Goal: Task Accomplishment & Management: Manage account settings

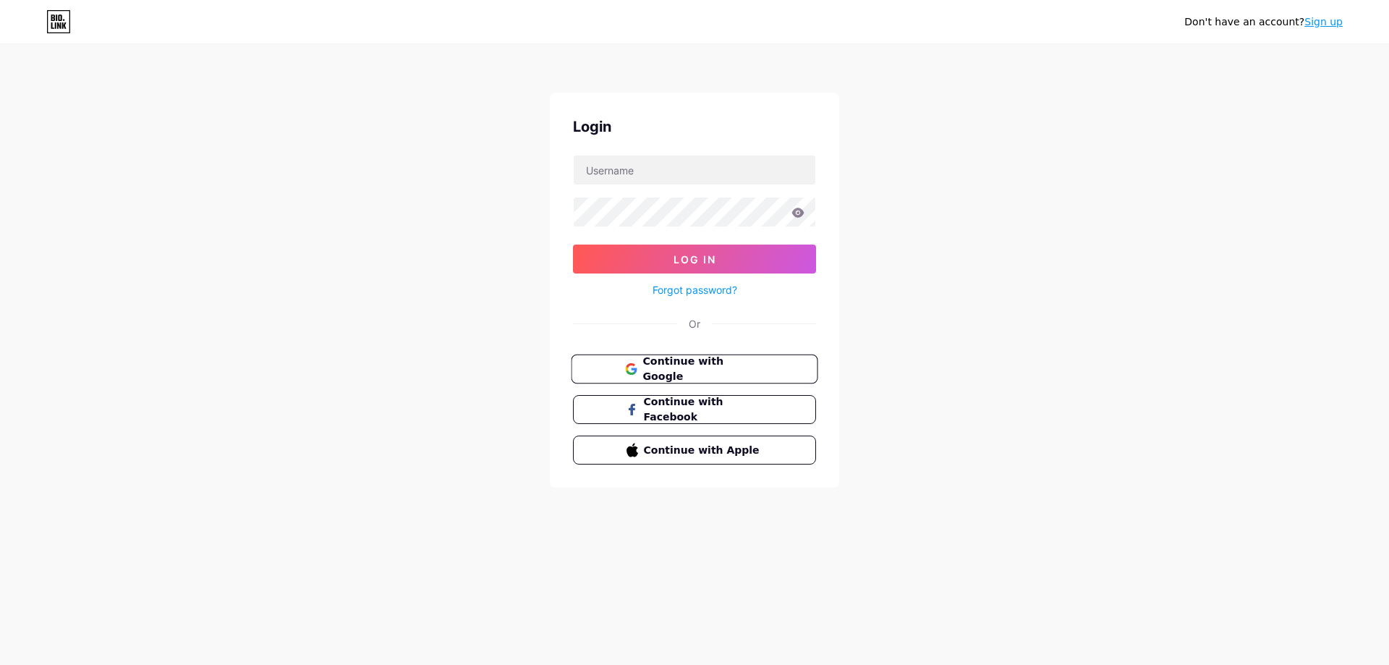
click at [728, 369] on span "Continue with Google" at bounding box center [702, 369] width 121 height 31
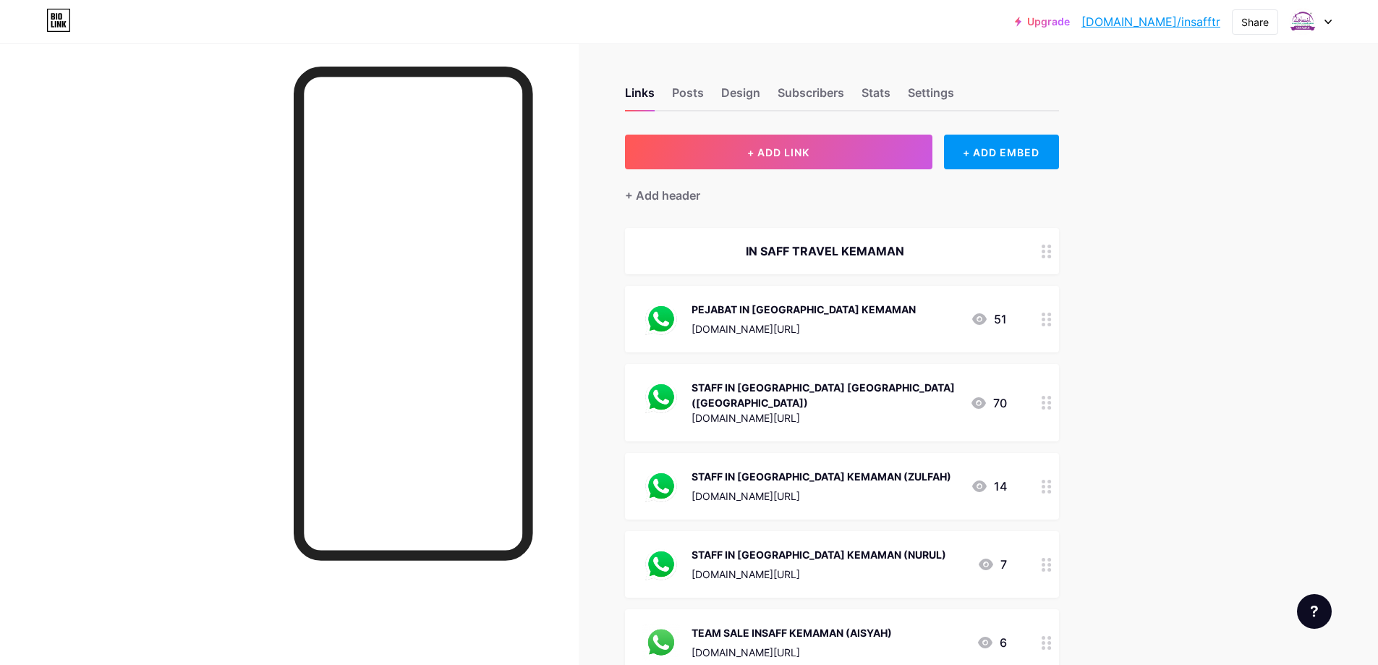
click at [1045, 323] on circle at bounding box center [1044, 325] width 4 height 4
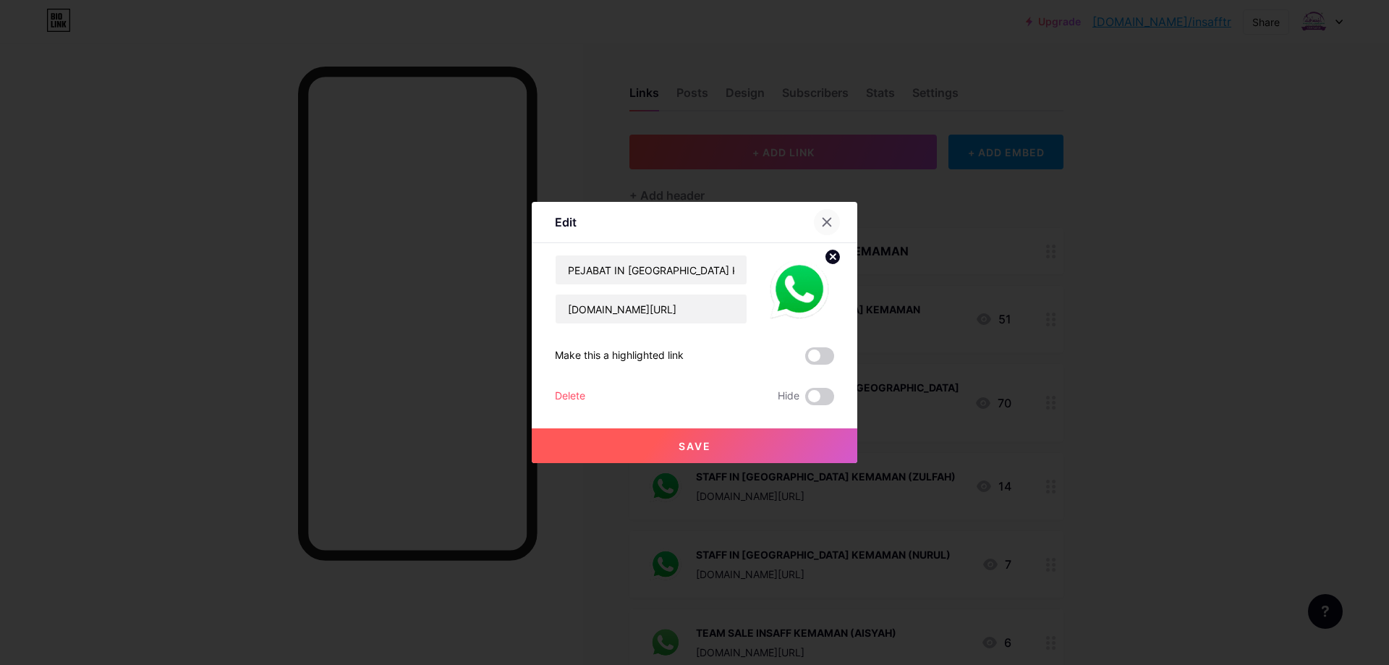
click at [832, 217] on icon at bounding box center [827, 222] width 12 height 12
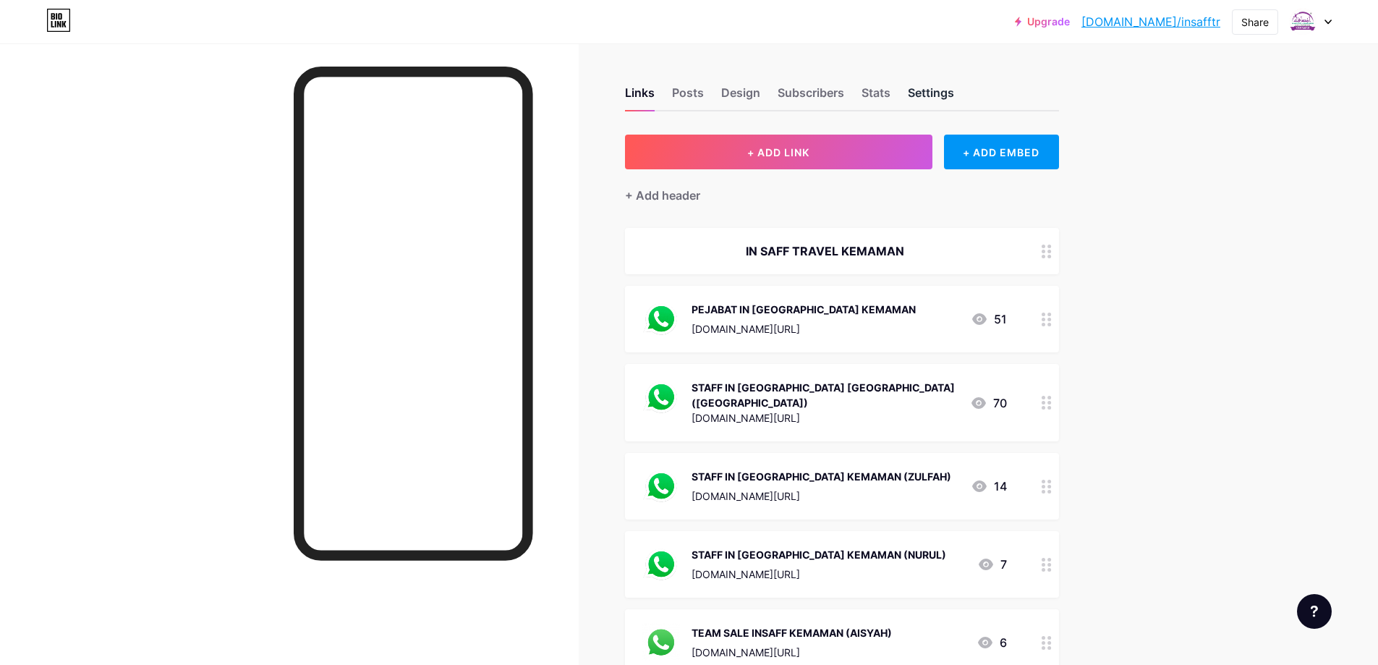
click at [925, 95] on div "Settings" at bounding box center [931, 97] width 46 height 26
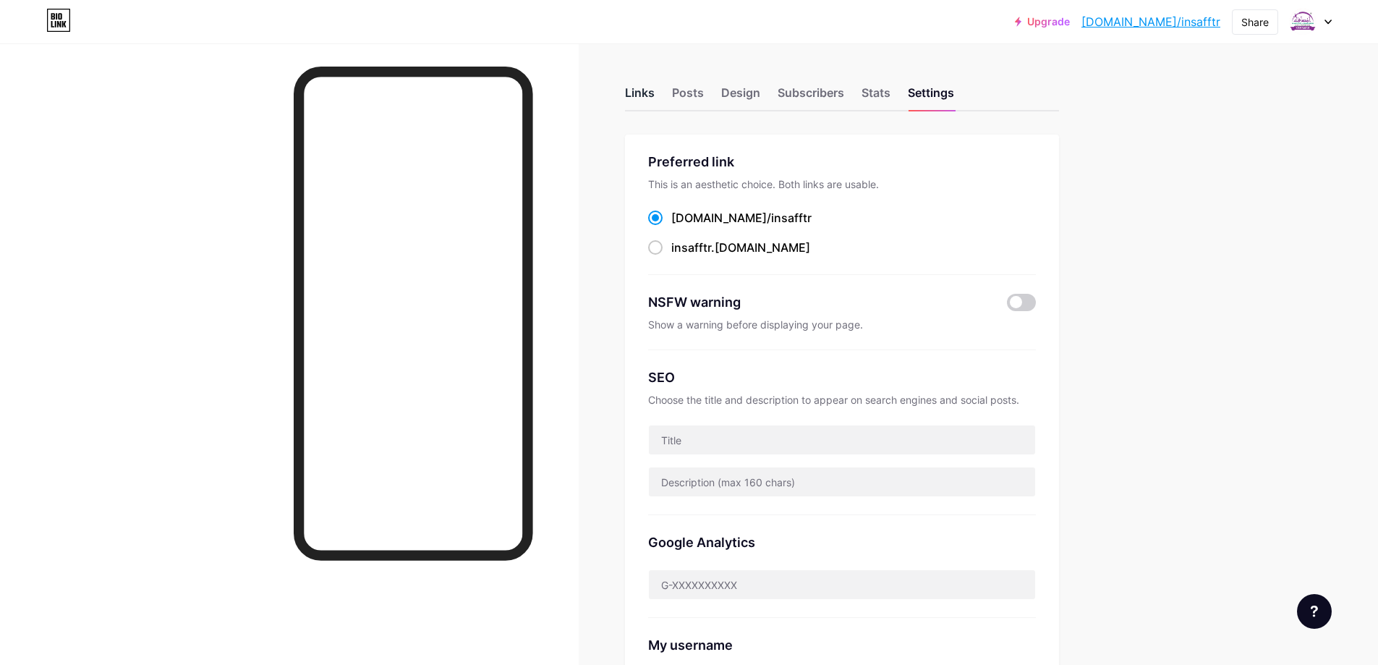
click at [641, 89] on div "Links" at bounding box center [640, 97] width 30 height 26
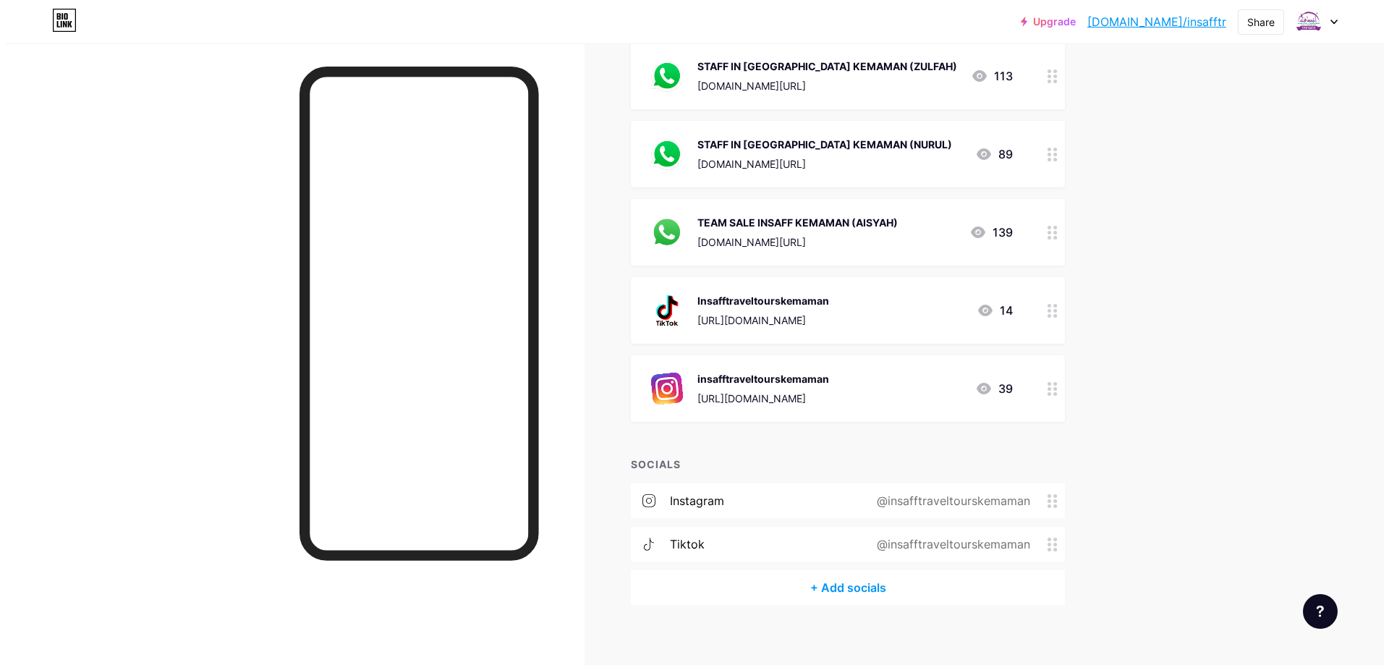
scroll to position [411, 0]
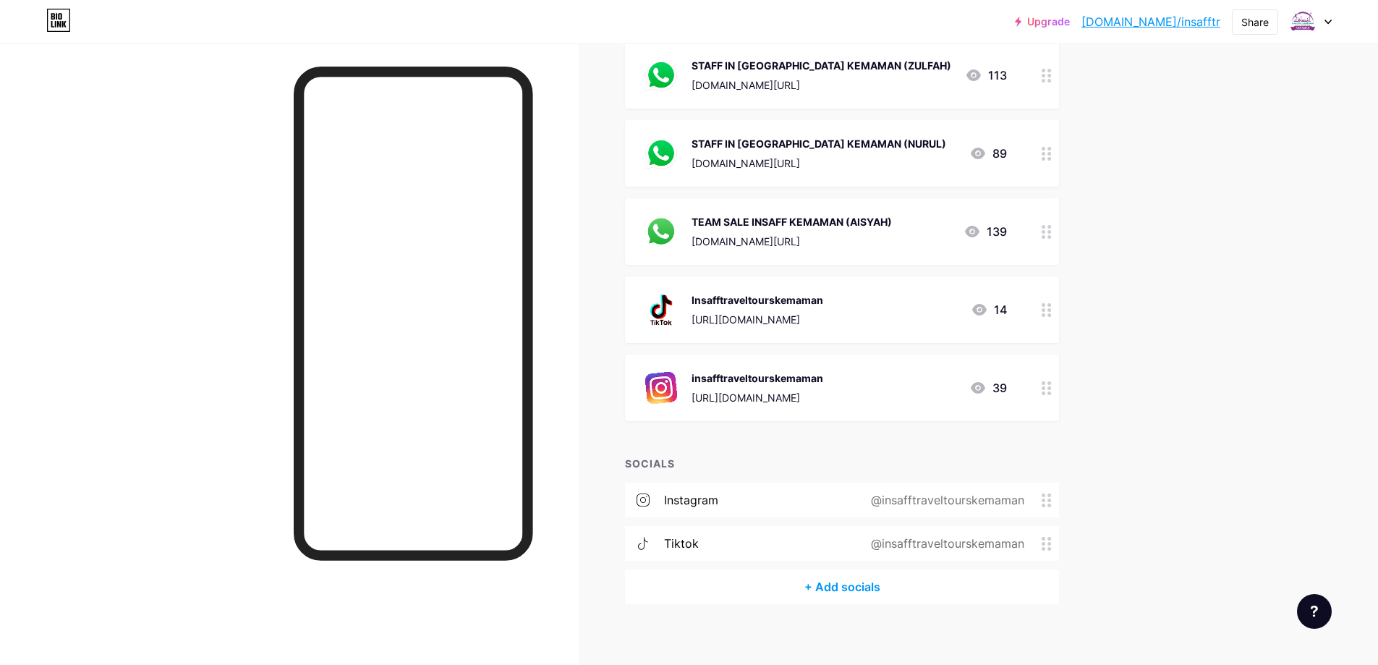
click at [852, 572] on div "+ Add socials" at bounding box center [842, 586] width 434 height 35
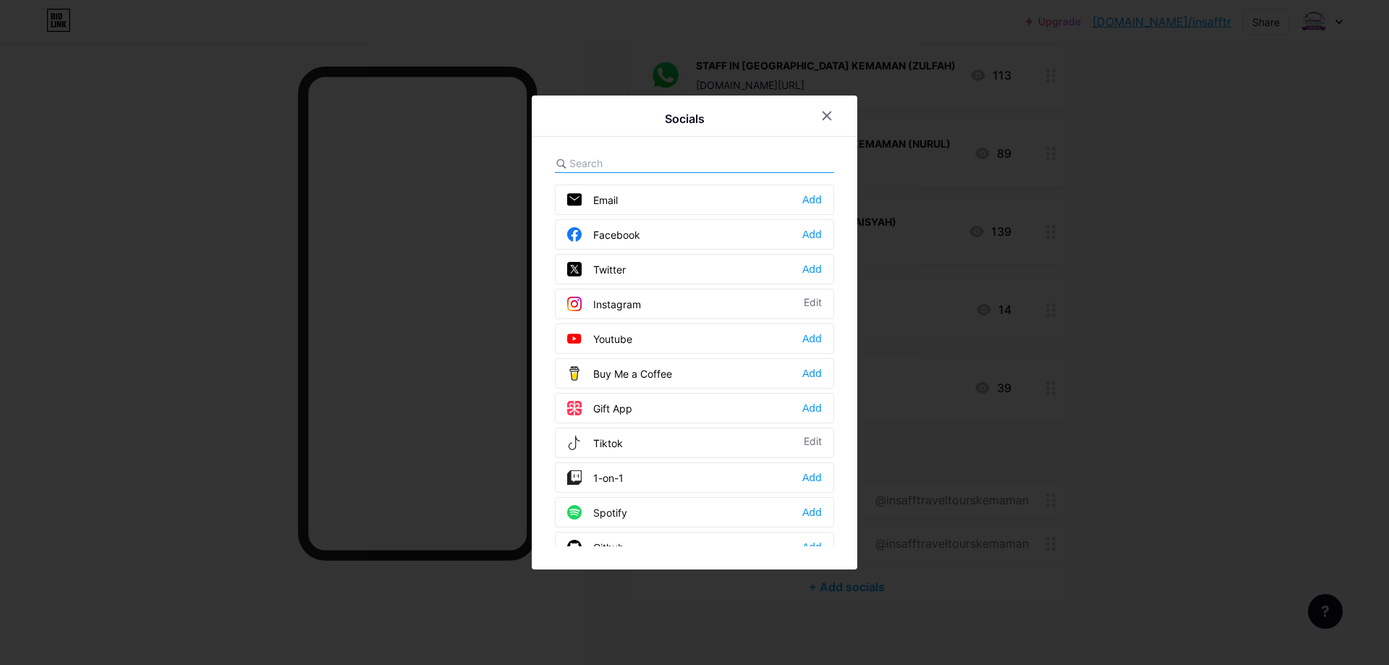
click at [688, 230] on div "Facebook Add" at bounding box center [694, 234] width 279 height 30
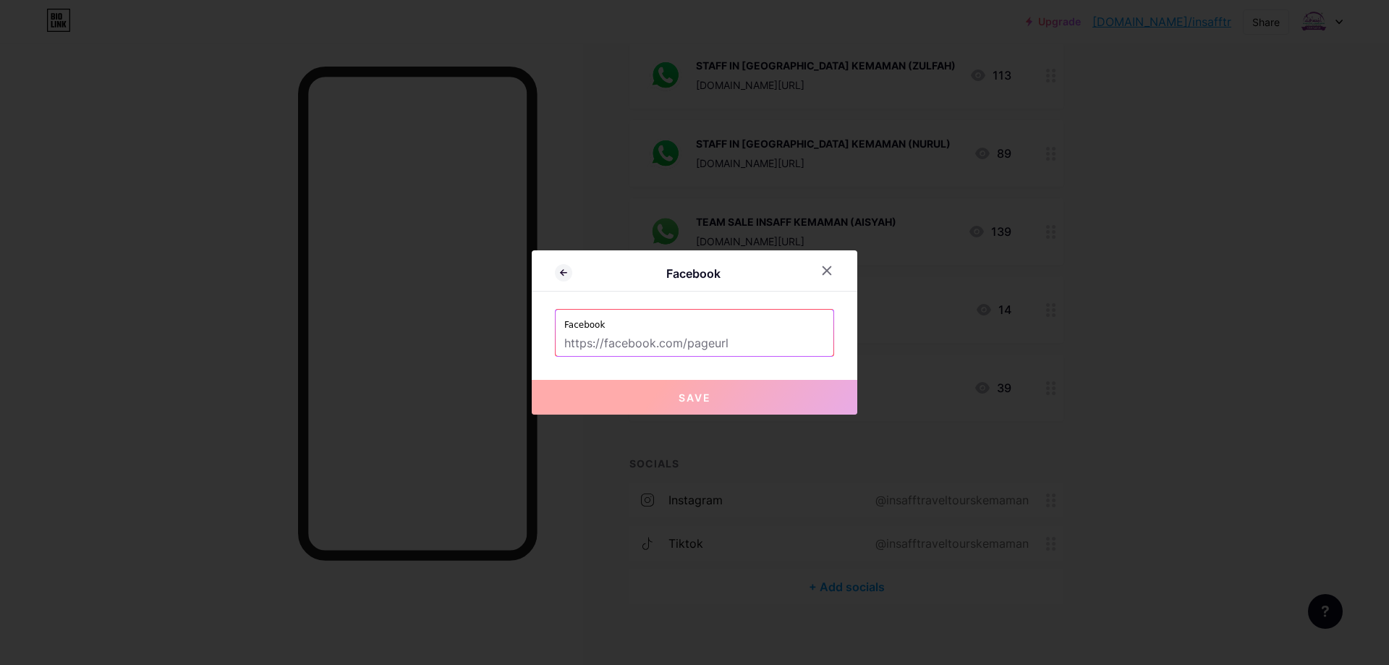
click at [670, 344] on input "text" at bounding box center [694, 343] width 260 height 25
paste input "[URL][DOMAIN_NAME]"
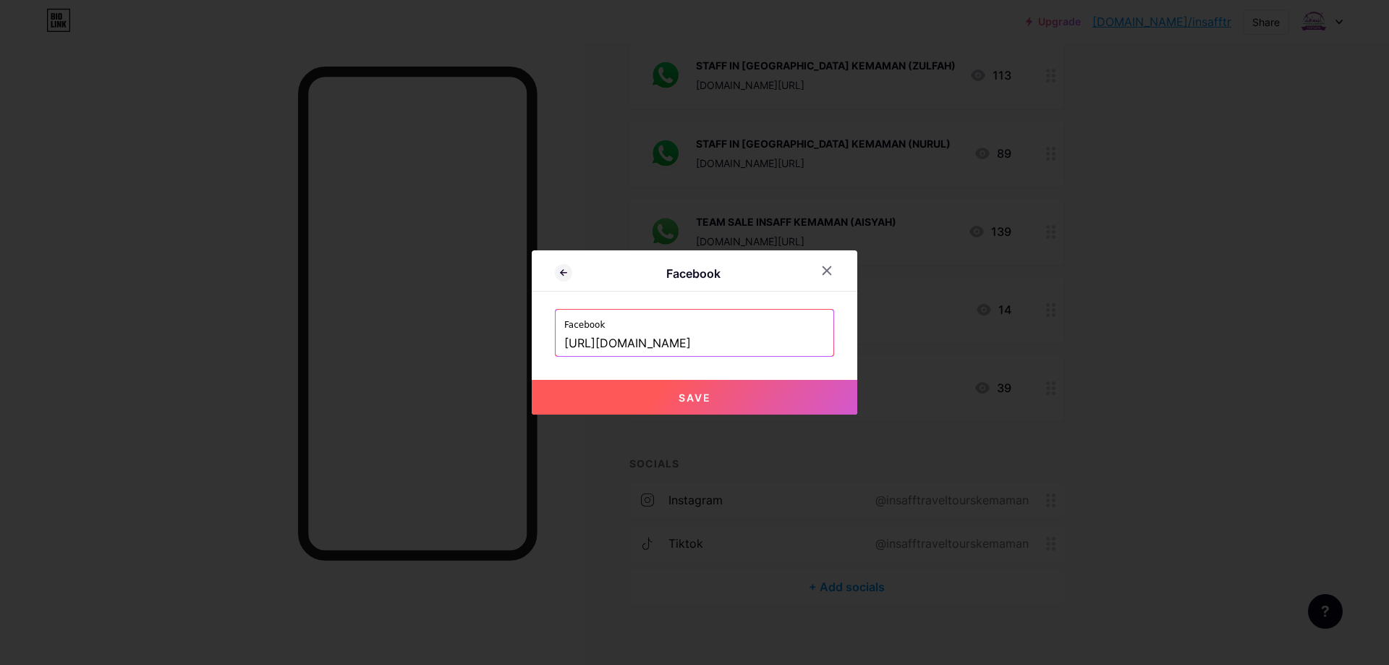
scroll to position [0, 95]
type input "[URL][DOMAIN_NAME]"
click at [695, 393] on span "Save" at bounding box center [695, 397] width 33 height 12
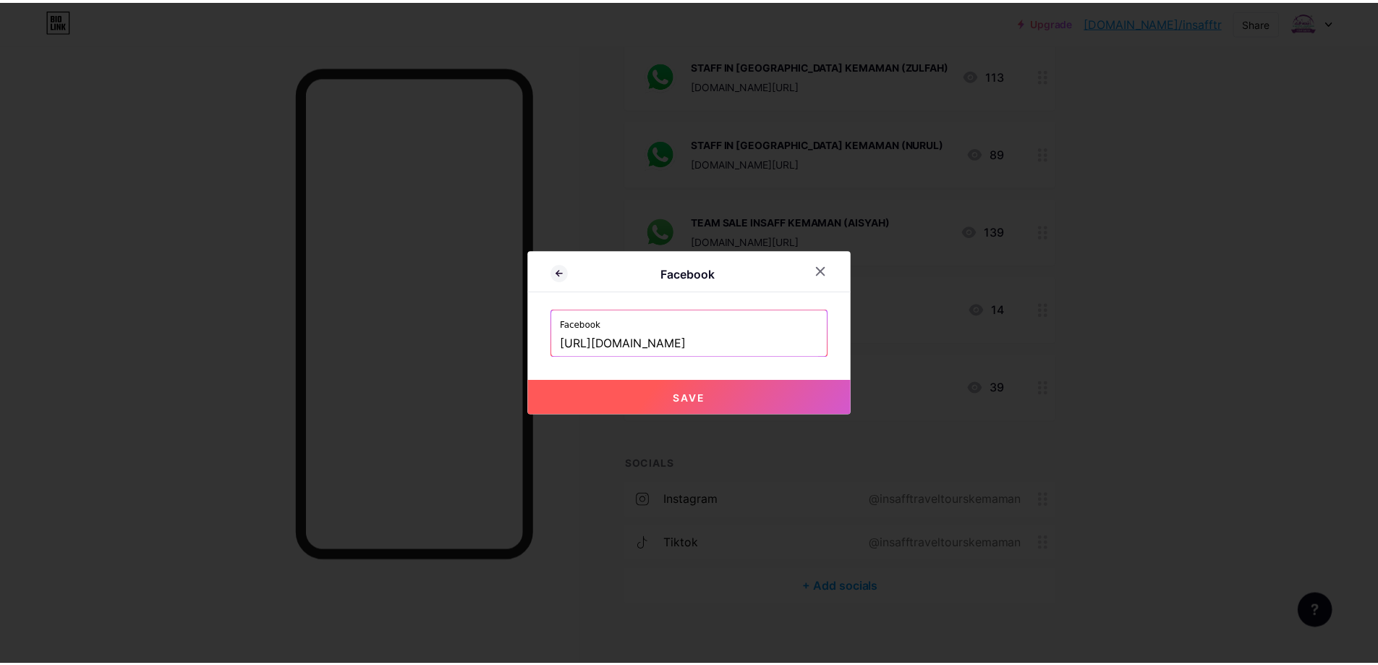
scroll to position [0, 0]
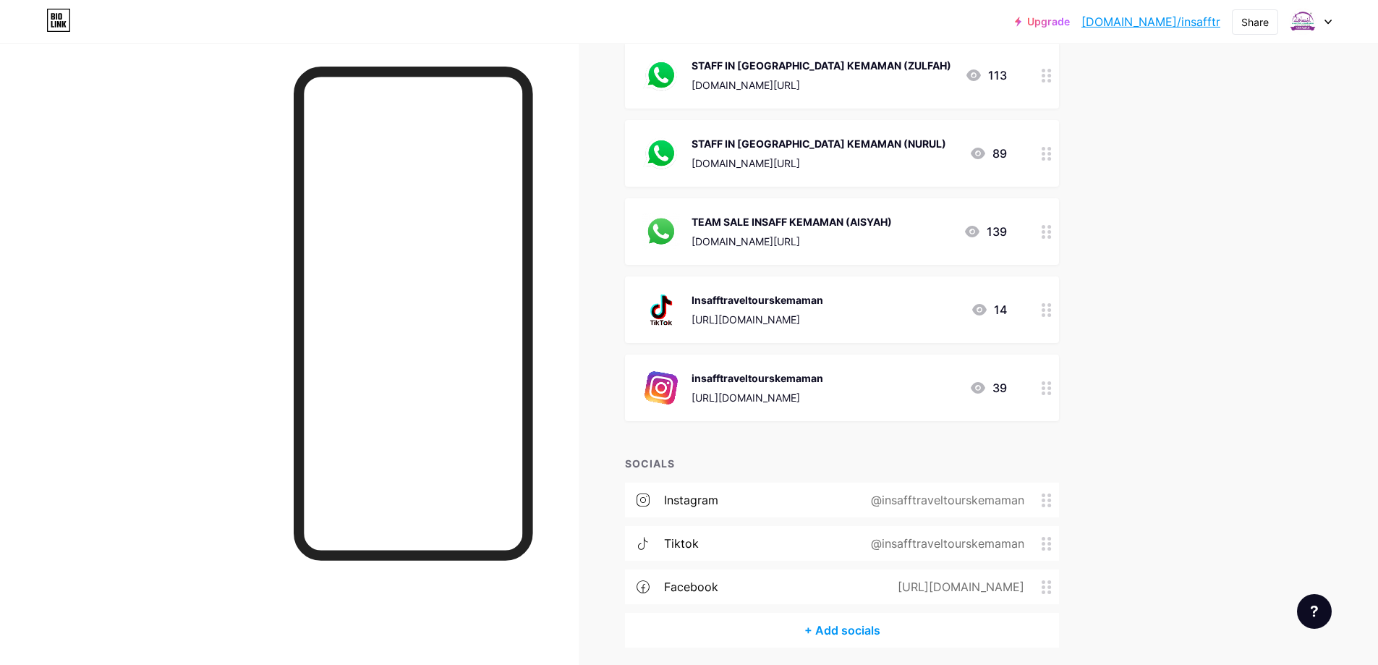
click at [985, 304] on icon at bounding box center [979, 310] width 14 height 12
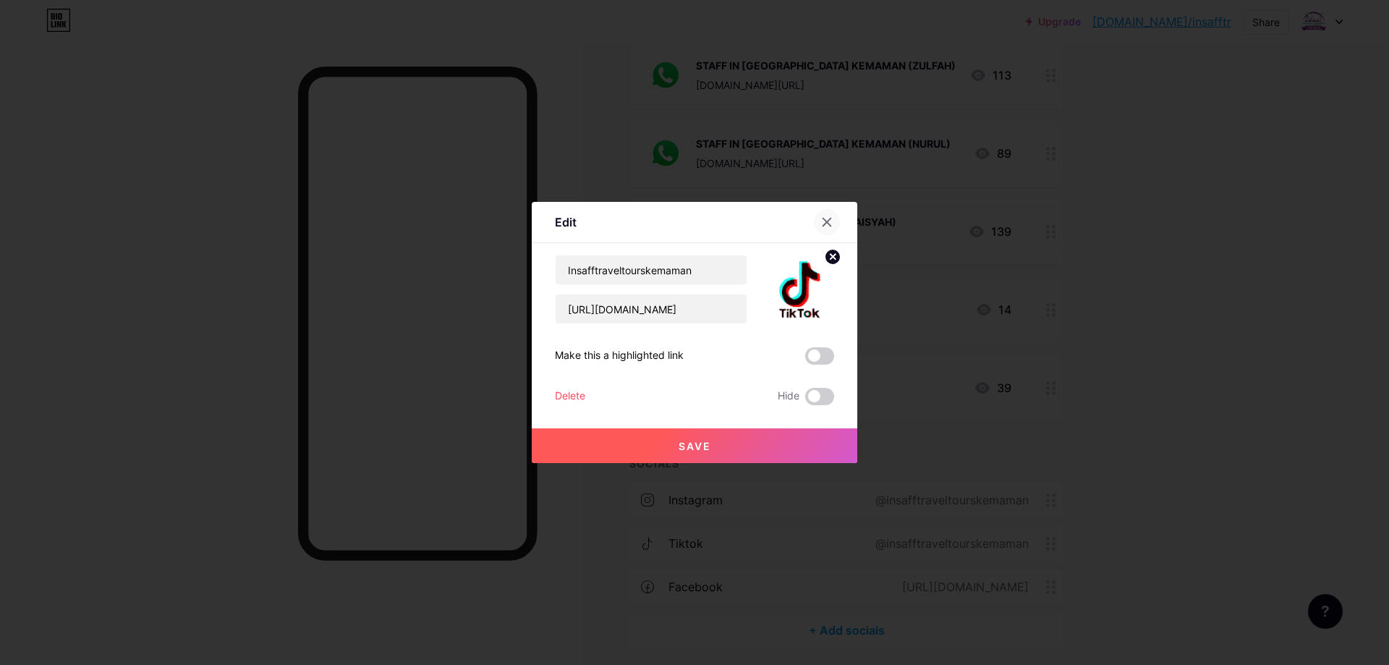
click at [825, 225] on icon at bounding box center [827, 222] width 8 height 8
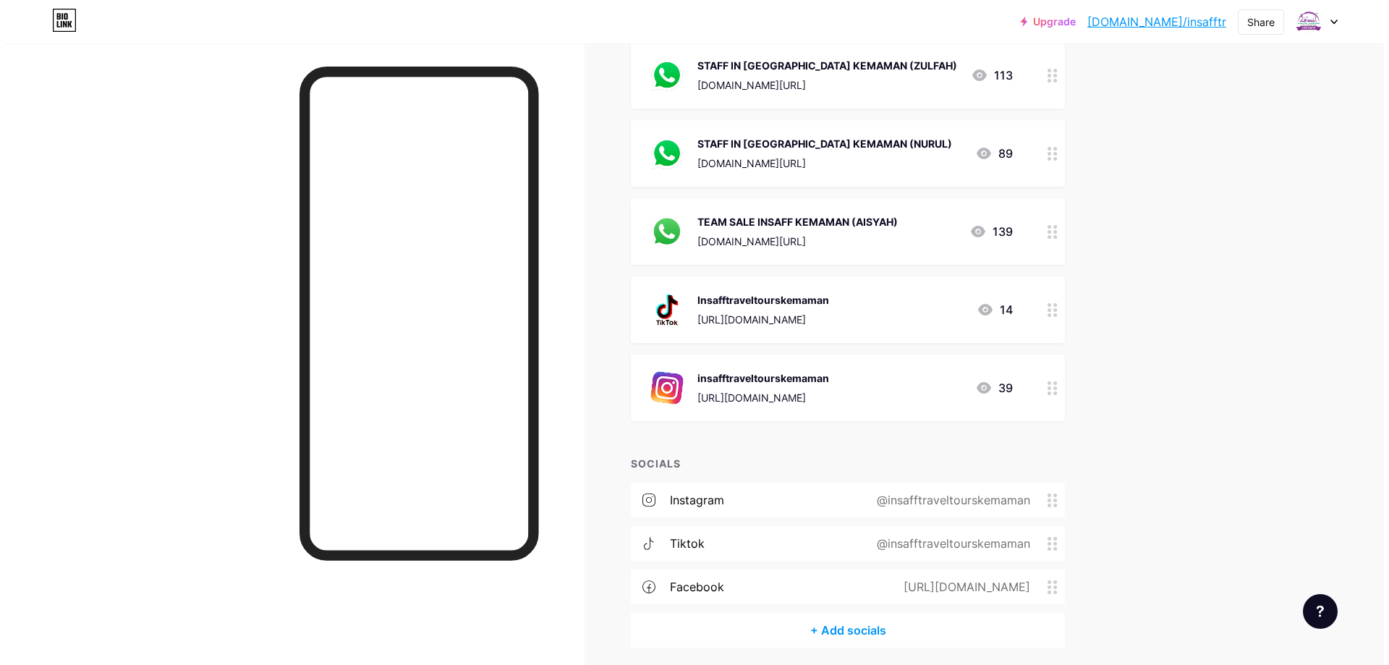
scroll to position [339, 0]
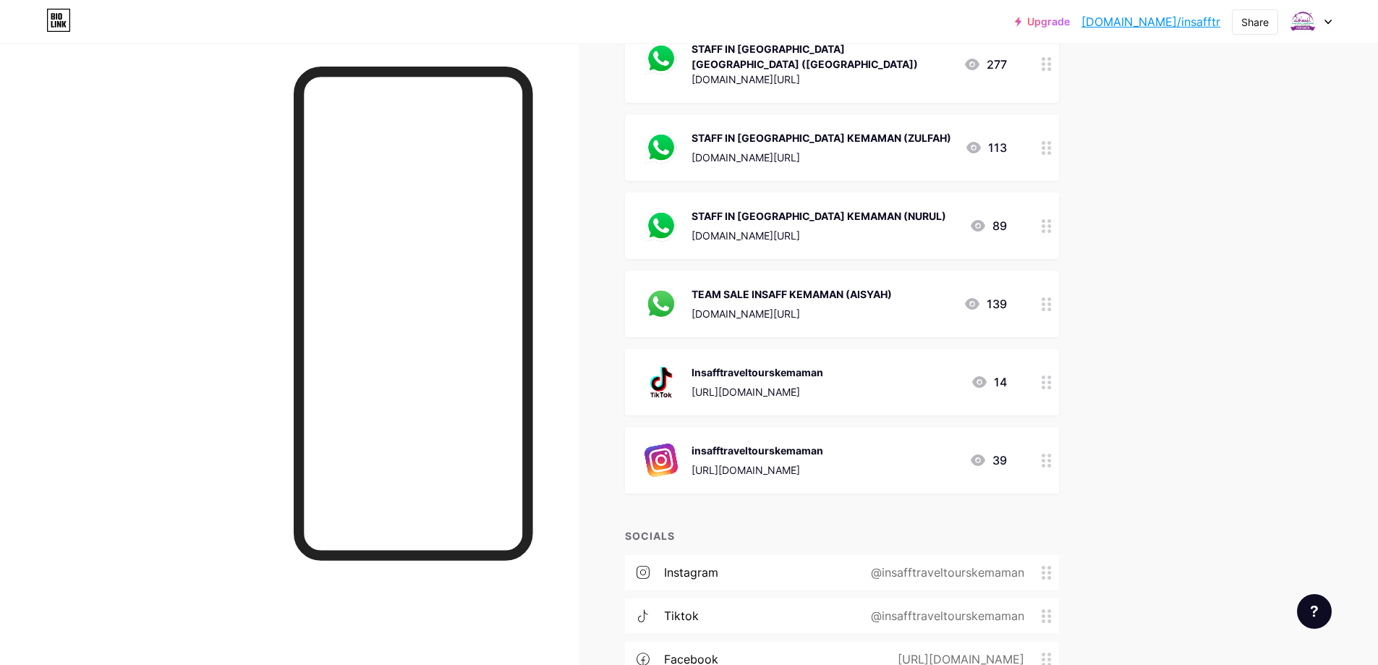
click at [976, 298] on icon at bounding box center [972, 304] width 14 height 12
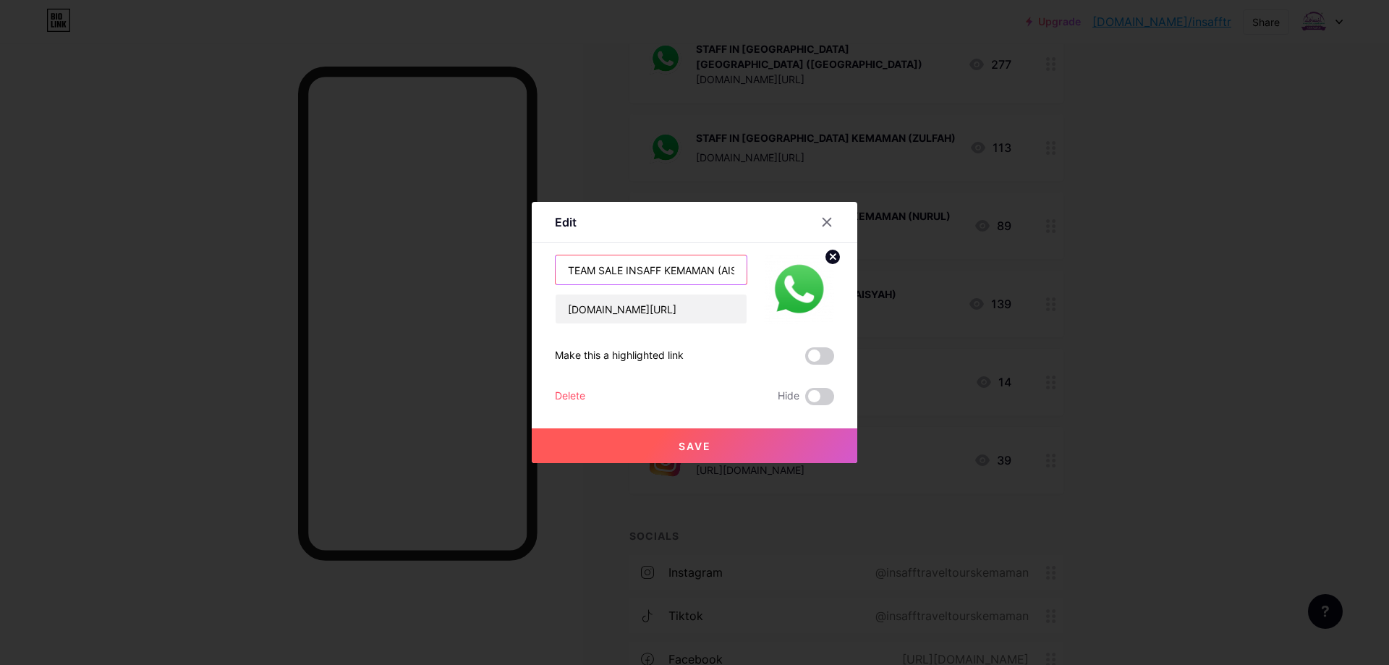
click at [647, 270] on input "TEAM SALE INSAFF KEMAMAN (AISYAH)" at bounding box center [651, 269] width 191 height 29
click at [568, 221] on div "Edit" at bounding box center [566, 221] width 22 height 17
click at [669, 309] on input "www.wasap.my/601161057866/TiktokUmrahjimat2024" at bounding box center [651, 308] width 191 height 29
drag, startPoint x: 660, startPoint y: 311, endPoint x: 751, endPoint y: 315, distance: 91.2
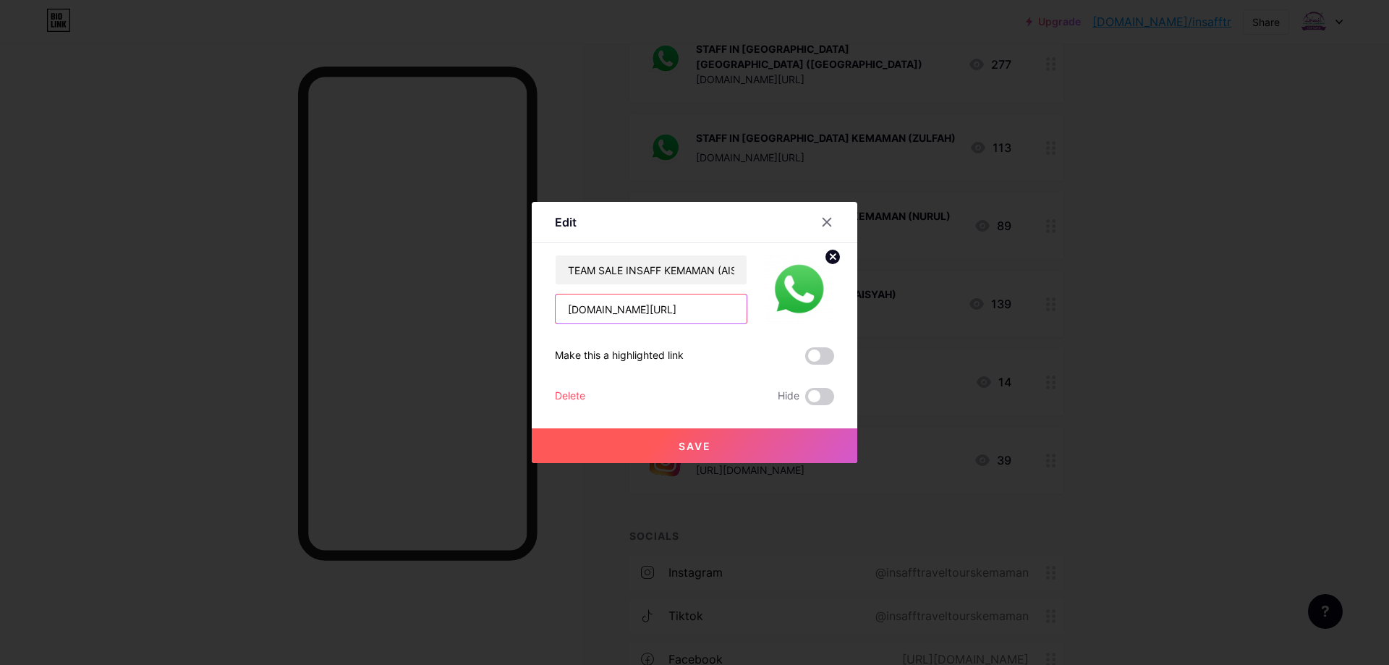
click at [751, 315] on div "TEAM SALE INSAFF KEMAMAN (AISYAH) www.wasap.my/601161057866/TiktokUmrahjimat2024" at bounding box center [694, 289] width 279 height 69
click at [734, 309] on input "www.wasap.my/601161057866/TiktokUmrahjimat2024" at bounding box center [651, 308] width 191 height 29
type input "[DOMAIN_NAME][URL]"
click at [732, 452] on button "Save" at bounding box center [695, 445] width 326 height 35
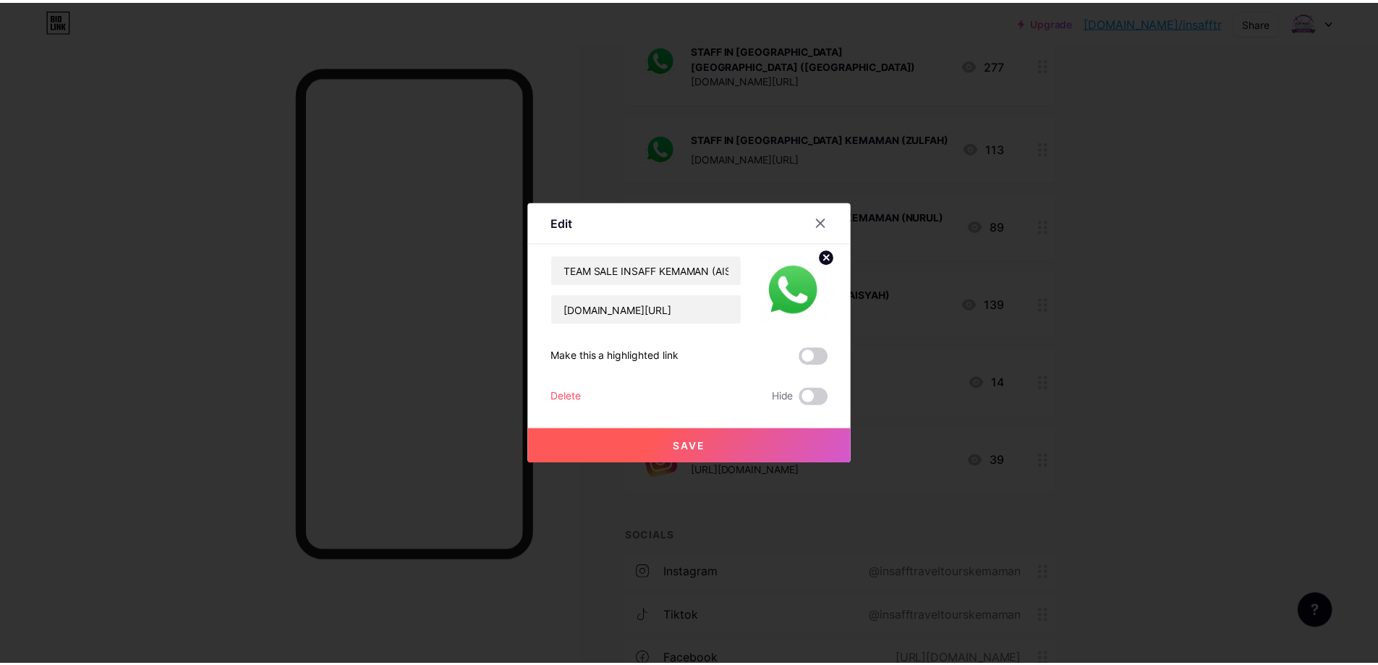
scroll to position [0, 0]
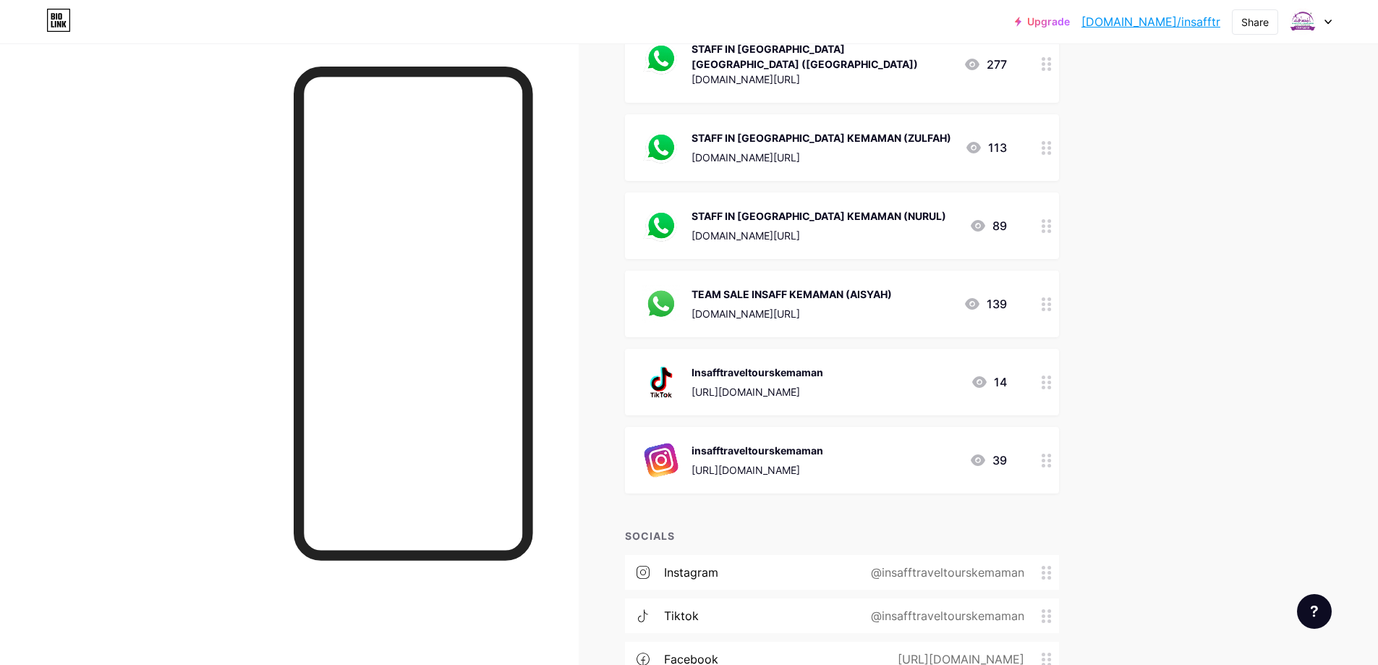
click at [823, 384] on div "[URL][DOMAIN_NAME]" at bounding box center [758, 391] width 132 height 15
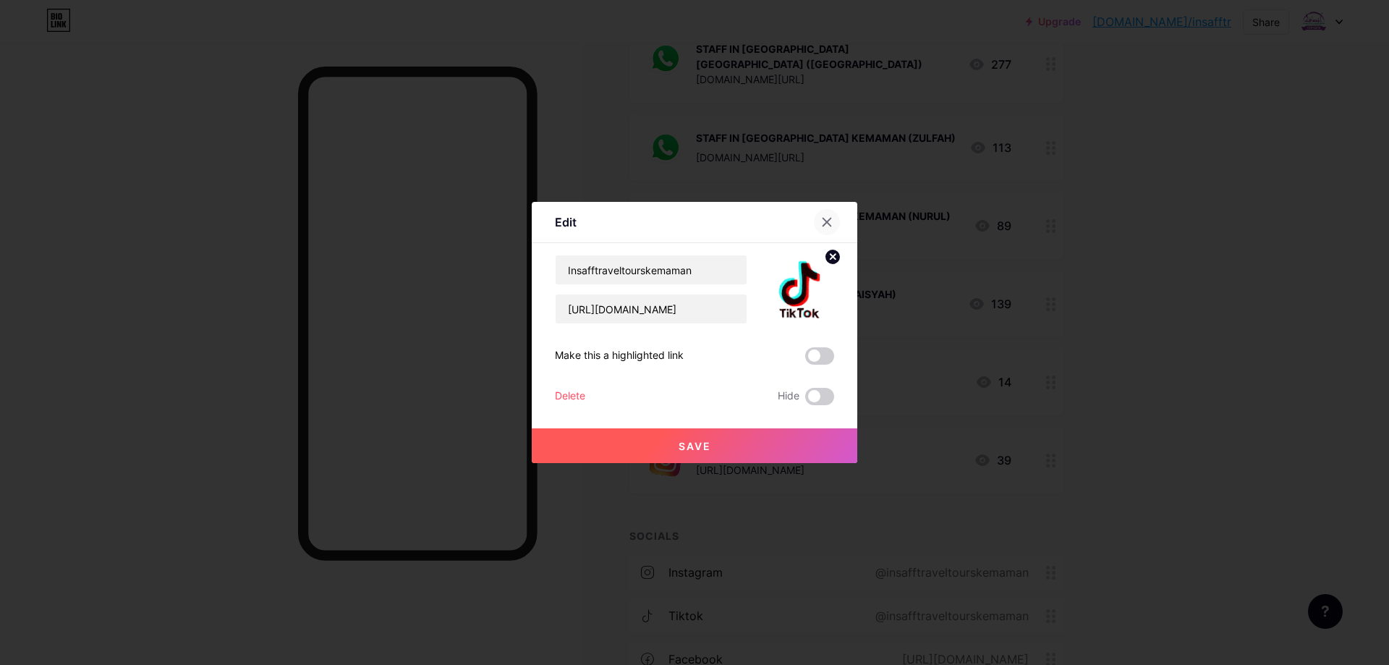
click at [828, 219] on icon at bounding box center [827, 222] width 12 height 12
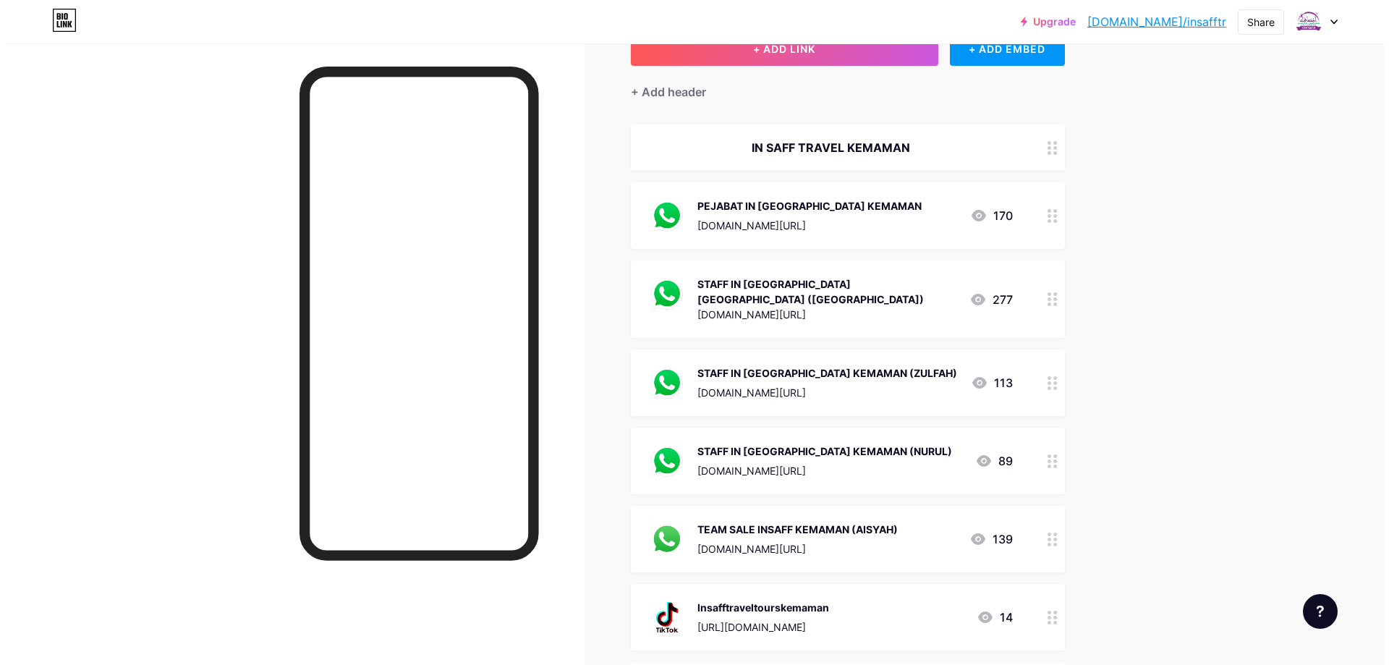
scroll to position [93, 0]
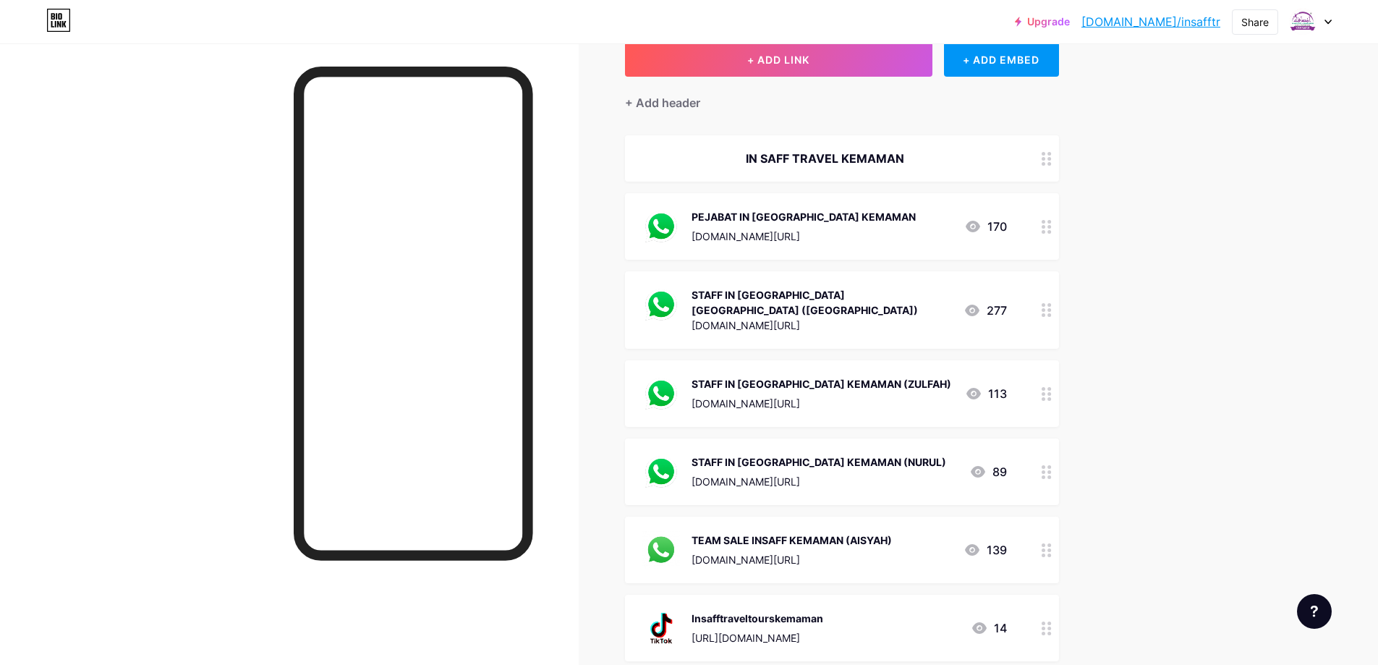
click at [916, 234] on div "www.wasap.my/60123476642/TiktokUmrahjimat2024" at bounding box center [804, 236] width 224 height 15
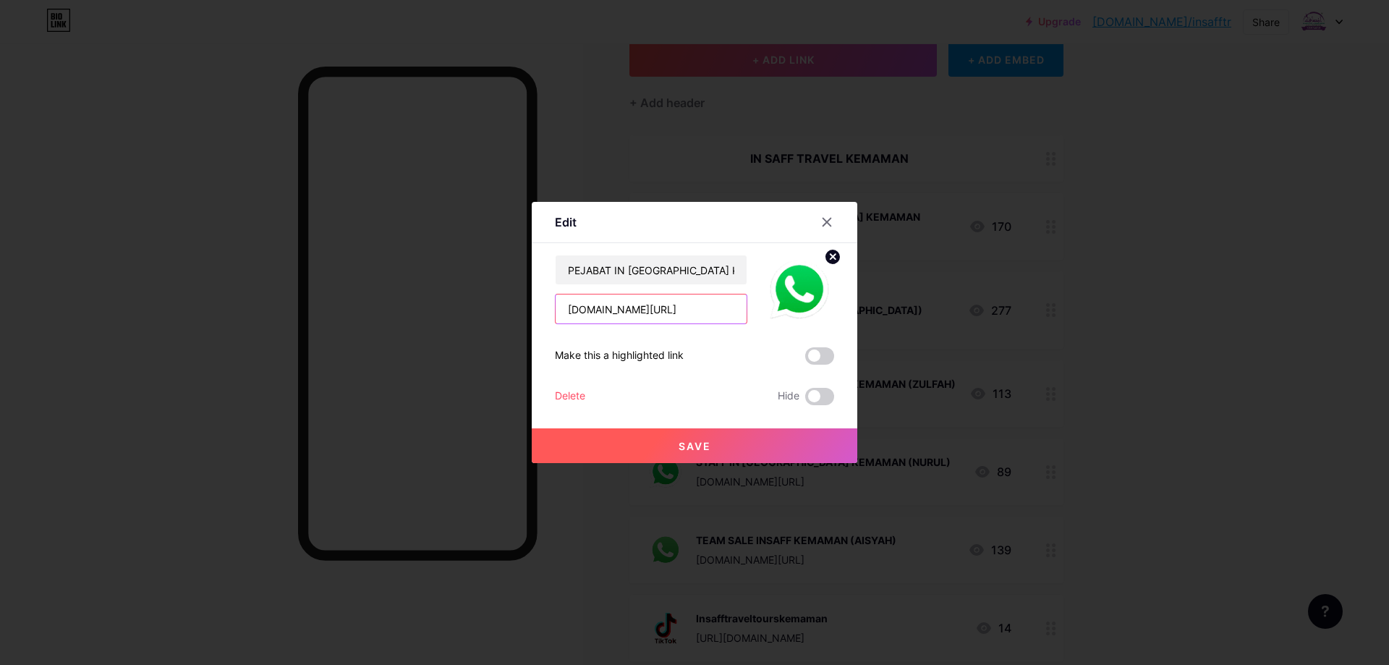
click at [698, 307] on input "www.wasap.my/60123476642/TiktokUmrahjimat2024" at bounding box center [651, 308] width 191 height 29
drag, startPoint x: 698, startPoint y: 307, endPoint x: 777, endPoint y: 303, distance: 79.0
click at [777, 303] on div "PEJABAT IN SAFF KEMAMAN www.wasap.my/60123476642/TiktokUmrahjimat2024" at bounding box center [694, 289] width 279 height 69
click at [731, 310] on input "www.wasap.my/60123476642/TiktokUmrahjimat2024" at bounding box center [651, 308] width 191 height 29
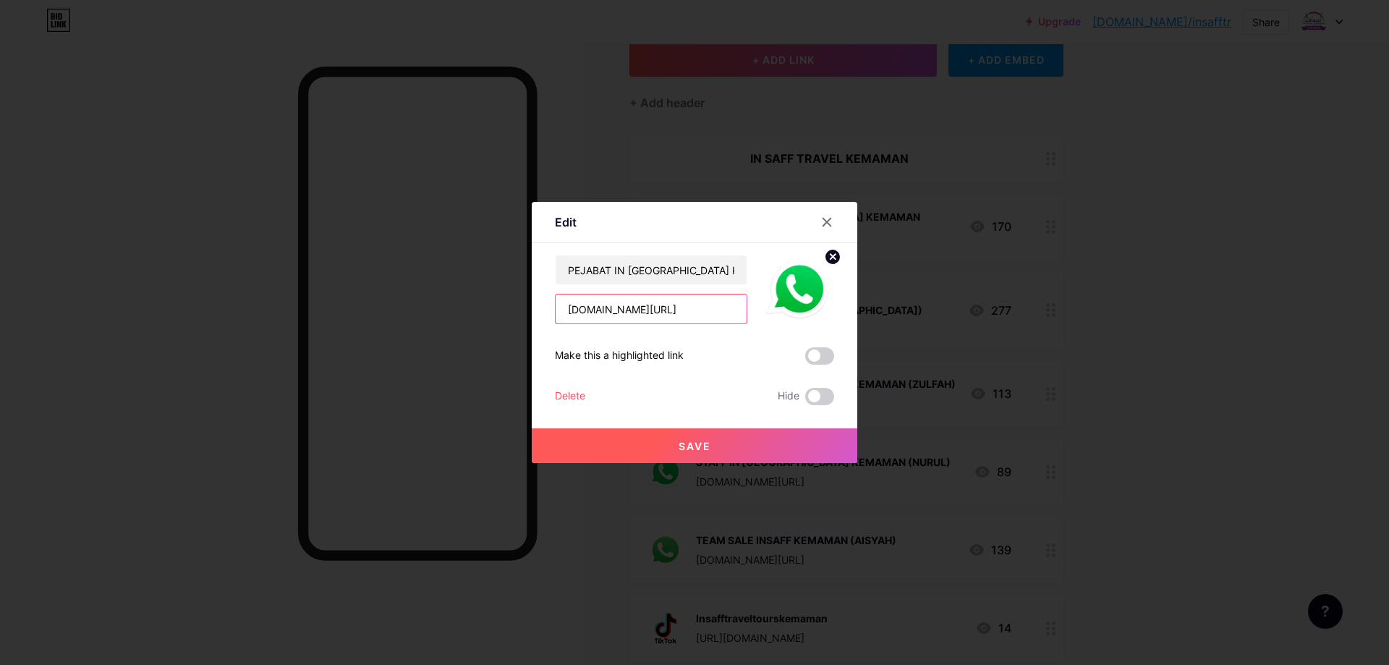
click at [717, 310] on input "www.wasap.my/60123476642/TiktokUmrahjimat2024" at bounding box center [651, 308] width 191 height 29
click at [738, 310] on input "www.wasap.my/60123476642/TiktokUmrahjimat2024" at bounding box center [651, 308] width 191 height 29
type input "[DOMAIN_NAME][URL]"
click at [734, 445] on button "Save" at bounding box center [695, 445] width 326 height 35
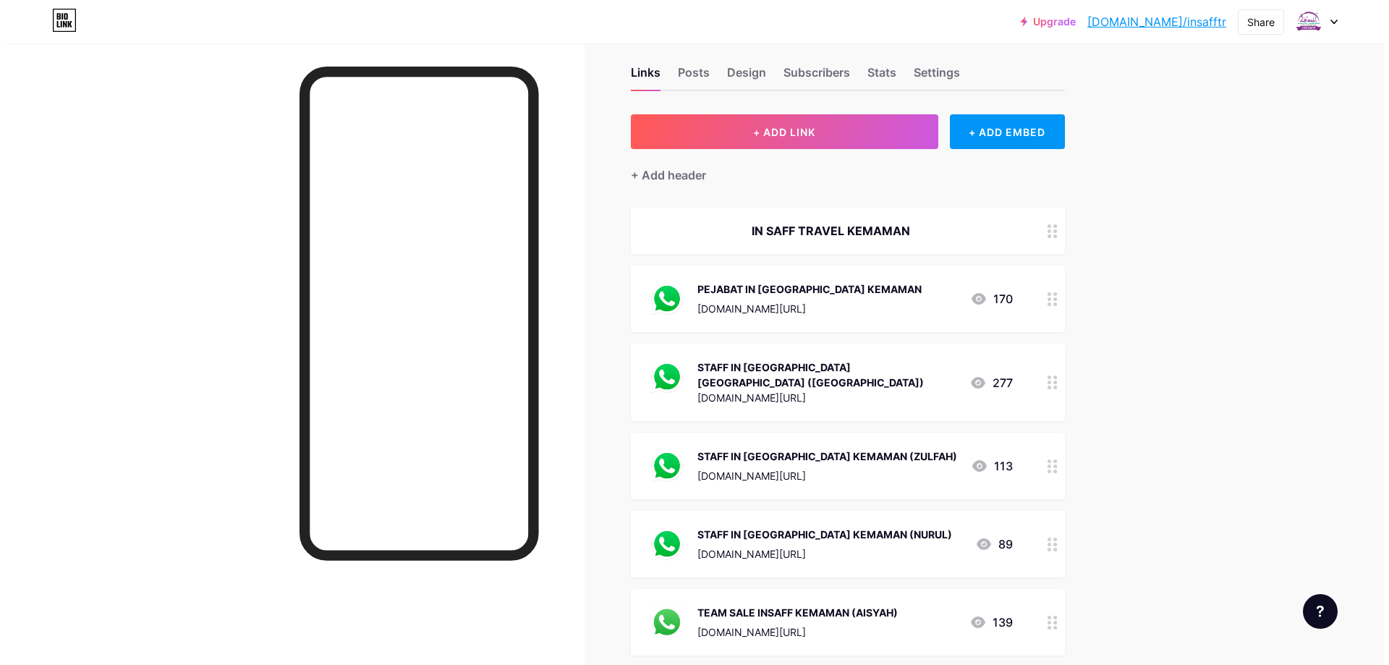
scroll to position [0, 0]
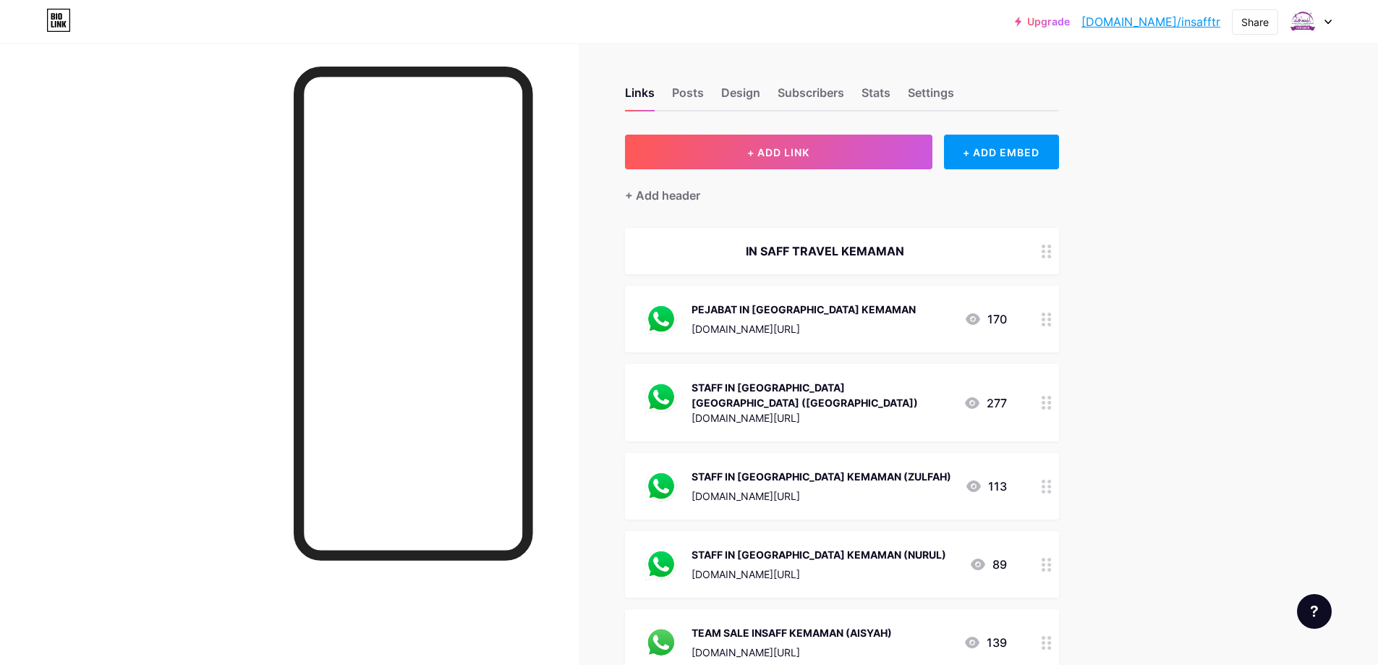
click at [951, 412] on div "www.wasap.my/601119467268/Umrahjimat2024tiktok" at bounding box center [822, 417] width 260 height 15
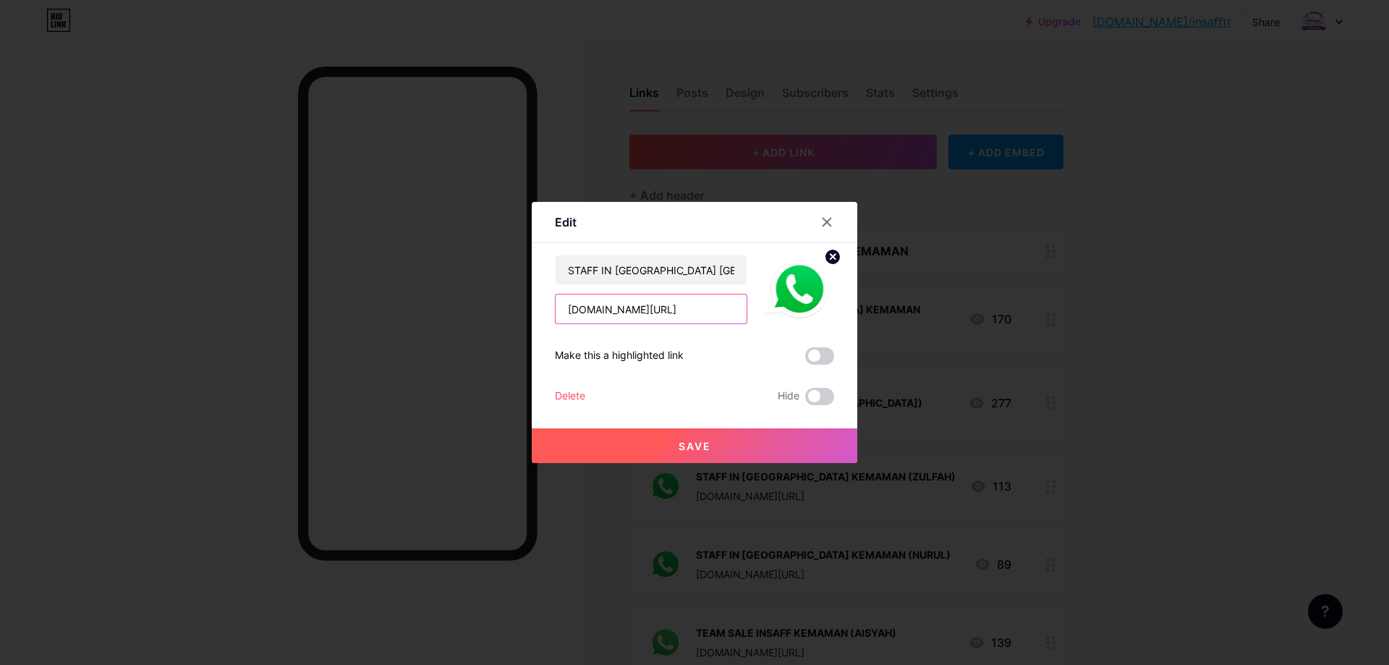
click at [692, 308] on input "www.wasap.my/601119467268/Umrahjimat2024tiktok" at bounding box center [651, 308] width 191 height 29
drag, startPoint x: 666, startPoint y: 306, endPoint x: 783, endPoint y: 313, distance: 117.4
click at [783, 313] on div "STAFF IN SAFF KEMAMAN (NAJWA) www.wasap.my/601119467268/Umrahjimat2024tiktok" at bounding box center [694, 289] width 279 height 69
click at [713, 305] on input "www.wasap.my/601119467268/Umrahjimat2024tiktok" at bounding box center [651, 308] width 191 height 29
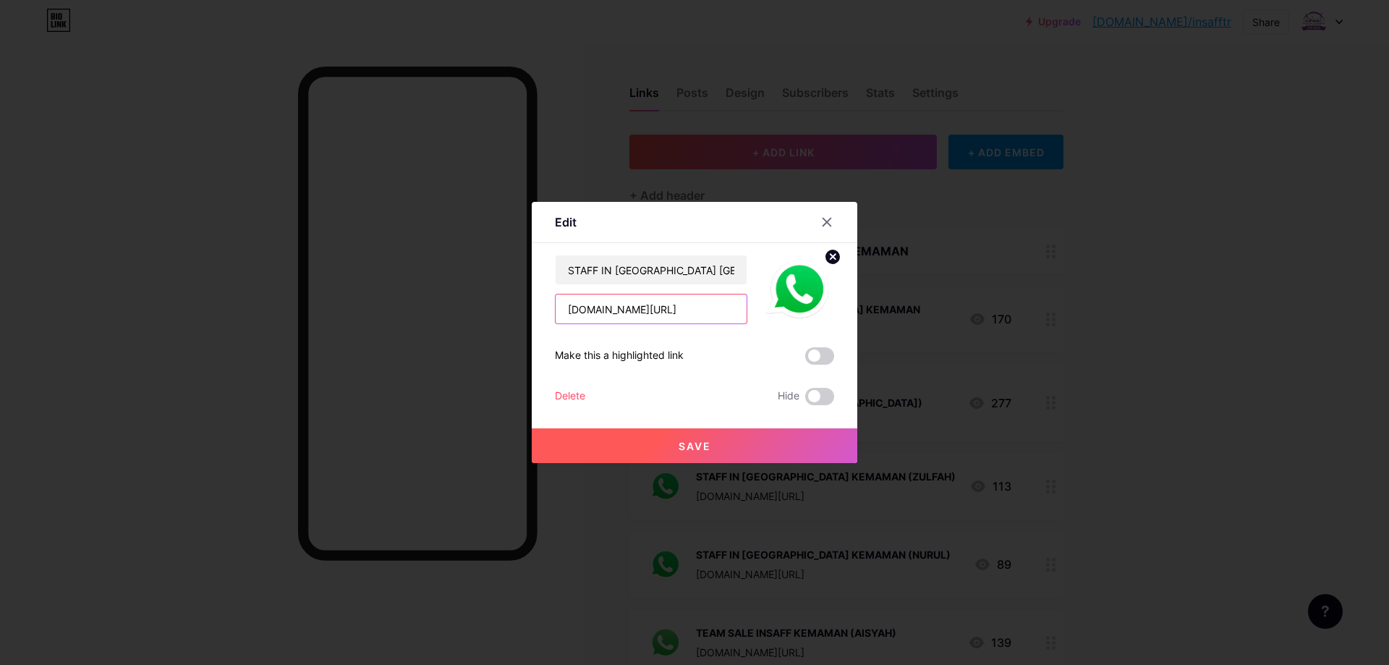
click at [707, 308] on input "www.wasap.my/601119467268/Umrahjimat2024tiktok" at bounding box center [651, 308] width 191 height 29
drag, startPoint x: 713, startPoint y: 305, endPoint x: 735, endPoint y: 302, distance: 22.7
click at [735, 302] on input "www.wasap.my/601119467268/Umrahjimat2025tiktok" at bounding box center [651, 308] width 191 height 29
click at [654, 310] on input "www.wasap.my/601119467268/Umrahjimat2025" at bounding box center [651, 308] width 191 height 29
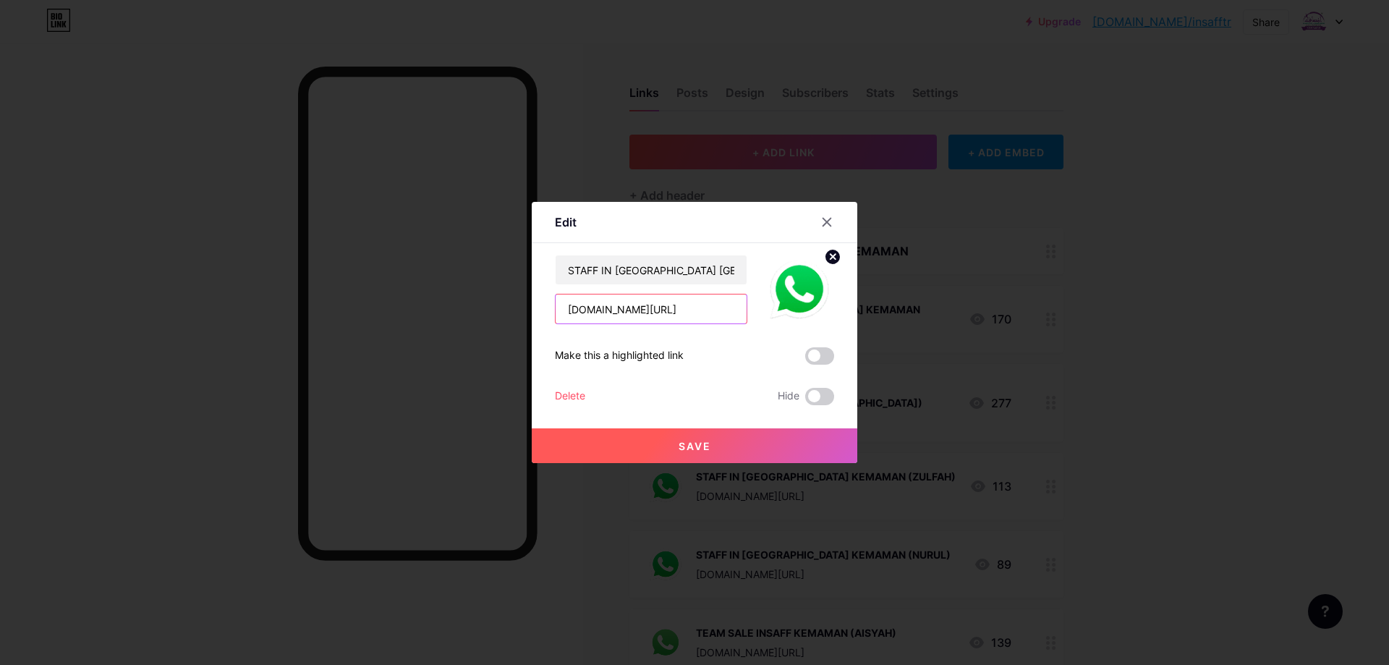
scroll to position [0, 95]
drag, startPoint x: 684, startPoint y: 310, endPoint x: 736, endPoint y: 313, distance: 52.2
click at [736, 313] on input "[DOMAIN_NAME][URL]" at bounding box center [651, 308] width 191 height 29
click at [734, 317] on input "[DOMAIN_NAME][URL]" at bounding box center [651, 308] width 191 height 29
type input "[DOMAIN_NAME][URL]"
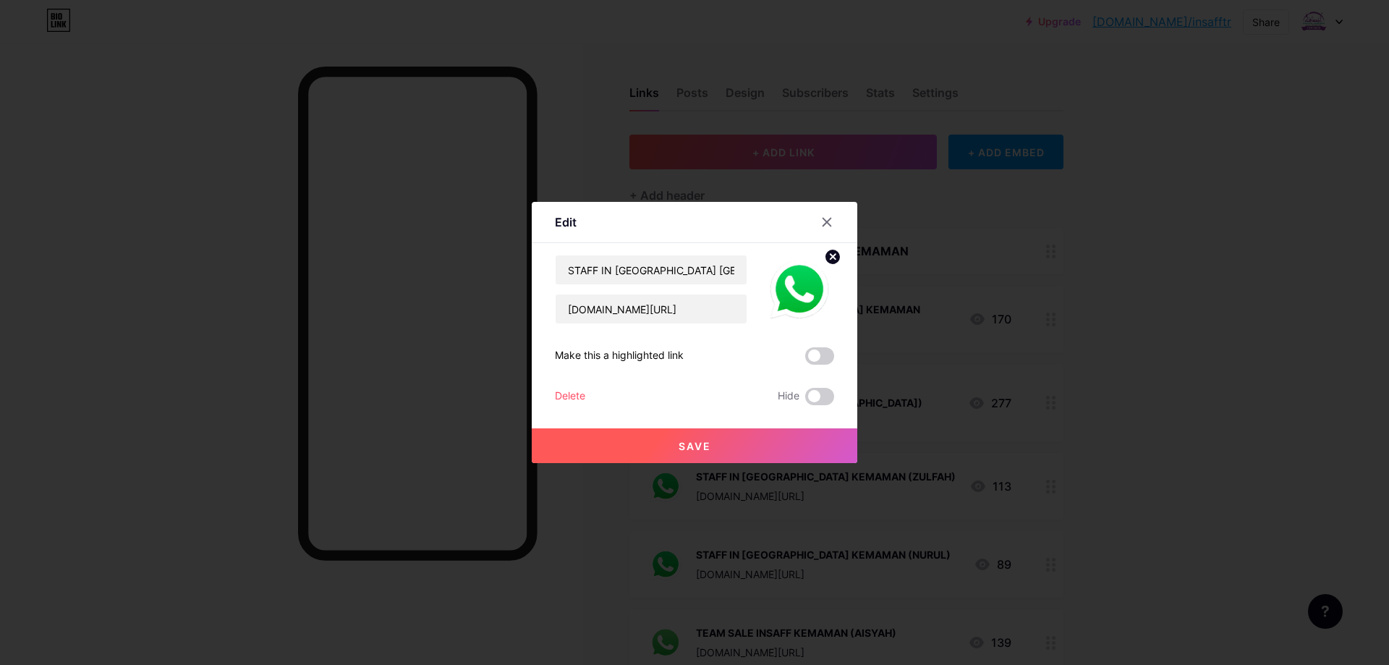
click at [734, 446] on button "Save" at bounding box center [695, 445] width 326 height 35
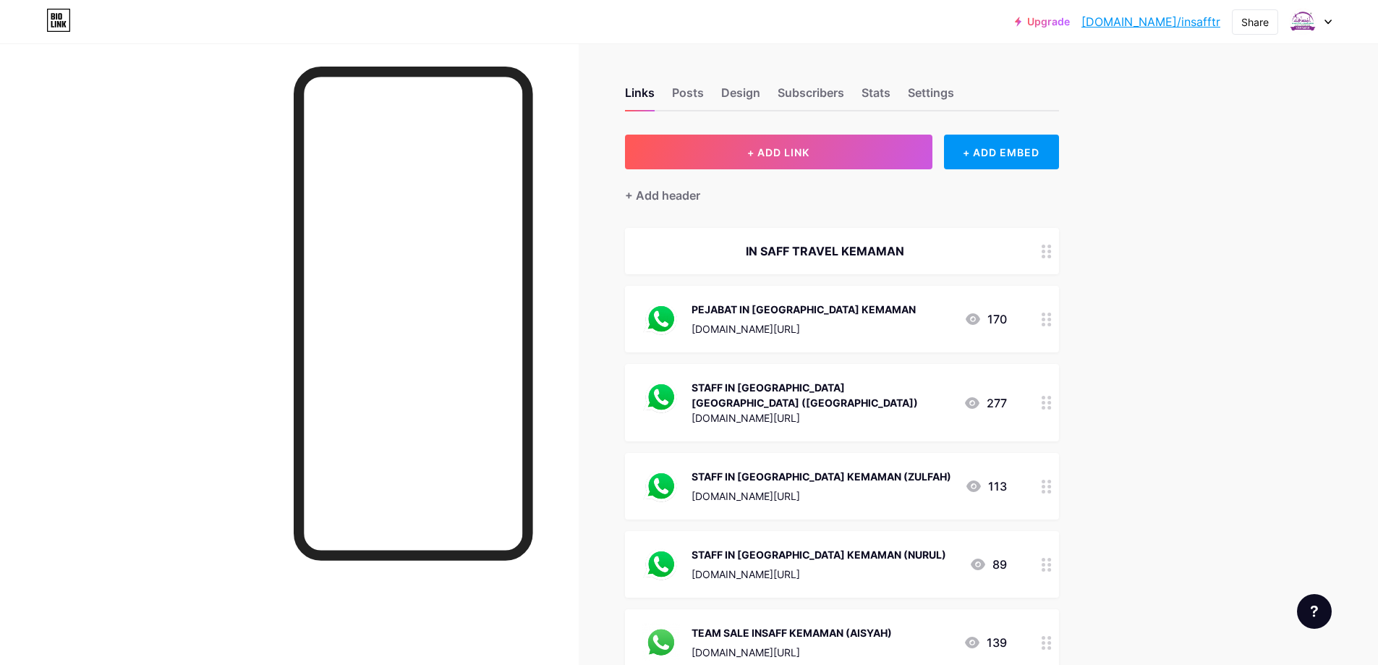
click at [922, 488] on div "www.wasap.my/60125320237/Umrahjimat2024tiktok" at bounding box center [822, 495] width 260 height 15
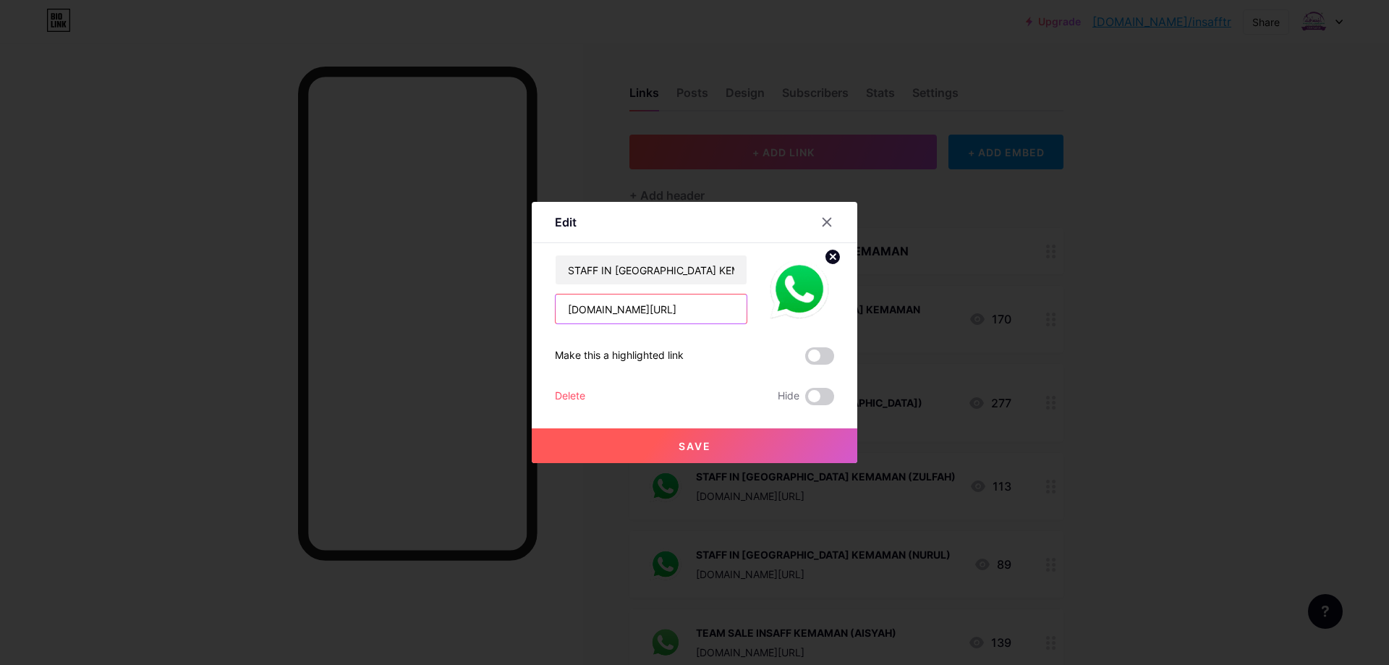
click at [717, 310] on input "www.wasap.my/60125320237/Umrahjimat2024tiktok" at bounding box center [651, 308] width 191 height 29
type input "[DOMAIN_NAME][URL]"
click at [734, 444] on button "Save" at bounding box center [695, 445] width 326 height 35
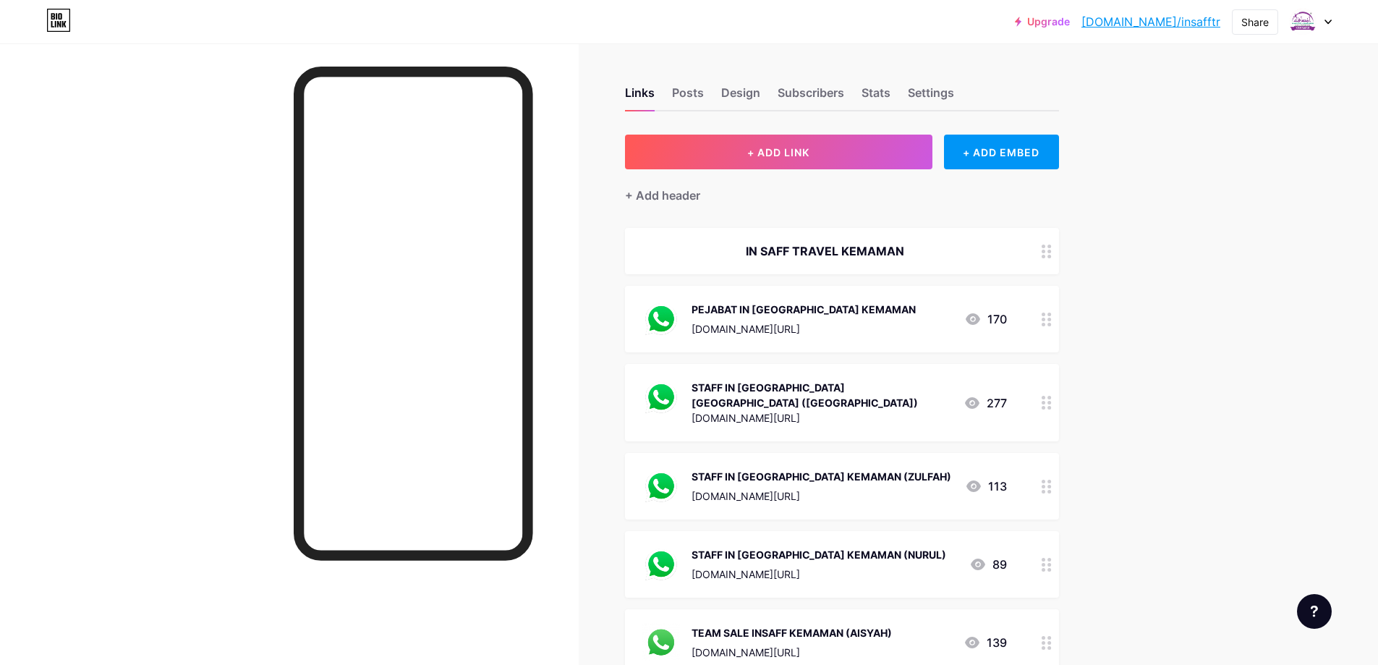
click at [868, 552] on div "STAFF IN SAFF KEMAMAN (NURUL) www.wasap.my/601114983696/Umrahjimat2024tiktok" at bounding box center [819, 565] width 255 height 38
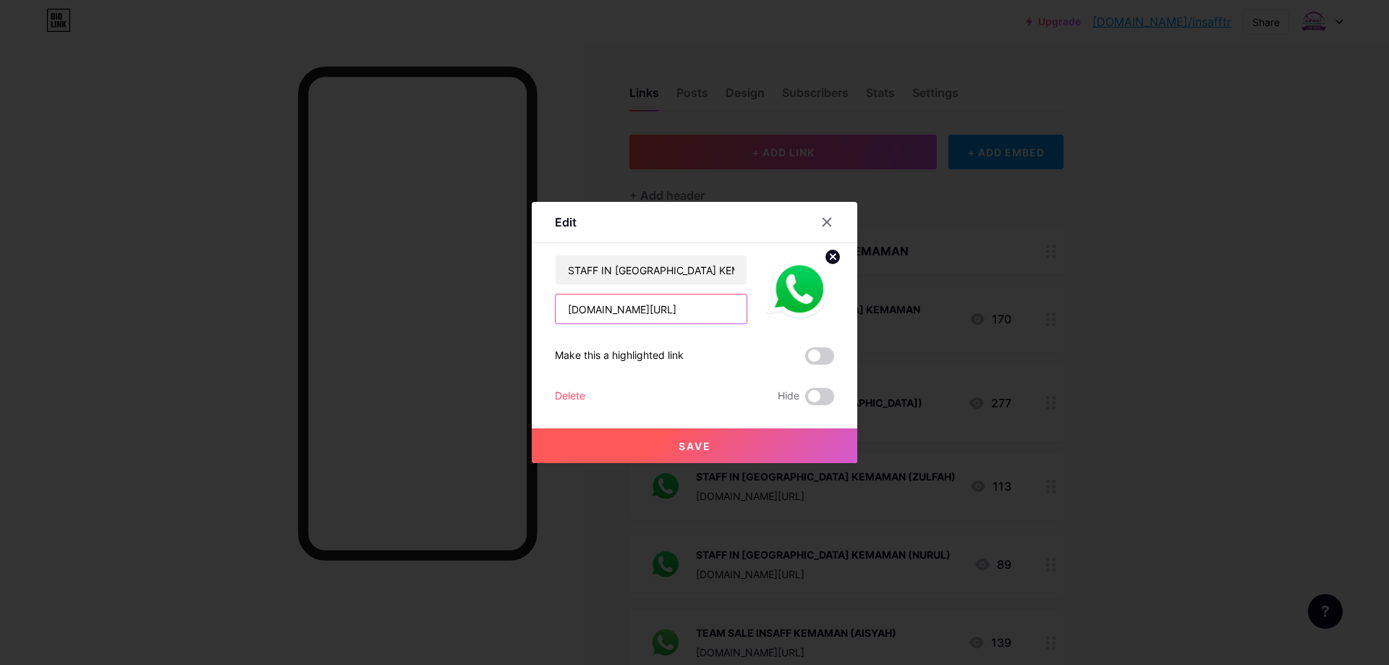
click at [661, 307] on input "www.wasap.my/601114983696/Umrahjimat2024tiktok" at bounding box center [651, 308] width 191 height 29
drag, startPoint x: 656, startPoint y: 308, endPoint x: 735, endPoint y: 308, distance: 78.9
click at [735, 308] on input "www.wasap.my/601114983696/Umrahjimat2024tiktok" at bounding box center [651, 308] width 191 height 29
click at [710, 308] on input "www.wasap.my/601114983696/Umrahjimat2024tiktok" at bounding box center [651, 308] width 191 height 29
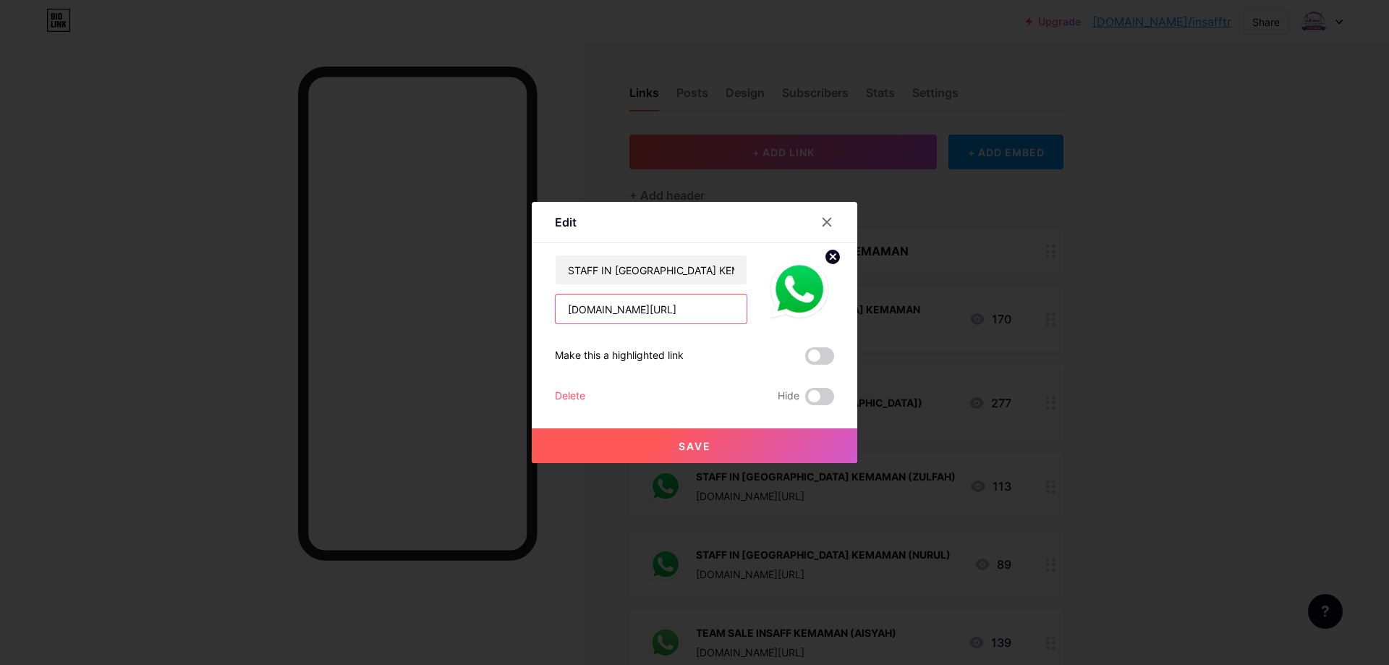
click at [733, 308] on input "www.wasap.my/601114983696/Umrahjimat2024tiktok" at bounding box center [651, 308] width 191 height 29
type input "[DOMAIN_NAME][URL]"
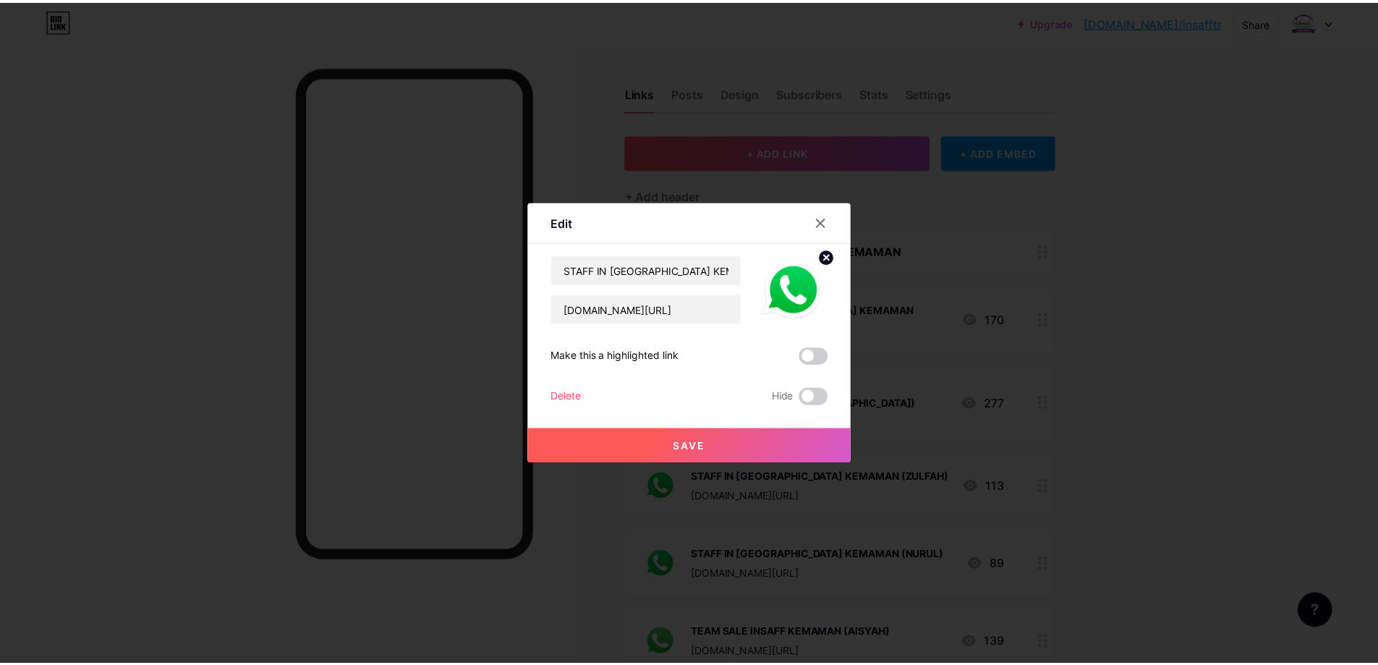
scroll to position [0, 0]
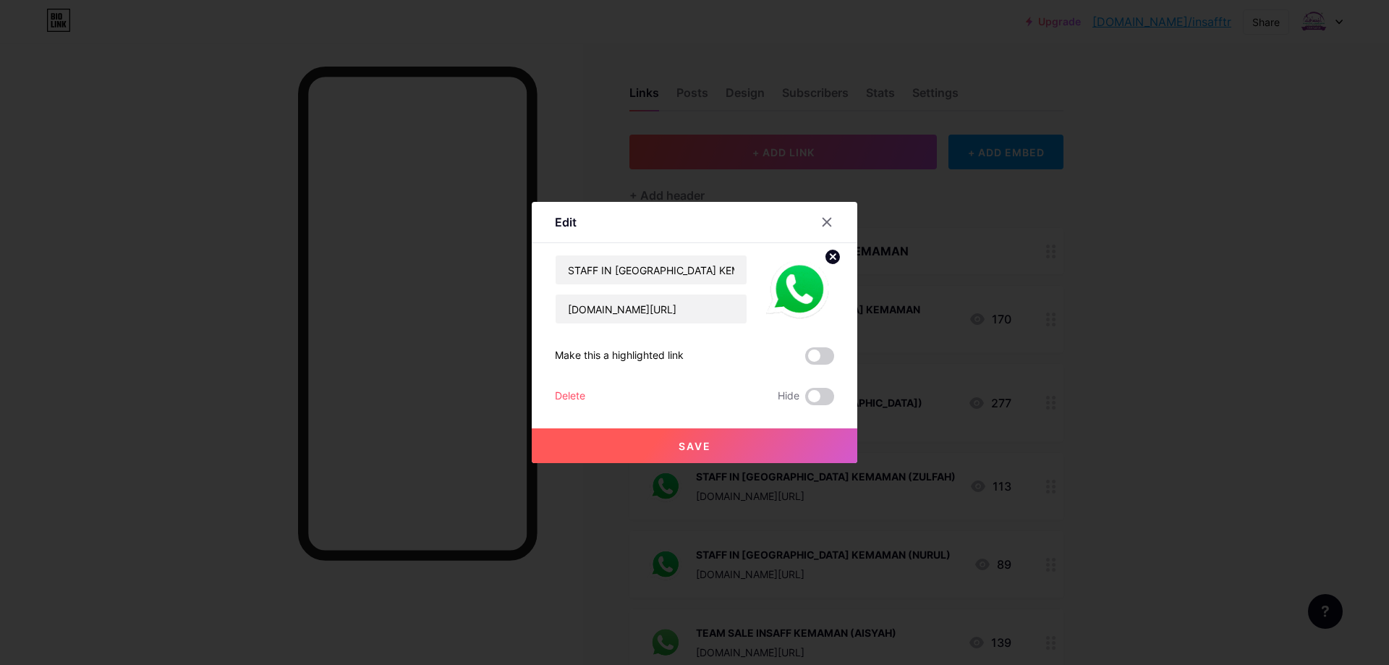
click at [727, 444] on button "Save" at bounding box center [695, 445] width 326 height 35
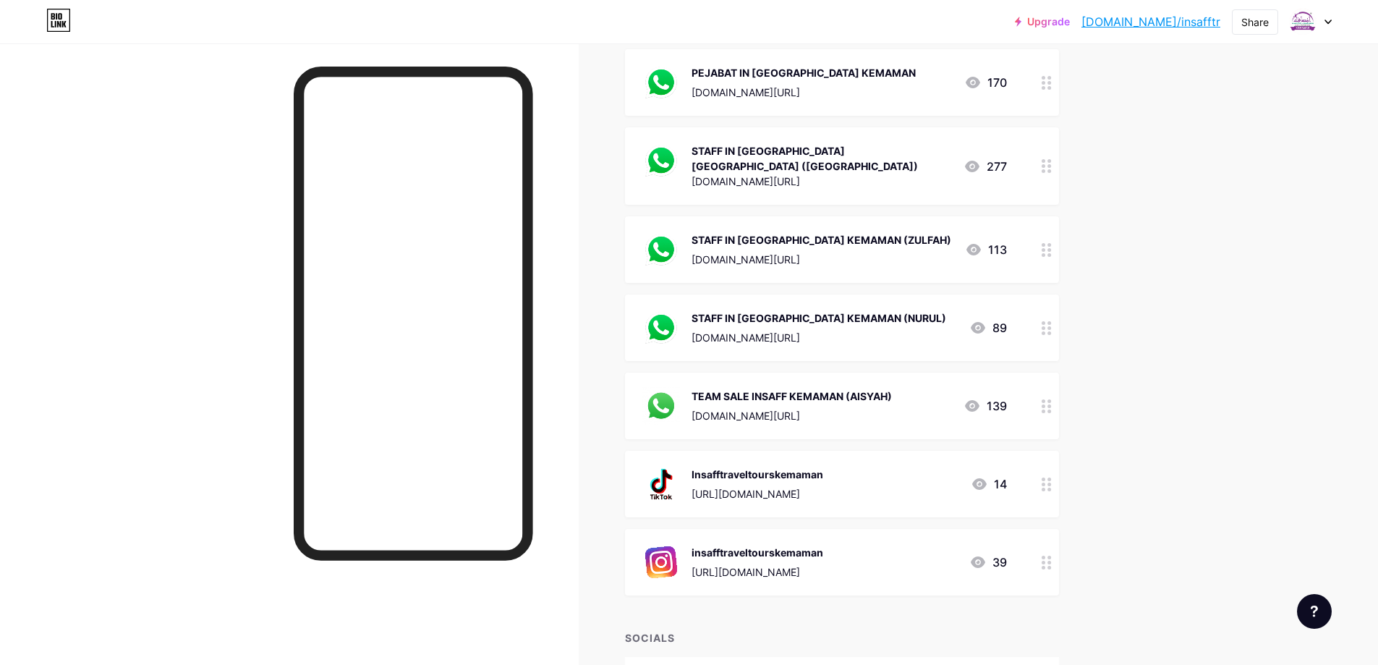
scroll to position [237, 0]
click at [983, 556] on icon at bounding box center [978, 562] width 14 height 12
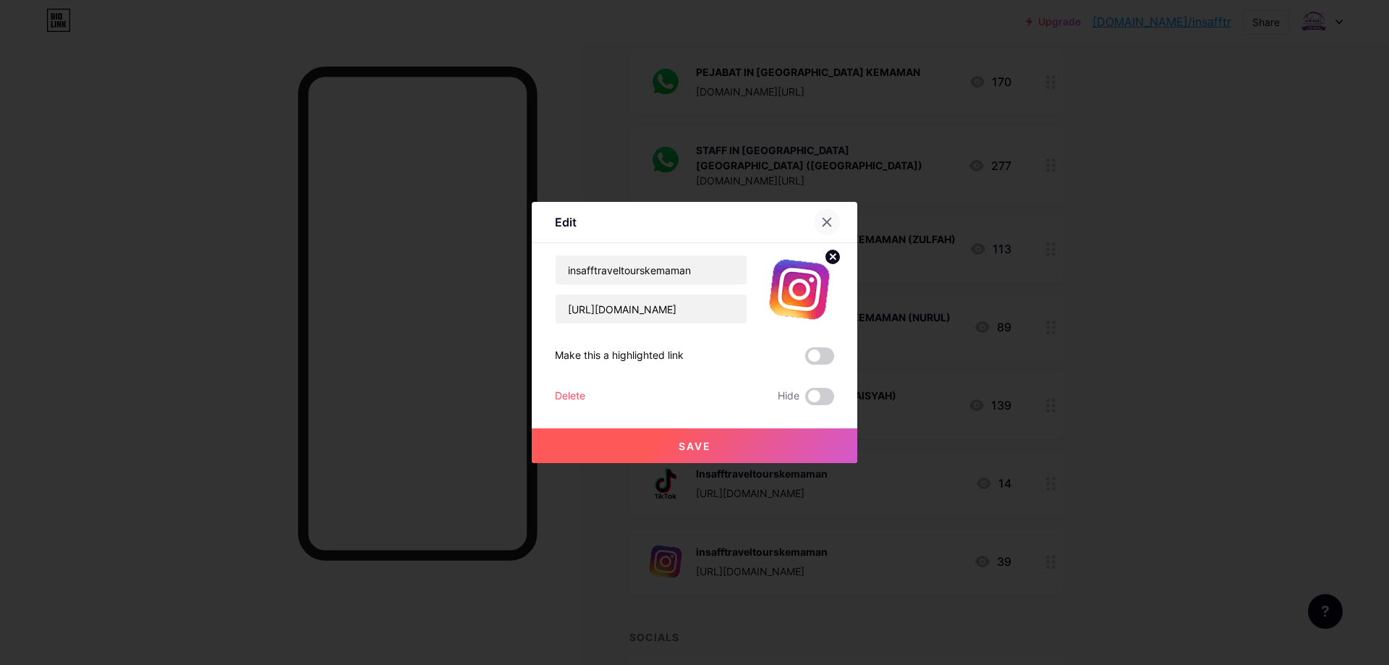
click at [826, 224] on icon at bounding box center [827, 222] width 8 height 8
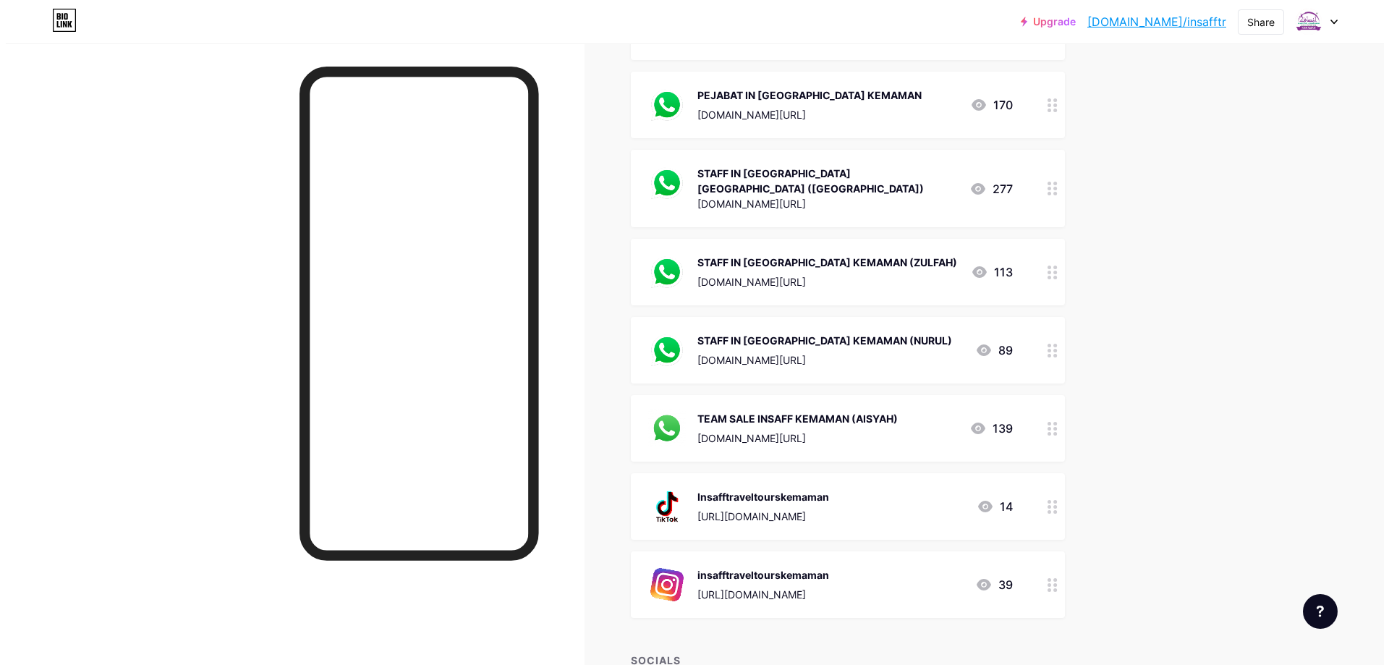
scroll to position [0, 0]
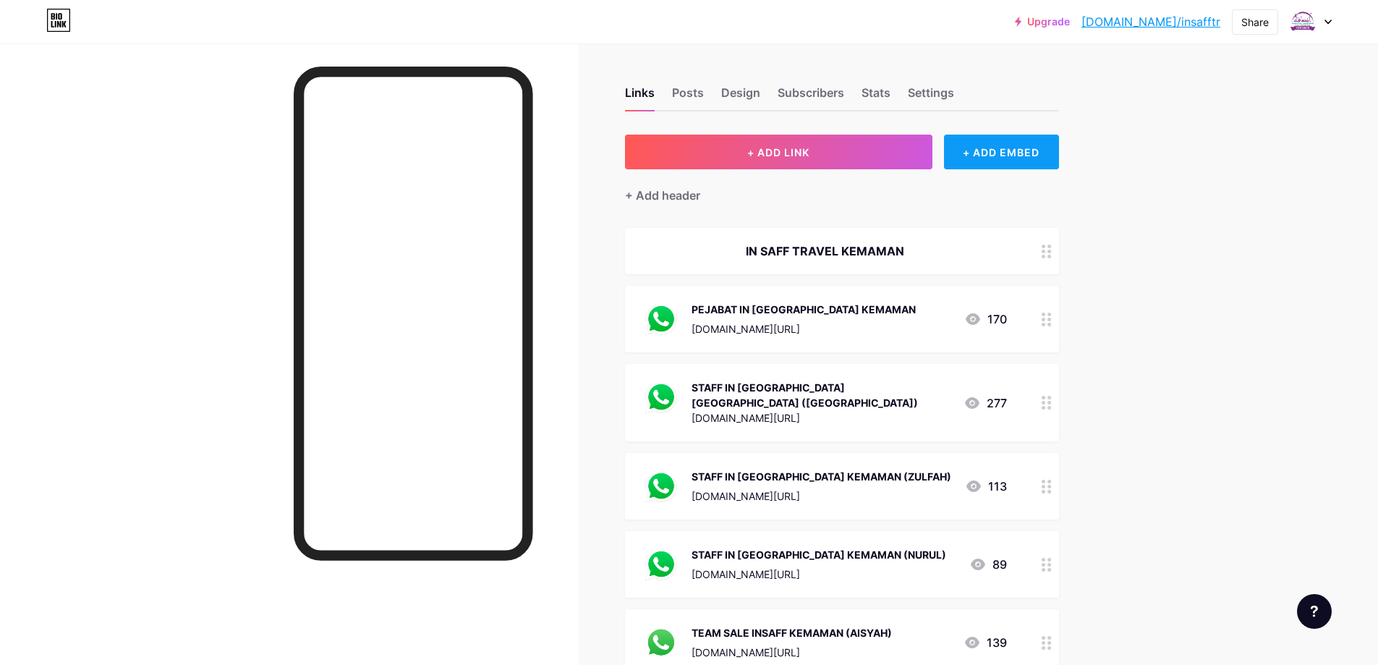
click at [1012, 148] on div "+ ADD EMBED" at bounding box center [1001, 152] width 115 height 35
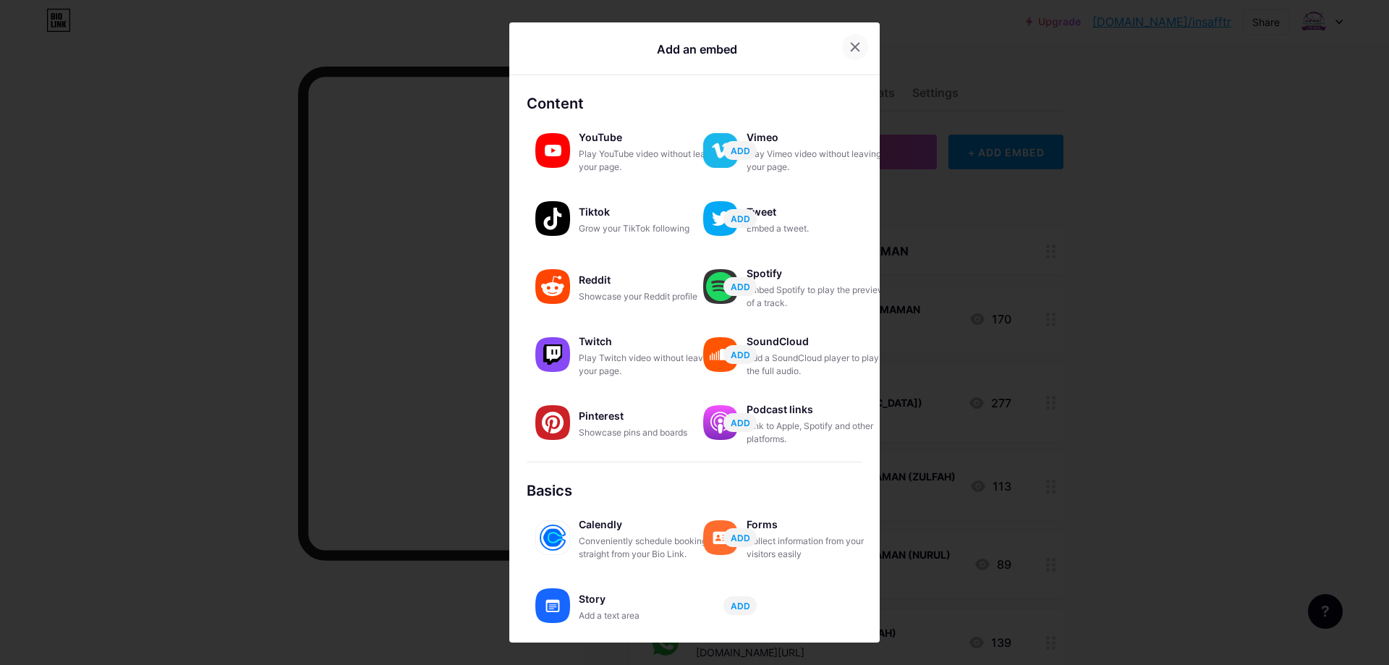
click at [852, 43] on icon at bounding box center [856, 47] width 8 height 8
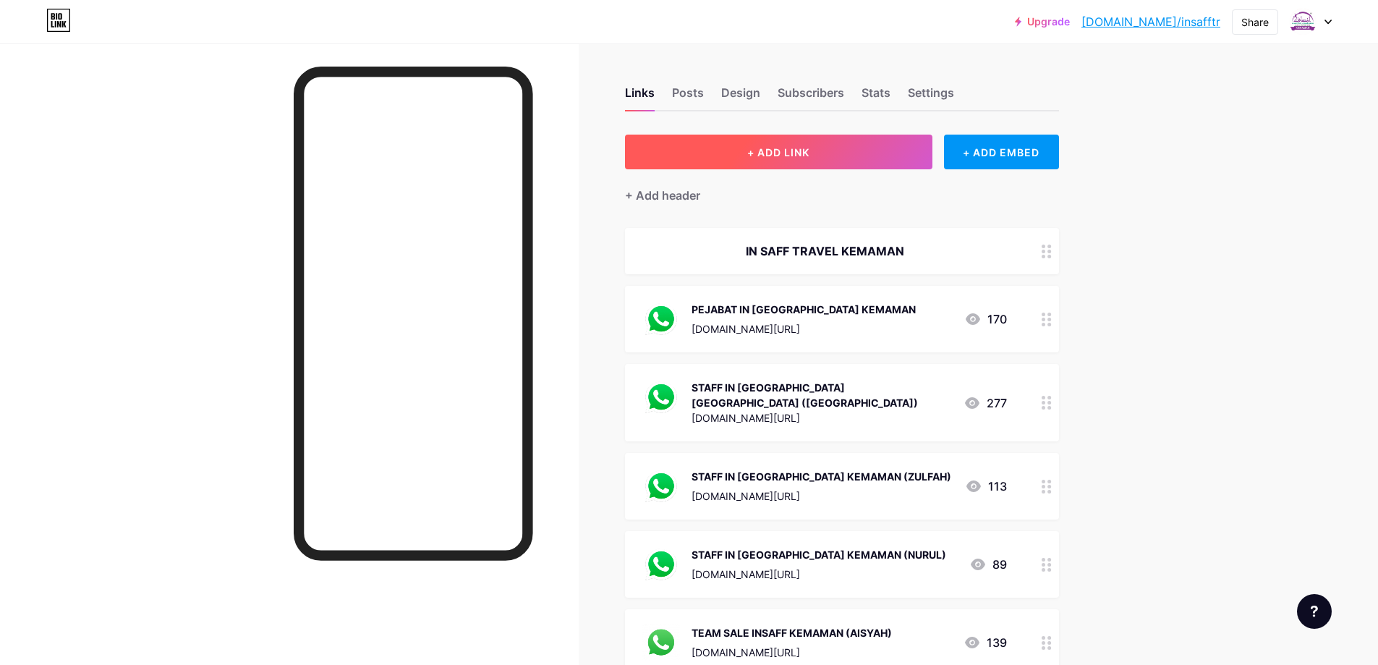
click at [831, 150] on button "+ ADD LINK" at bounding box center [778, 152] width 307 height 35
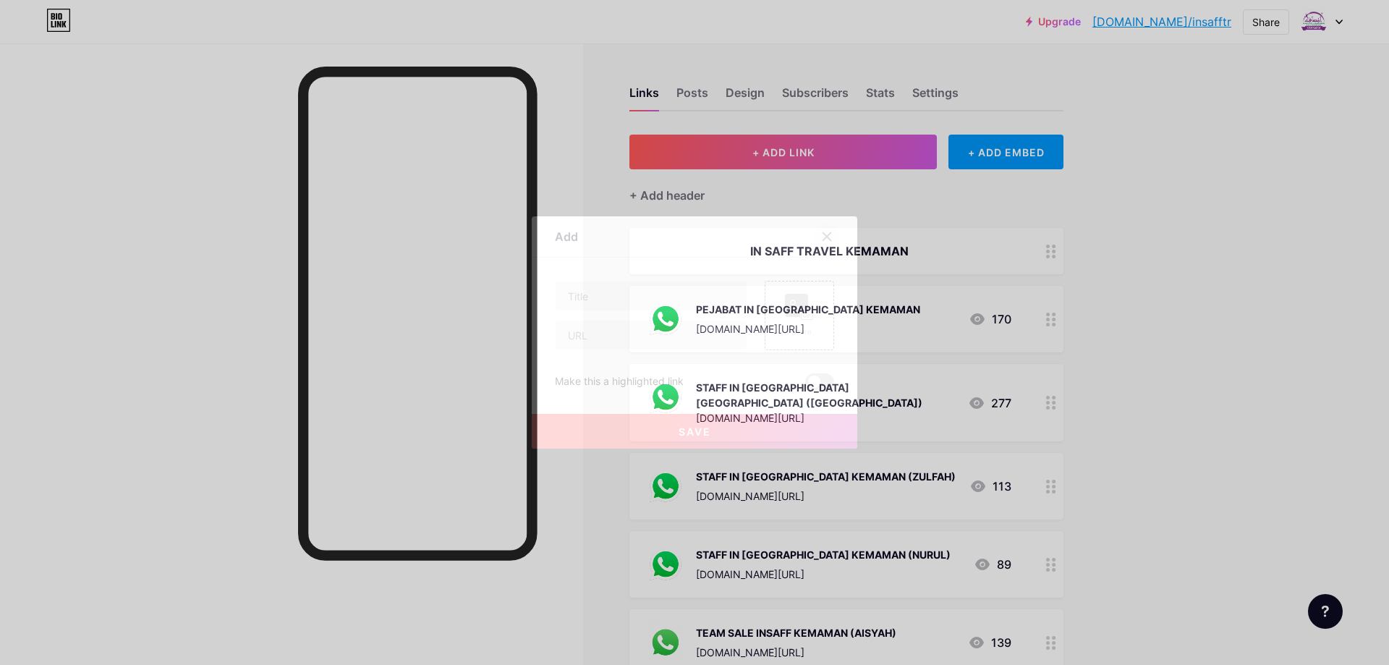
click at [831, 232] on icon at bounding box center [827, 237] width 12 height 12
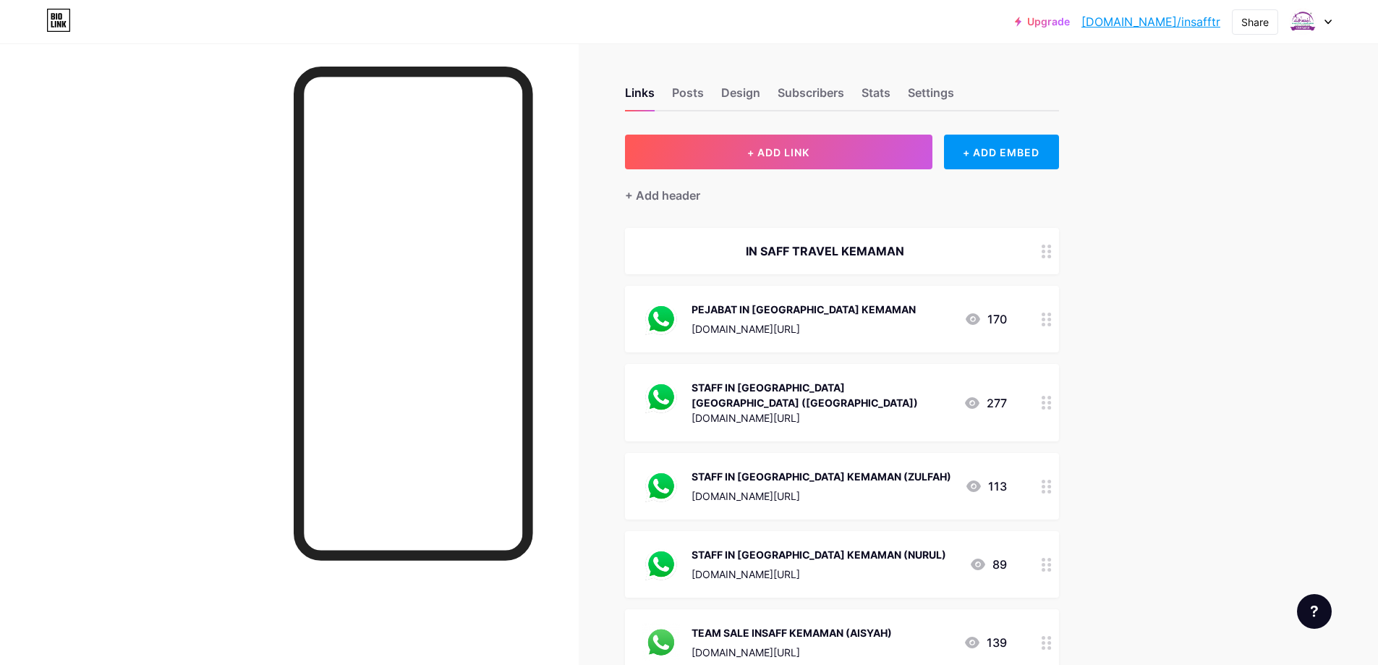
click at [975, 317] on icon at bounding box center [973, 319] width 14 height 12
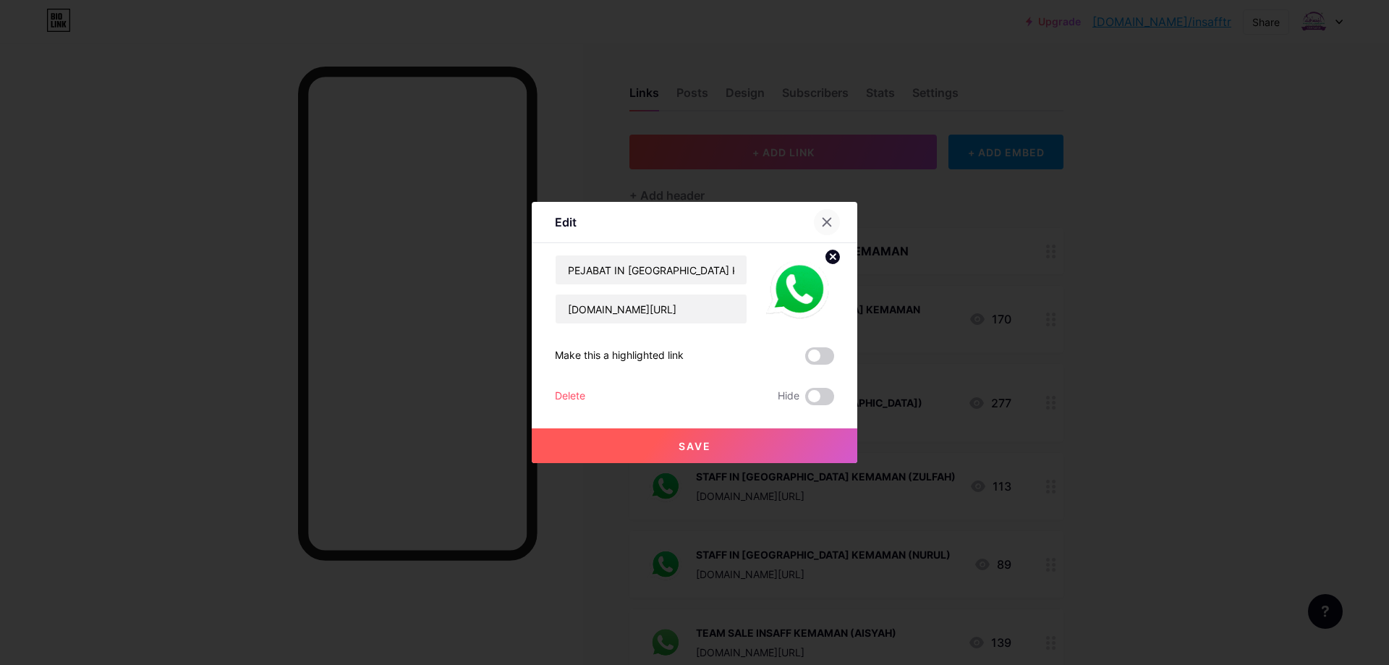
click at [828, 221] on icon at bounding box center [827, 222] width 8 height 8
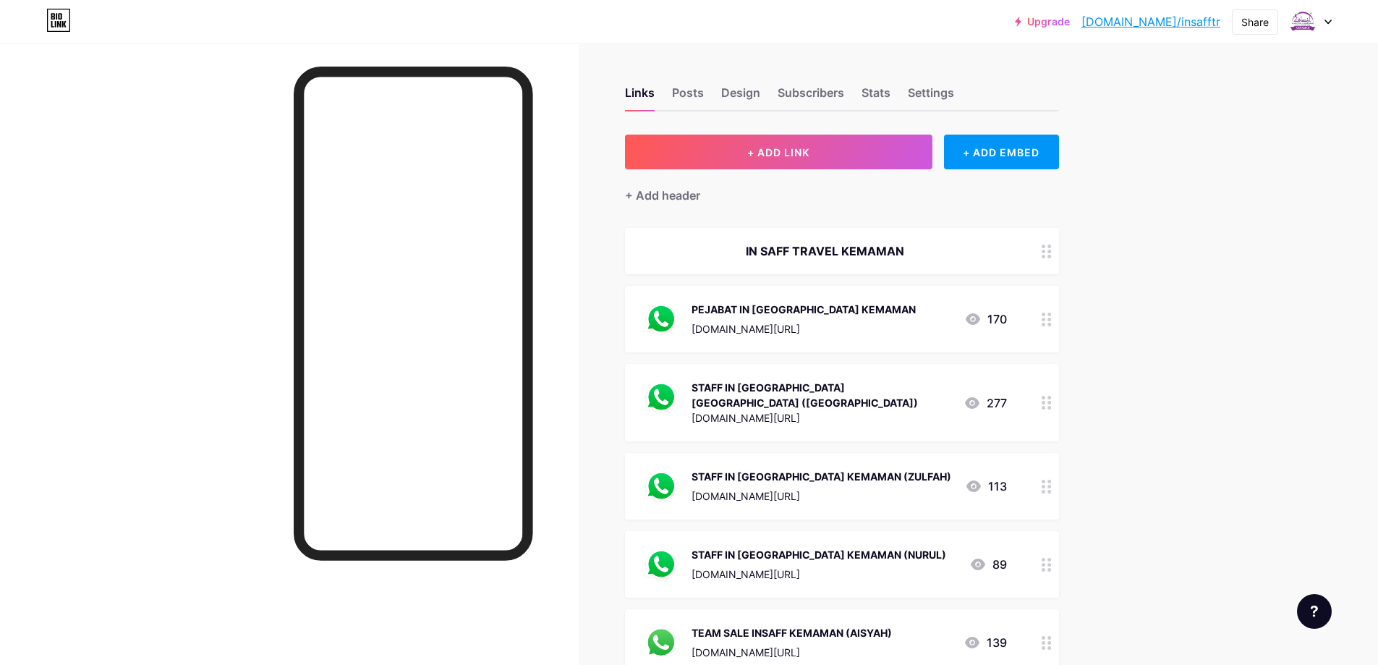
drag, startPoint x: 882, startPoint y: 318, endPoint x: 604, endPoint y: 265, distance: 282.9
click at [604, 265] on div "Links Posts Design Subscribers Stats Settings + ADD LINK + ADD EMBED + Add head…" at bounding box center [560, 586] width 1120 height 1087
click at [762, 143] on button "+ ADD LINK" at bounding box center [778, 152] width 307 height 35
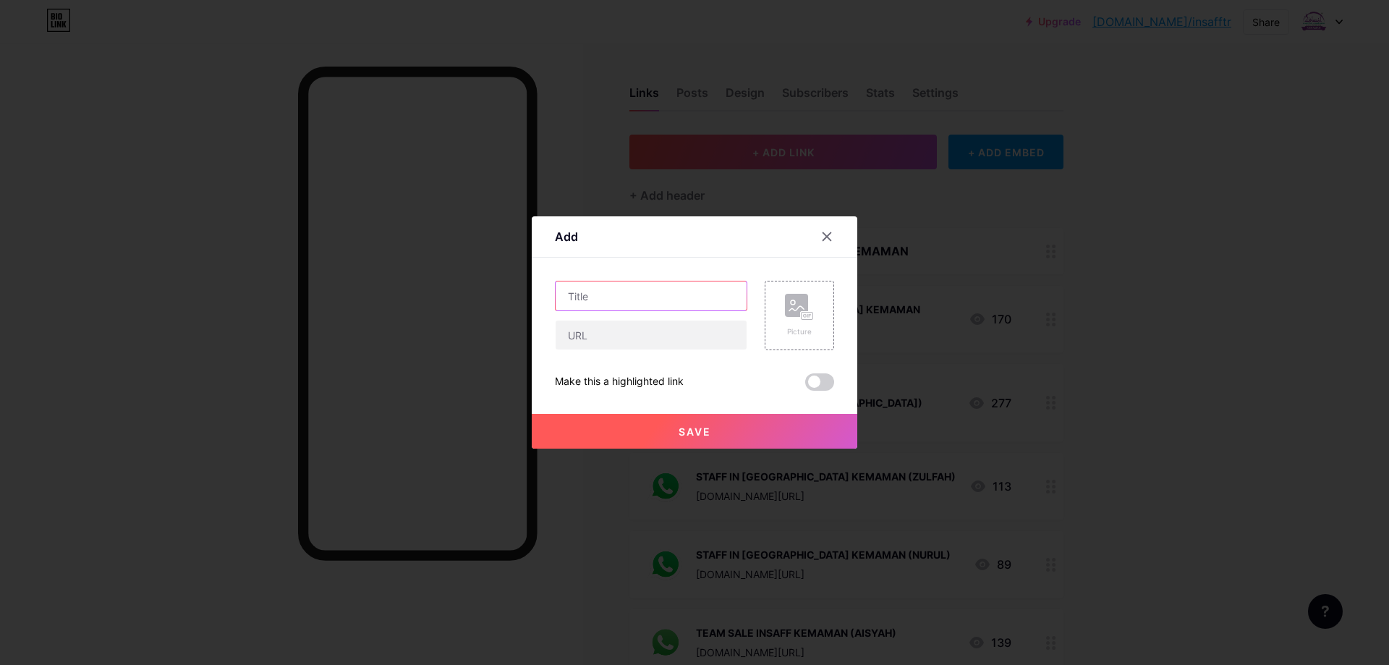
click at [643, 300] on input "text" at bounding box center [651, 295] width 191 height 29
type input "s"
type input "STAFF IN SAFF KEMAMAN (HAFIZAH)"
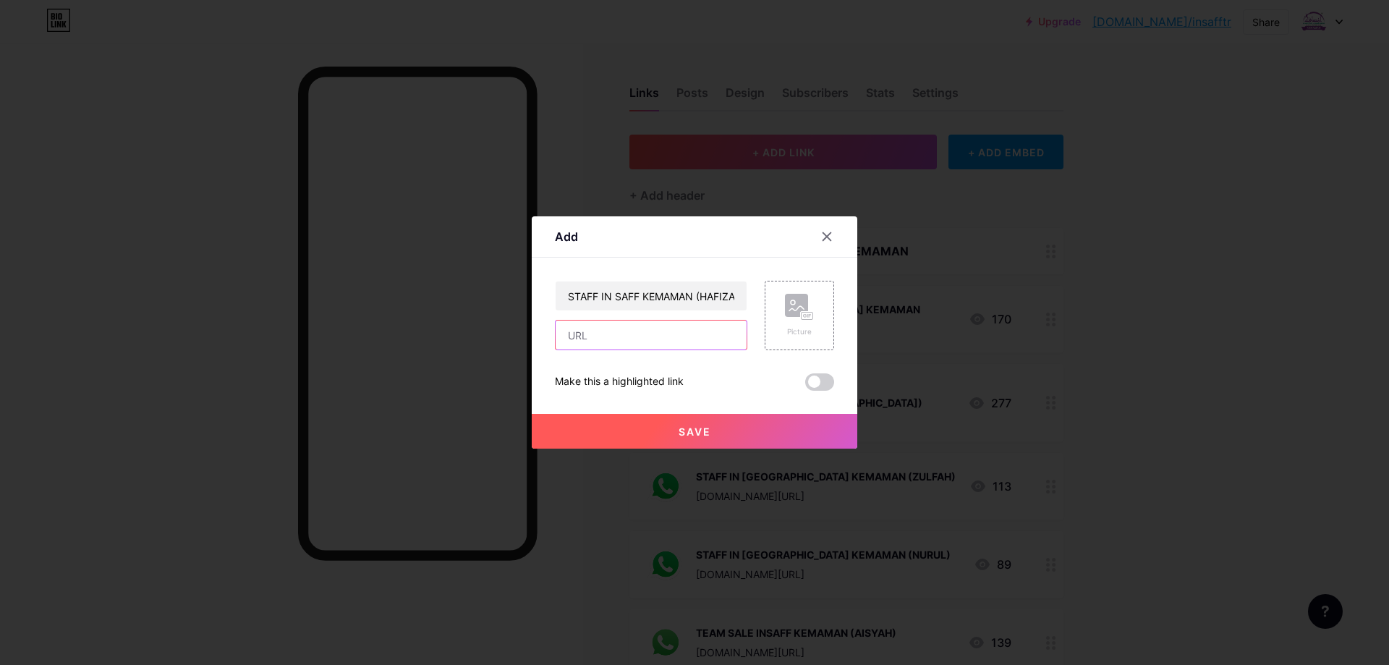
click at [675, 333] on input "text" at bounding box center [651, 335] width 191 height 29
paste input "http://www.wasap.my/601126769523/TiktokUmrahJimat2025"
type input "http://www.wasap.my/601126769523/TiktokUmrahJimat2025"
click at [782, 420] on button "Save" at bounding box center [695, 431] width 326 height 35
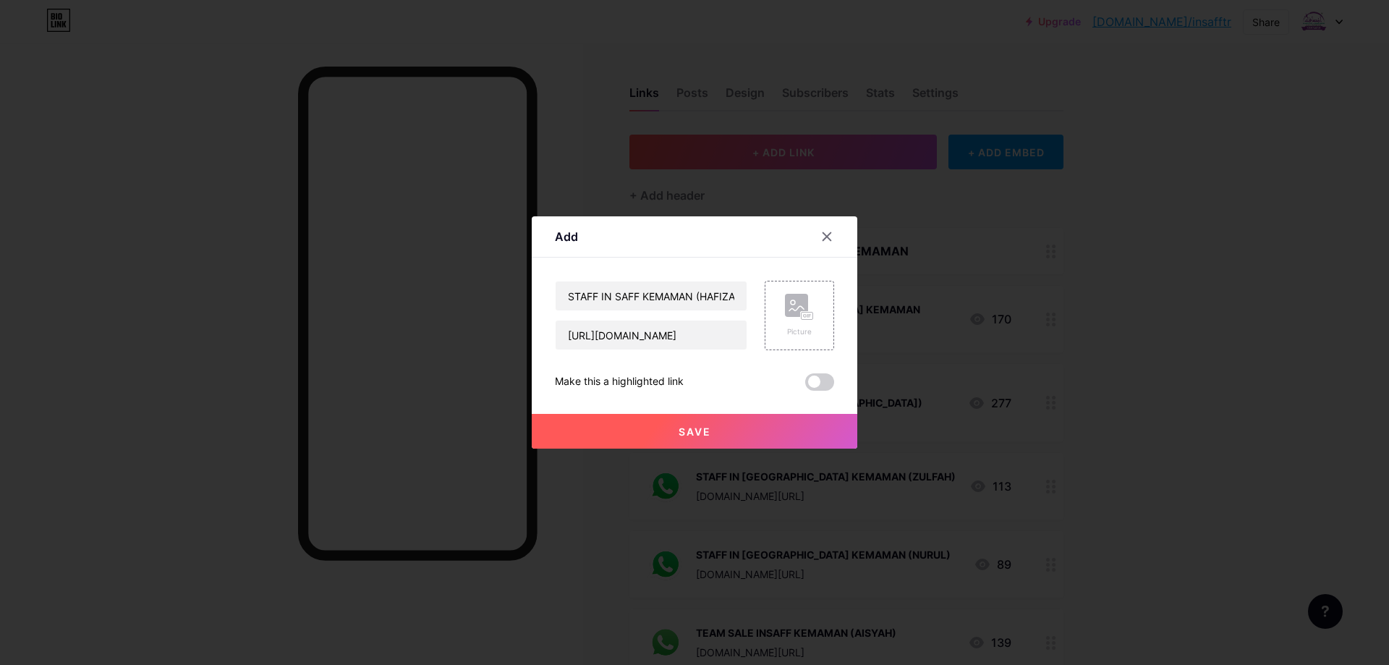
scroll to position [0, 0]
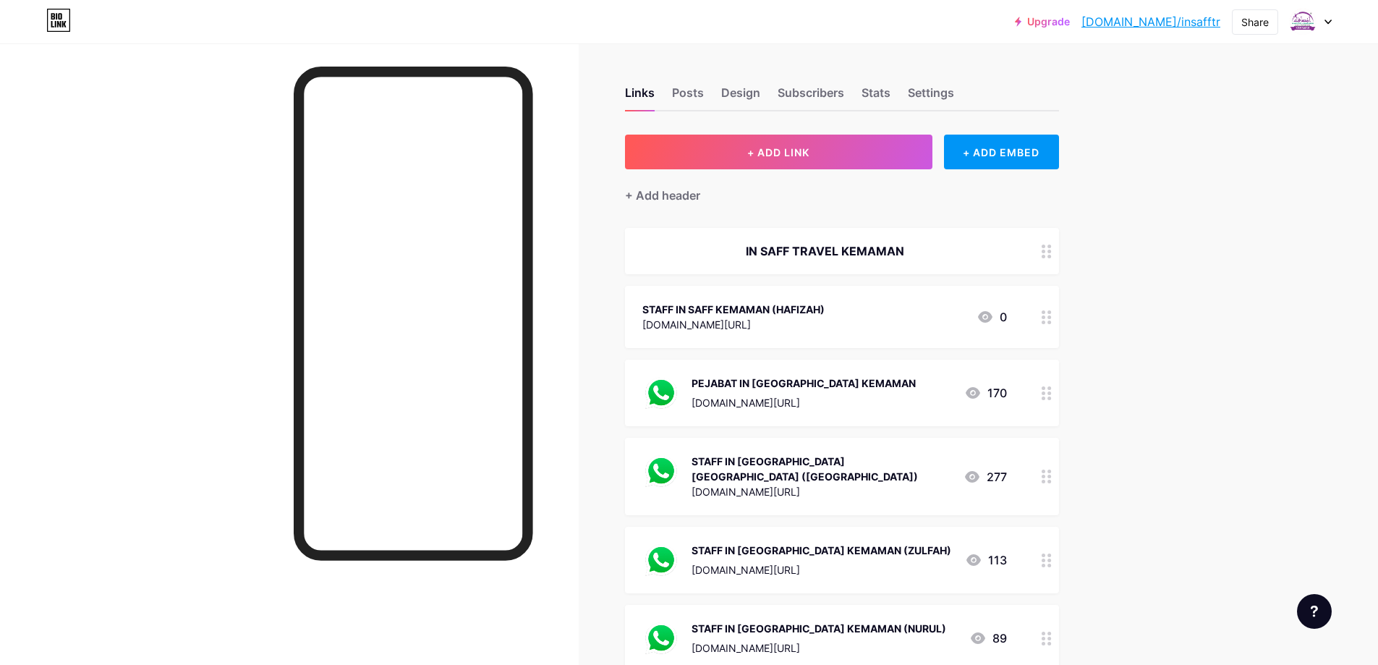
click at [990, 317] on icon at bounding box center [985, 317] width 14 height 12
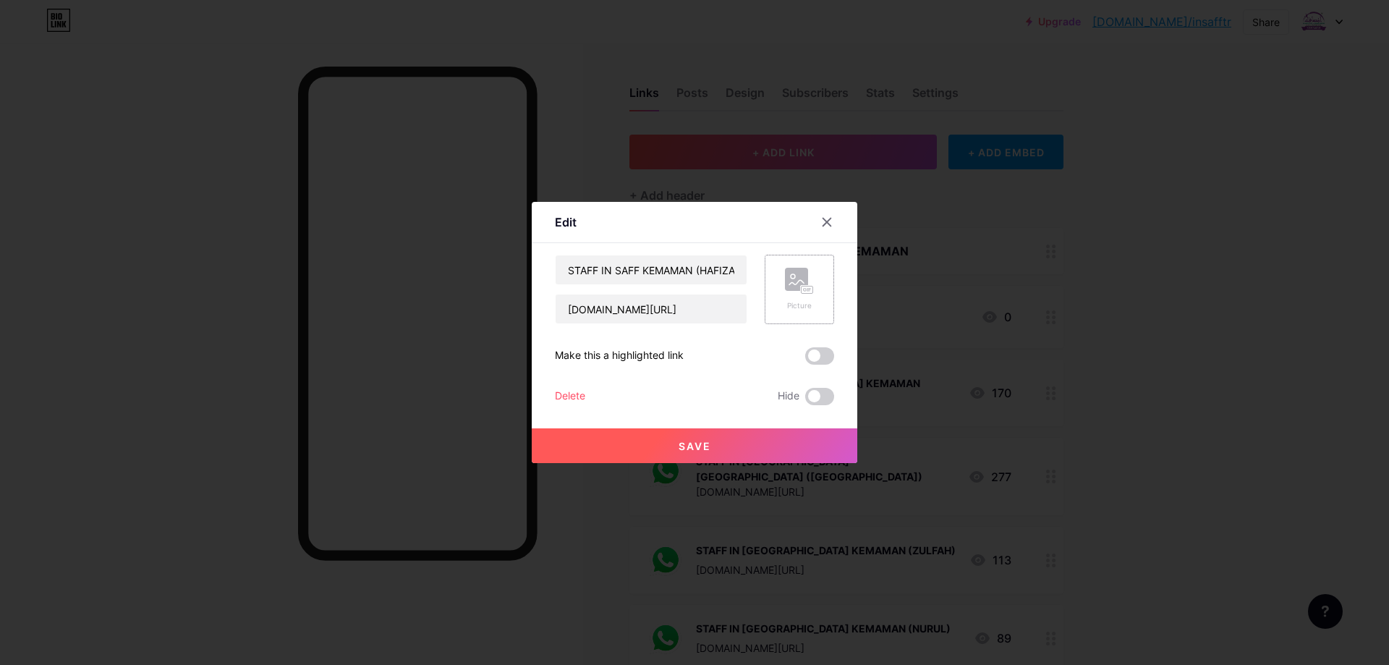
click at [797, 289] on rect at bounding box center [796, 279] width 23 height 23
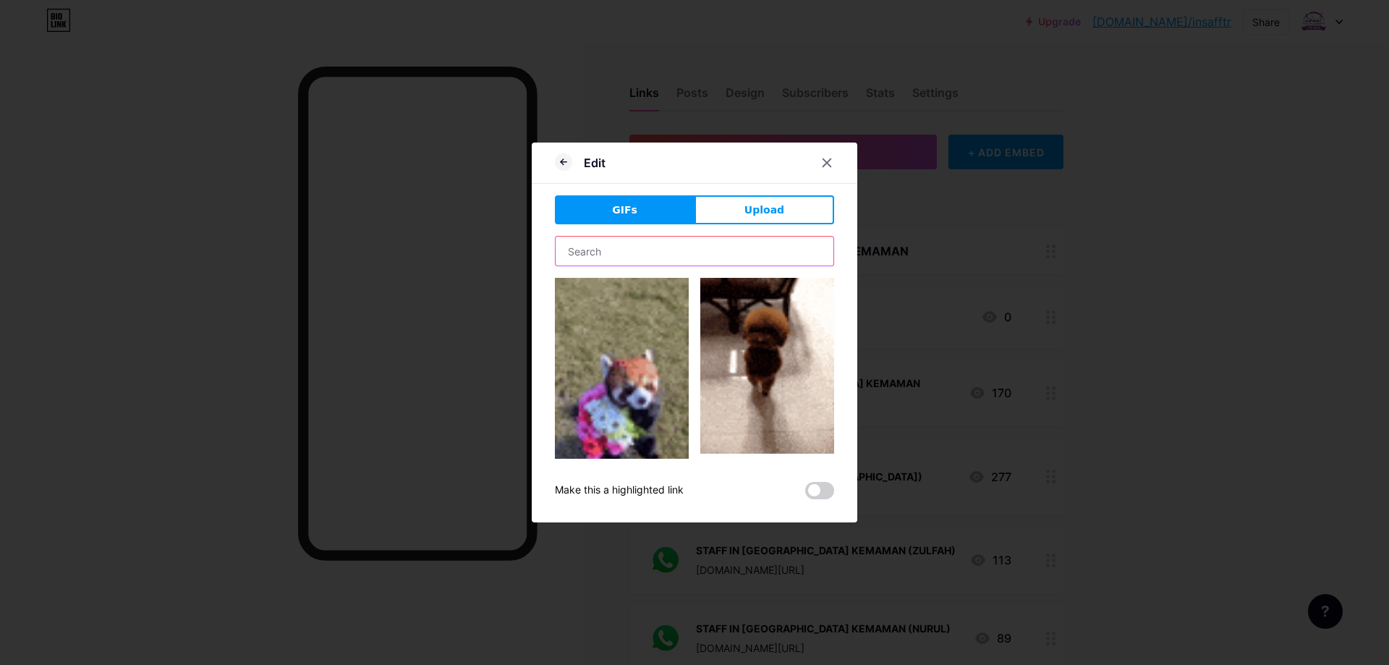
click at [705, 255] on input "text" at bounding box center [695, 251] width 278 height 29
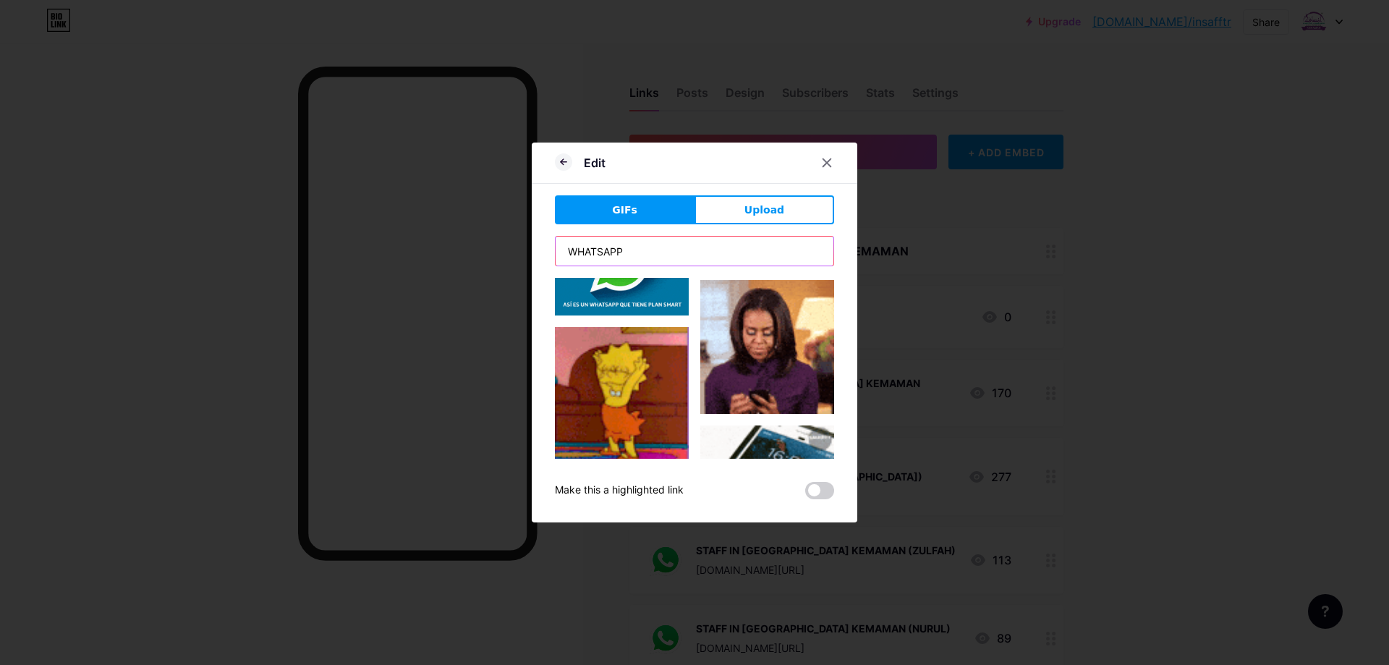
scroll to position [1302, 0]
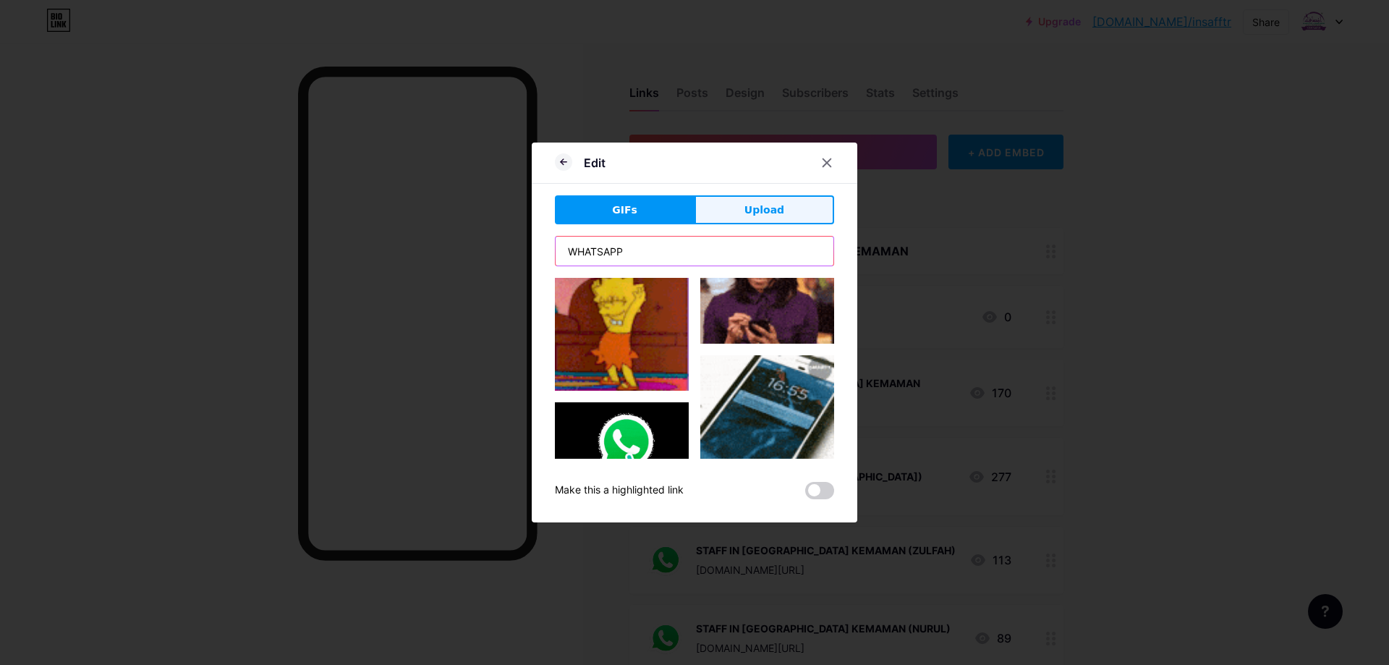
type input "WHATSAPP"
click at [757, 211] on span "Upload" at bounding box center [764, 210] width 40 height 15
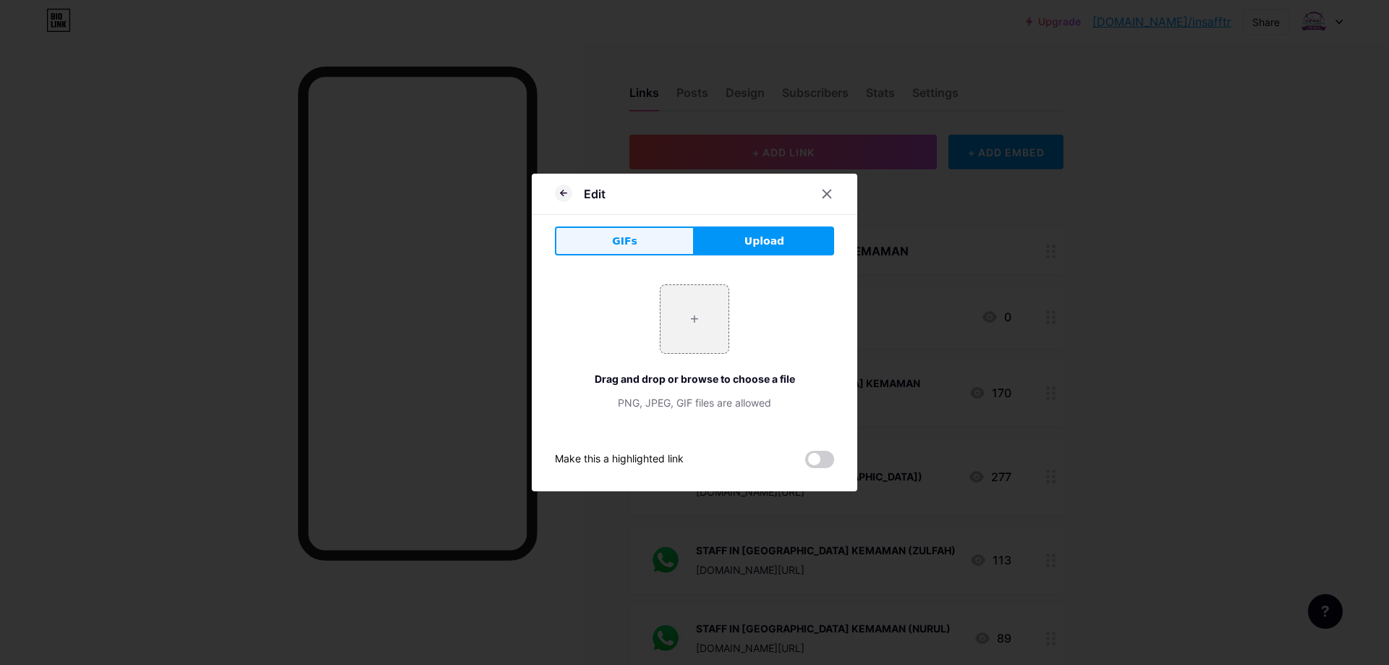
click at [603, 234] on button "GIFs" at bounding box center [625, 240] width 140 height 29
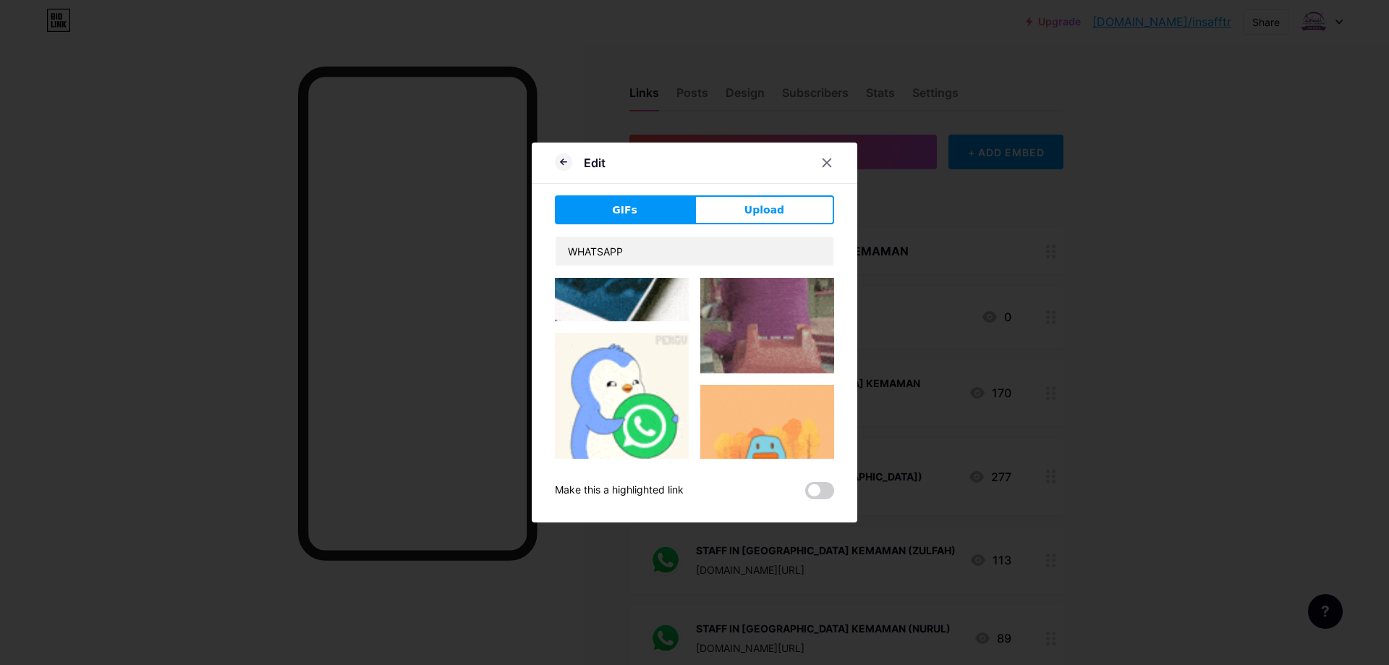
scroll to position [2243, 0]
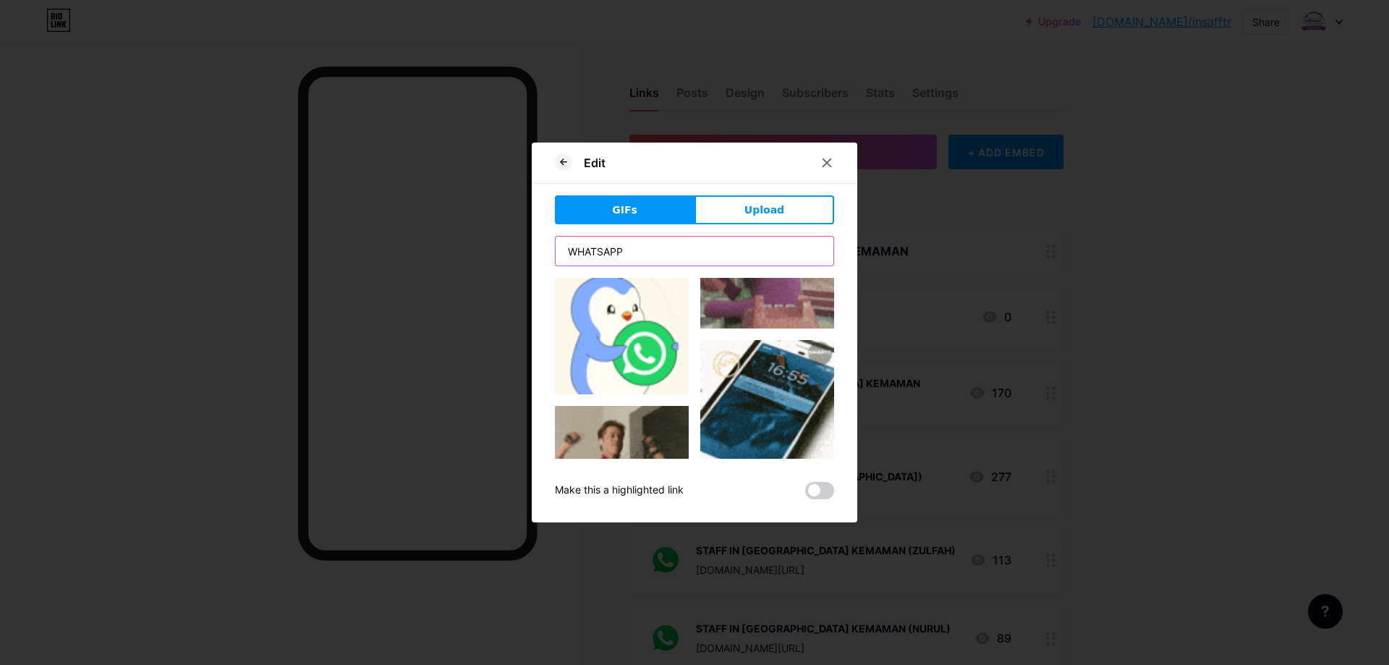
click at [689, 255] on input "WHATSAPP" at bounding box center [695, 251] width 278 height 29
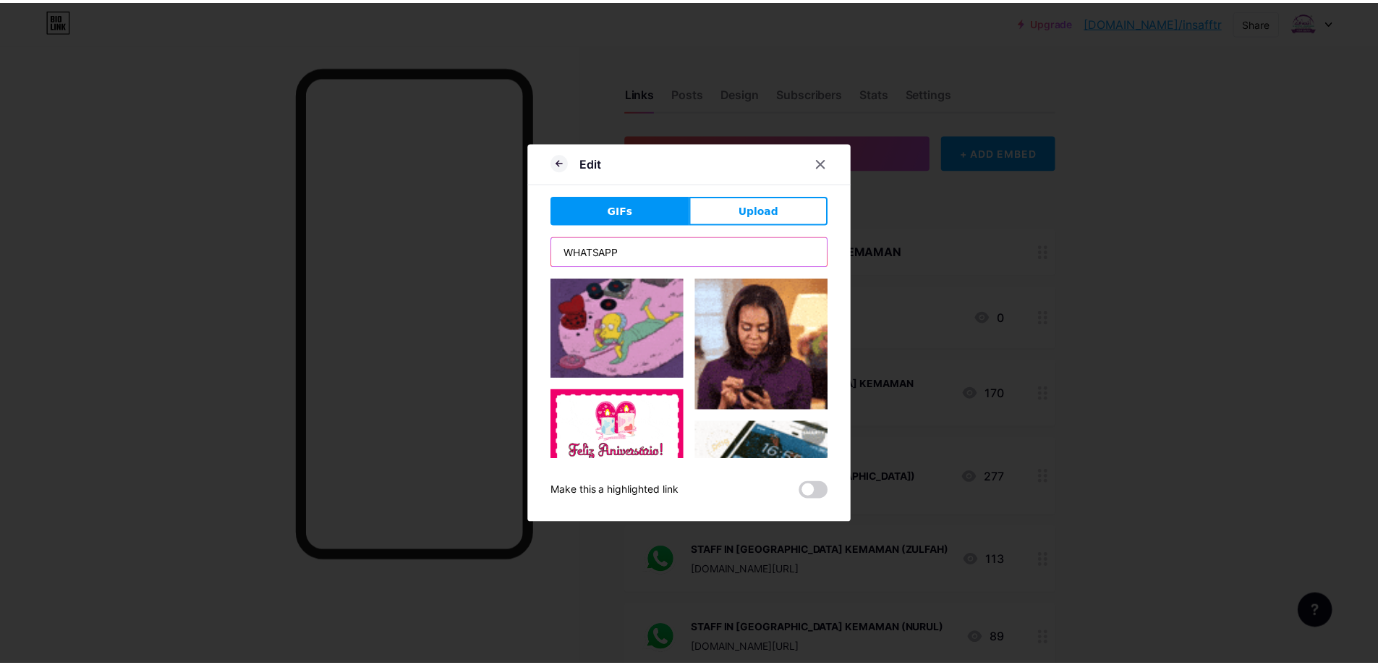
scroll to position [0, 0]
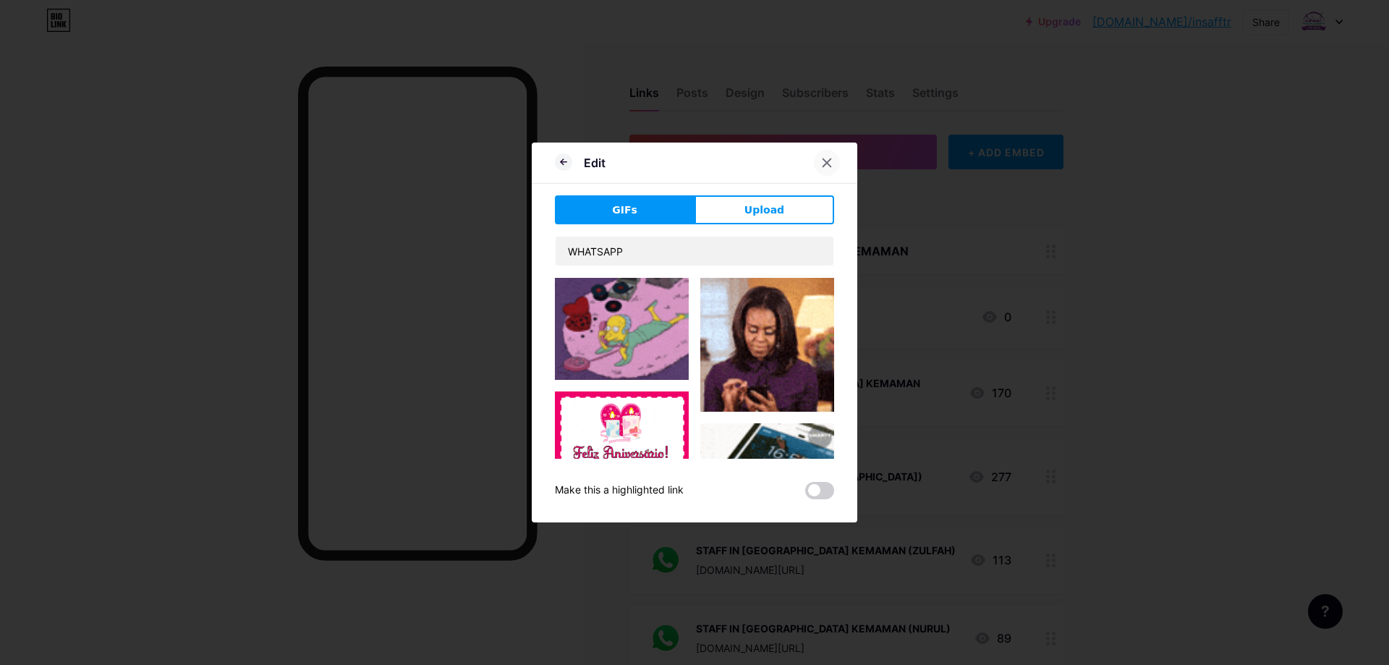
click at [831, 162] on icon at bounding box center [827, 163] width 12 height 12
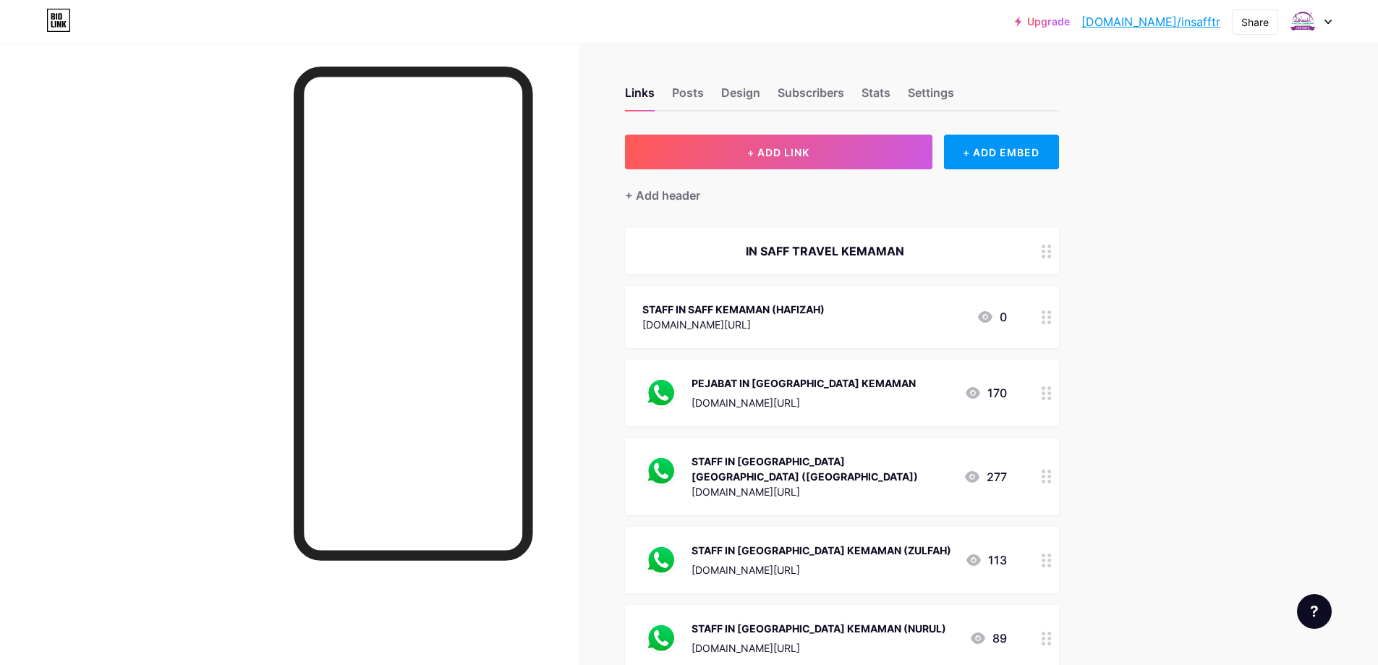
click at [980, 395] on icon at bounding box center [973, 393] width 14 height 12
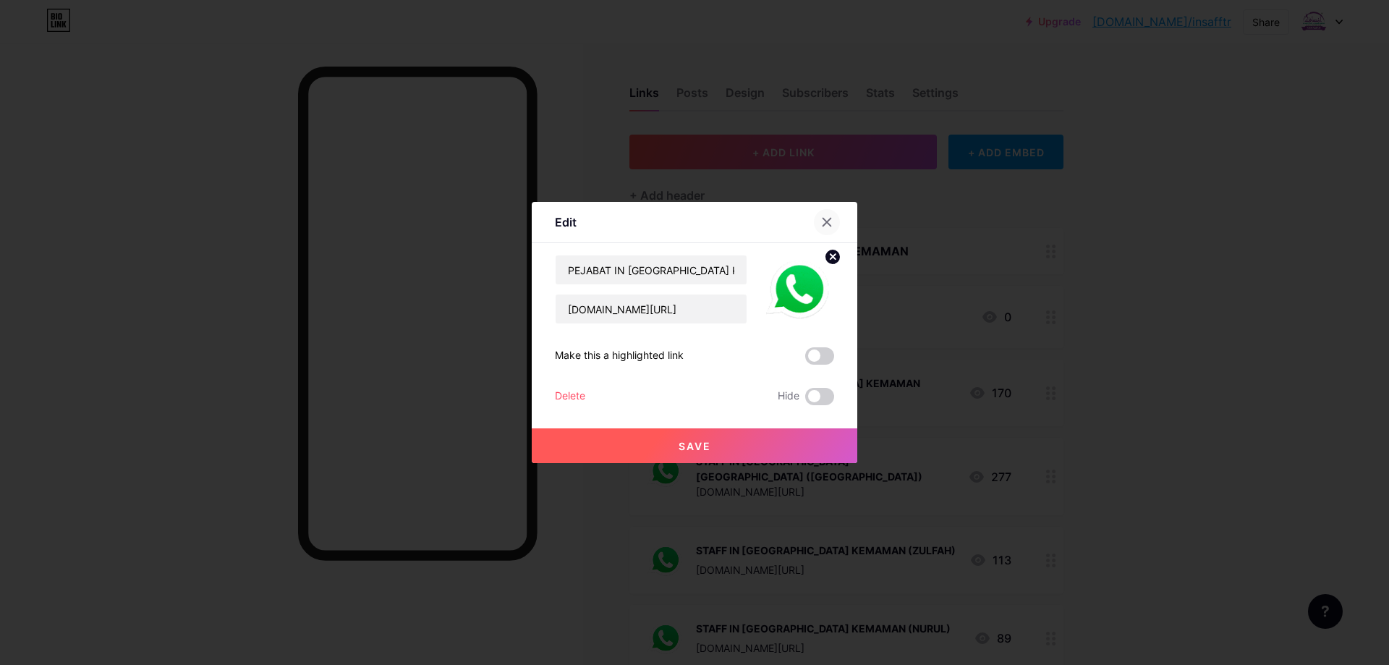
click at [826, 225] on icon at bounding box center [827, 222] width 12 height 12
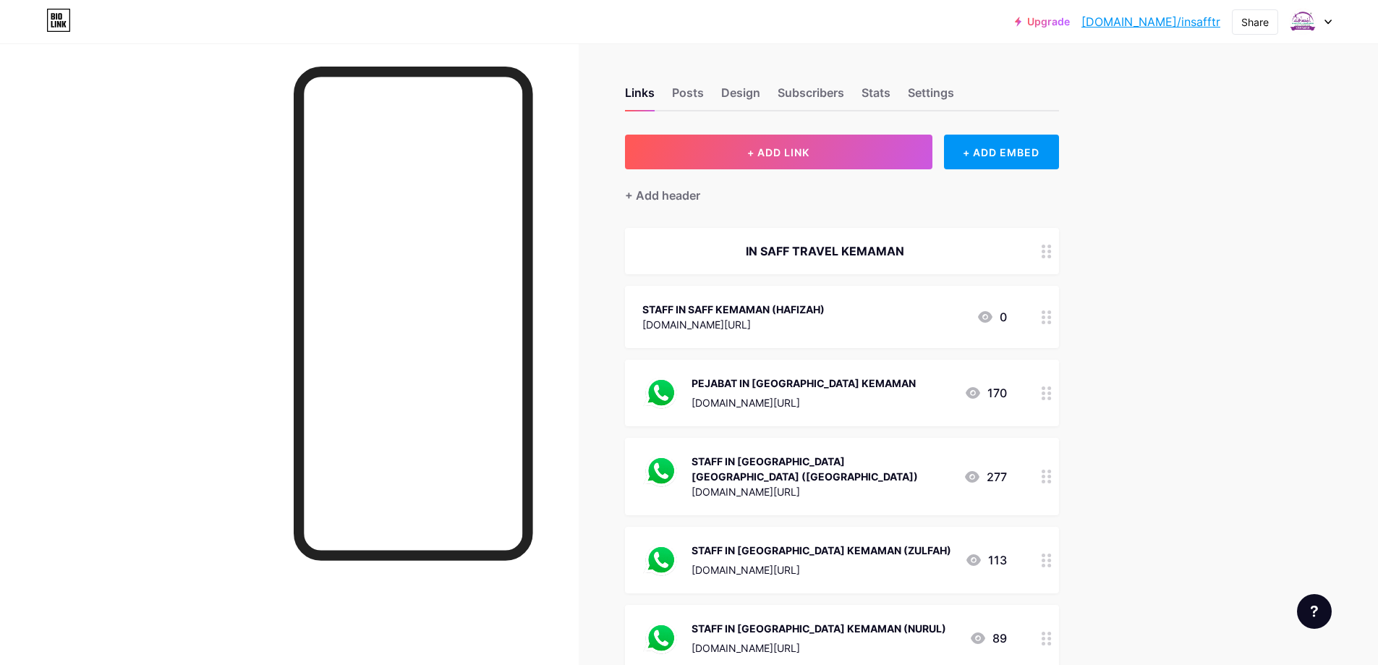
click at [986, 312] on icon at bounding box center [985, 317] width 14 height 12
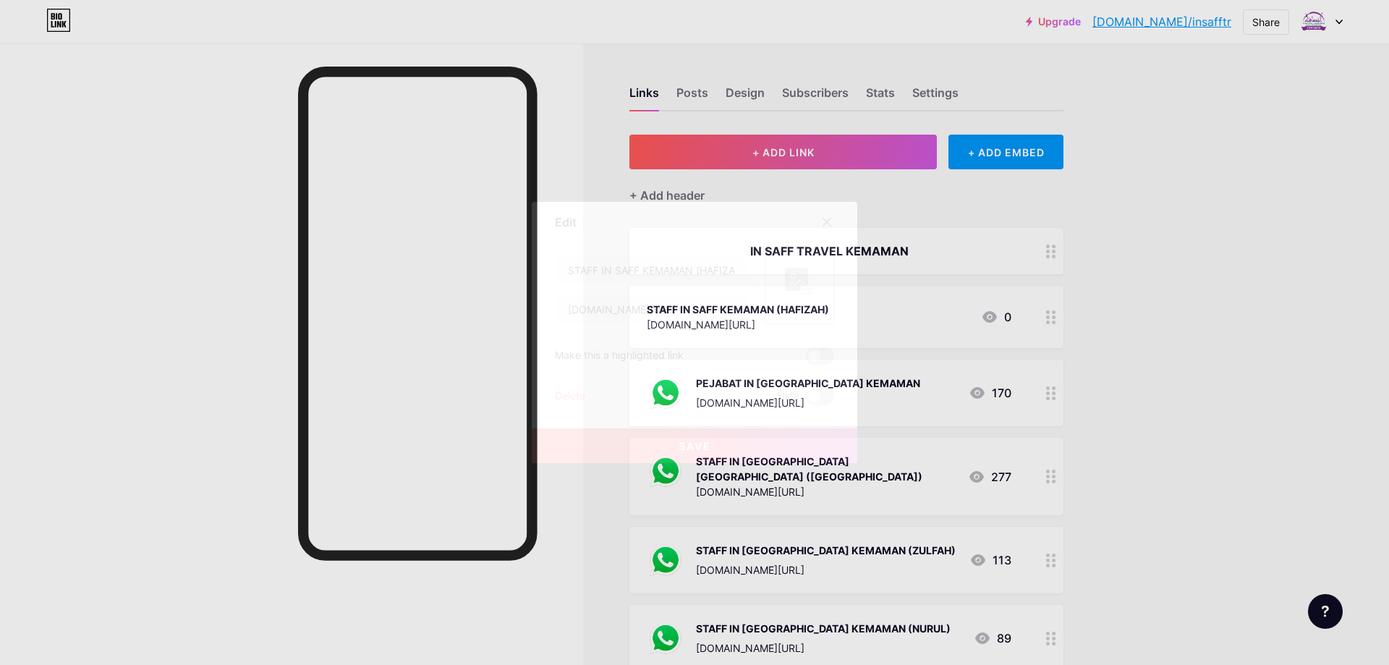
drag, startPoint x: 808, startPoint y: 294, endPoint x: 775, endPoint y: 294, distance: 33.3
click at [775, 294] on div "Picture" at bounding box center [799, 289] width 69 height 69
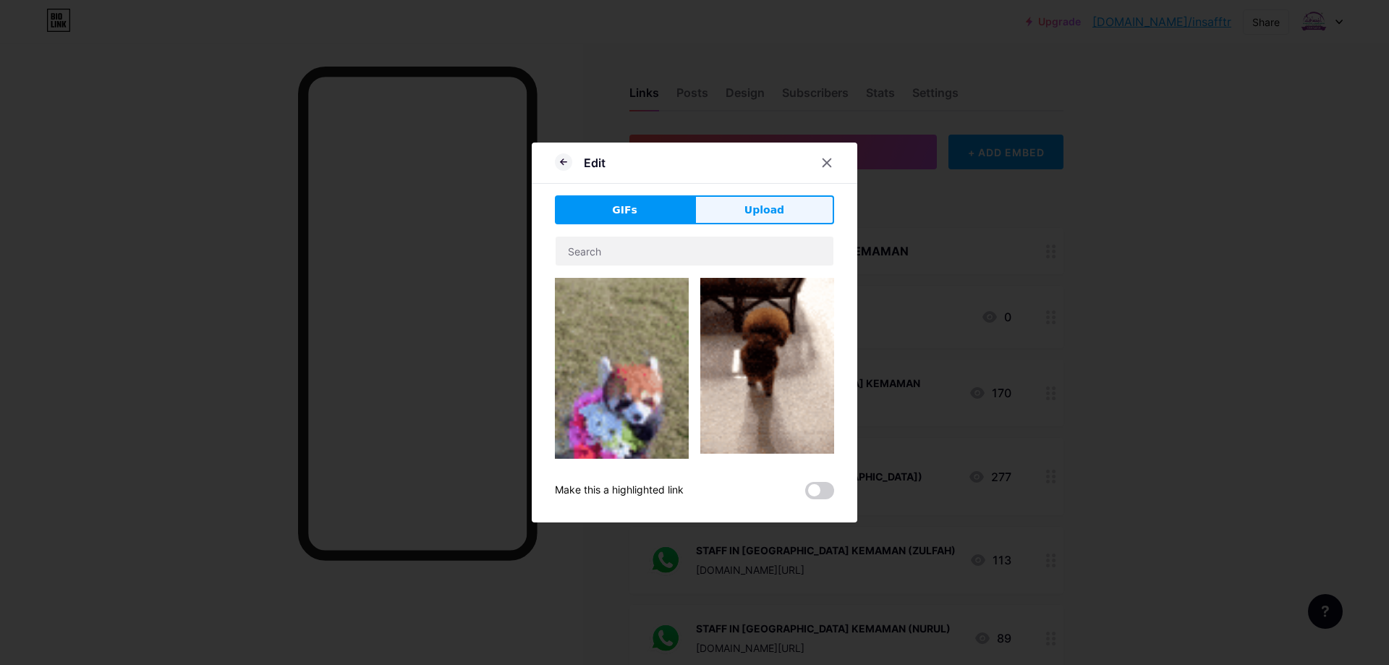
click at [755, 207] on span "Upload" at bounding box center [764, 210] width 40 height 15
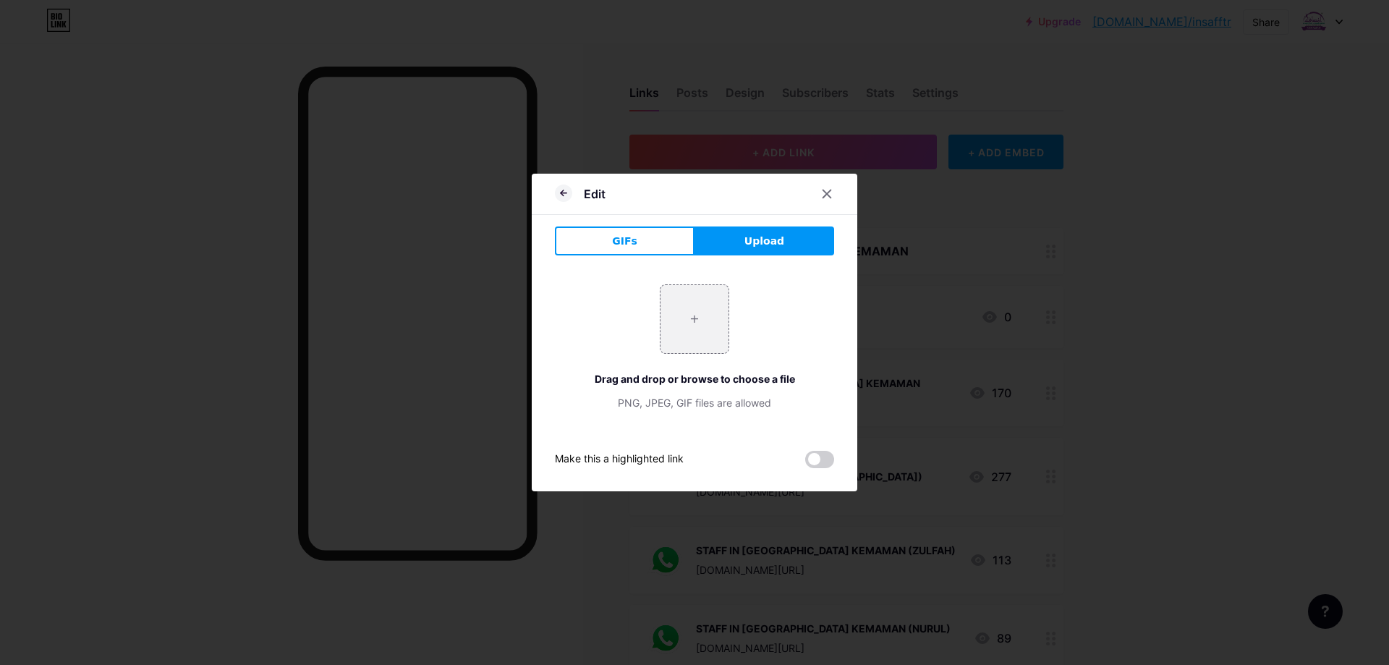
drag, startPoint x: 691, startPoint y: 312, endPoint x: 825, endPoint y: 202, distance: 173.2
click at [825, 202] on div at bounding box center [827, 194] width 26 height 26
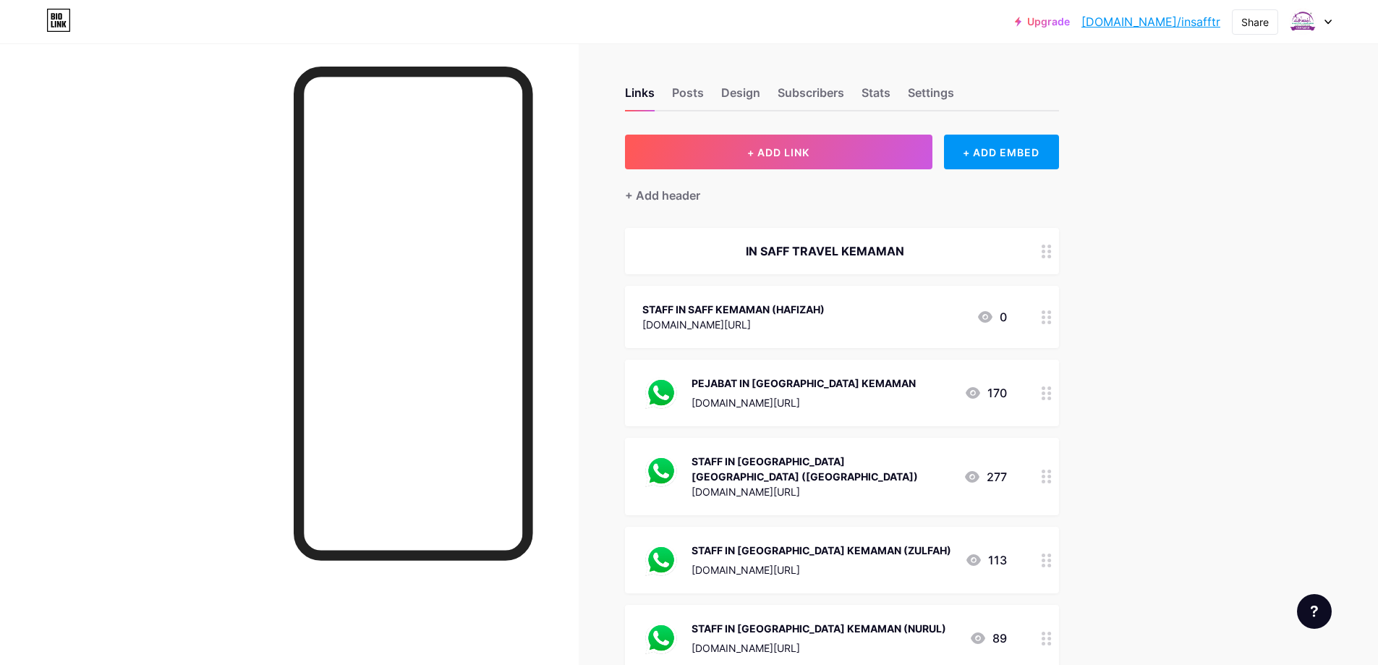
click at [993, 316] on icon at bounding box center [985, 317] width 14 height 12
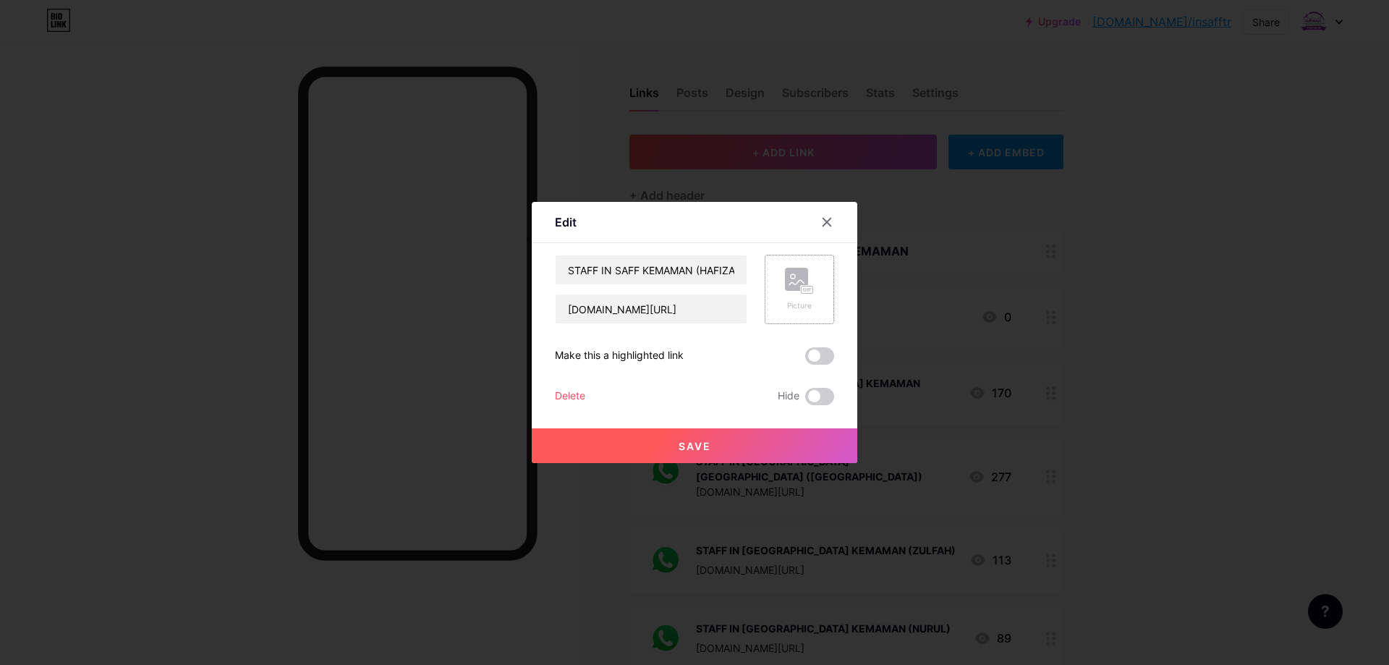
click at [782, 301] on div "Picture" at bounding box center [799, 289] width 69 height 69
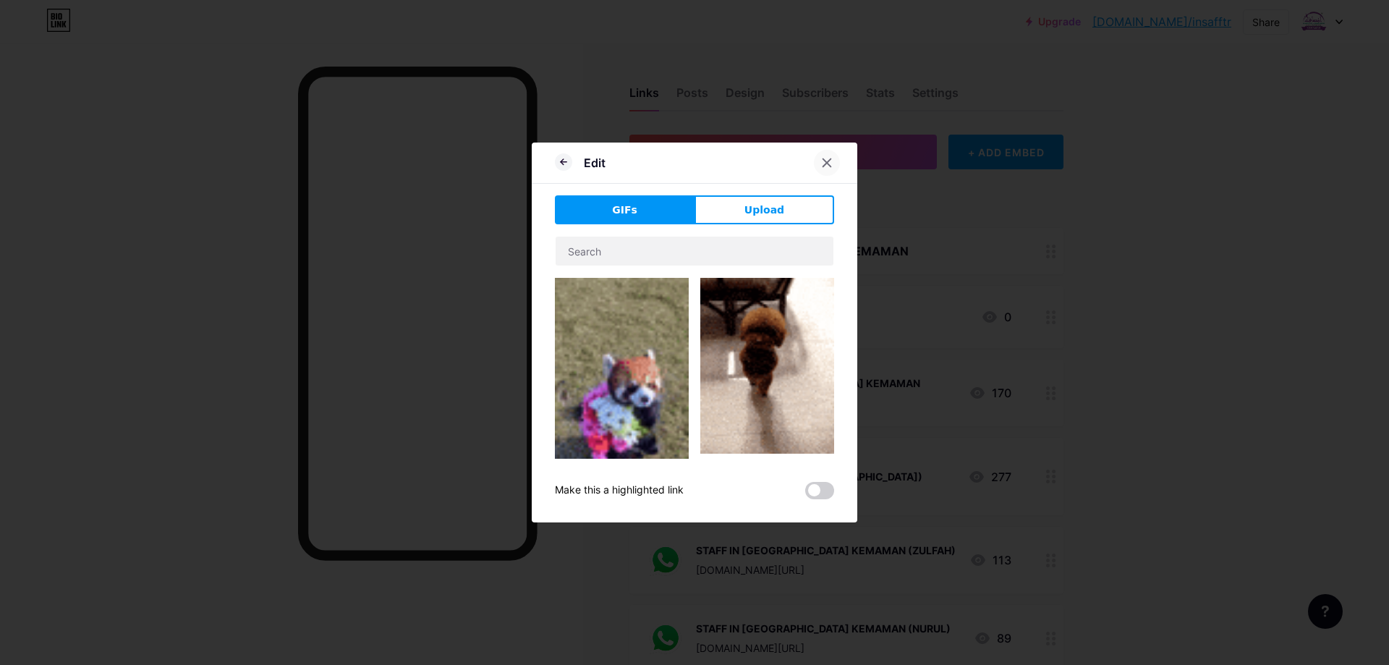
click at [825, 169] on div at bounding box center [827, 163] width 26 height 26
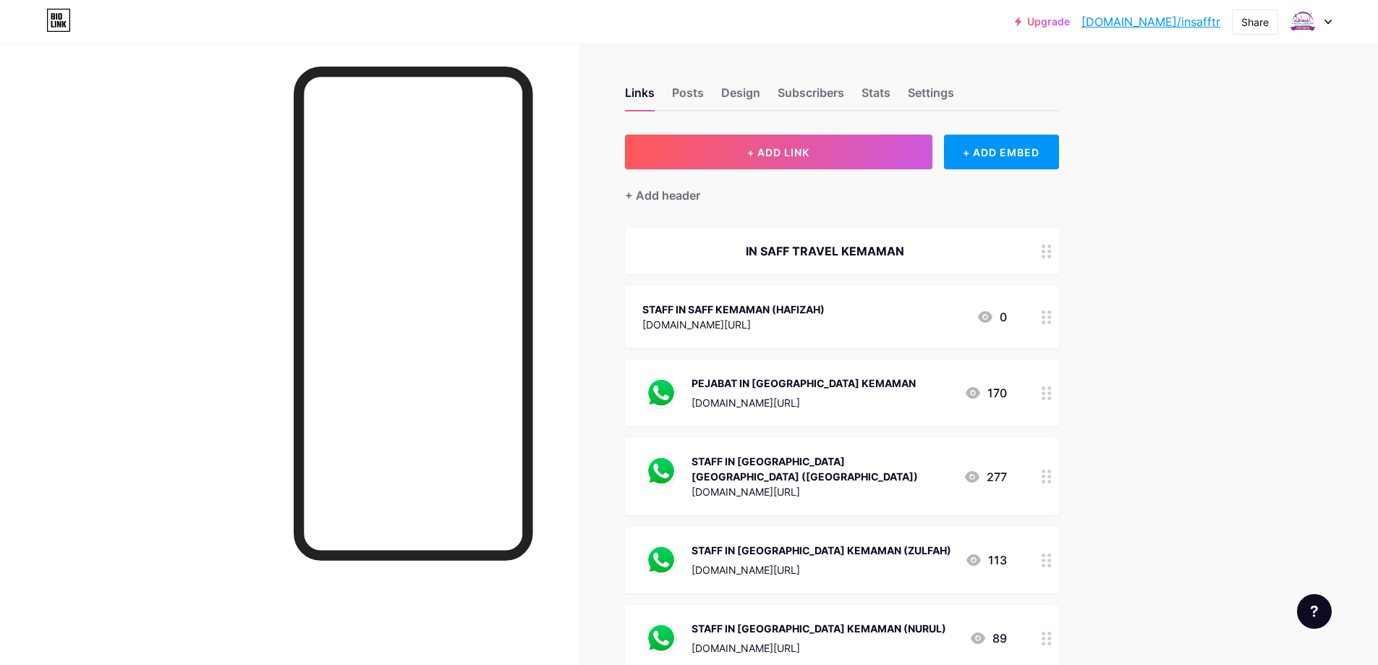
click at [993, 308] on icon at bounding box center [985, 316] width 17 height 17
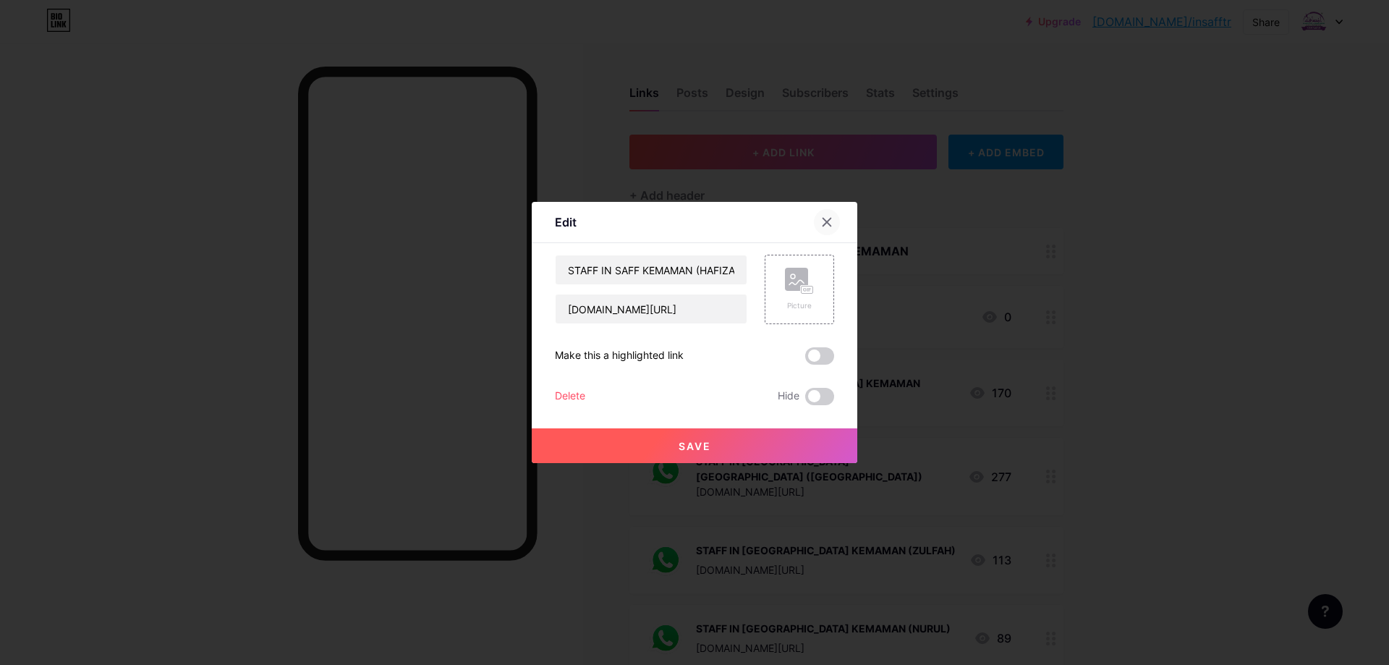
drag, startPoint x: 801, startPoint y: 291, endPoint x: 826, endPoint y: 224, distance: 71.2
click at [826, 224] on icon at bounding box center [827, 222] width 12 height 12
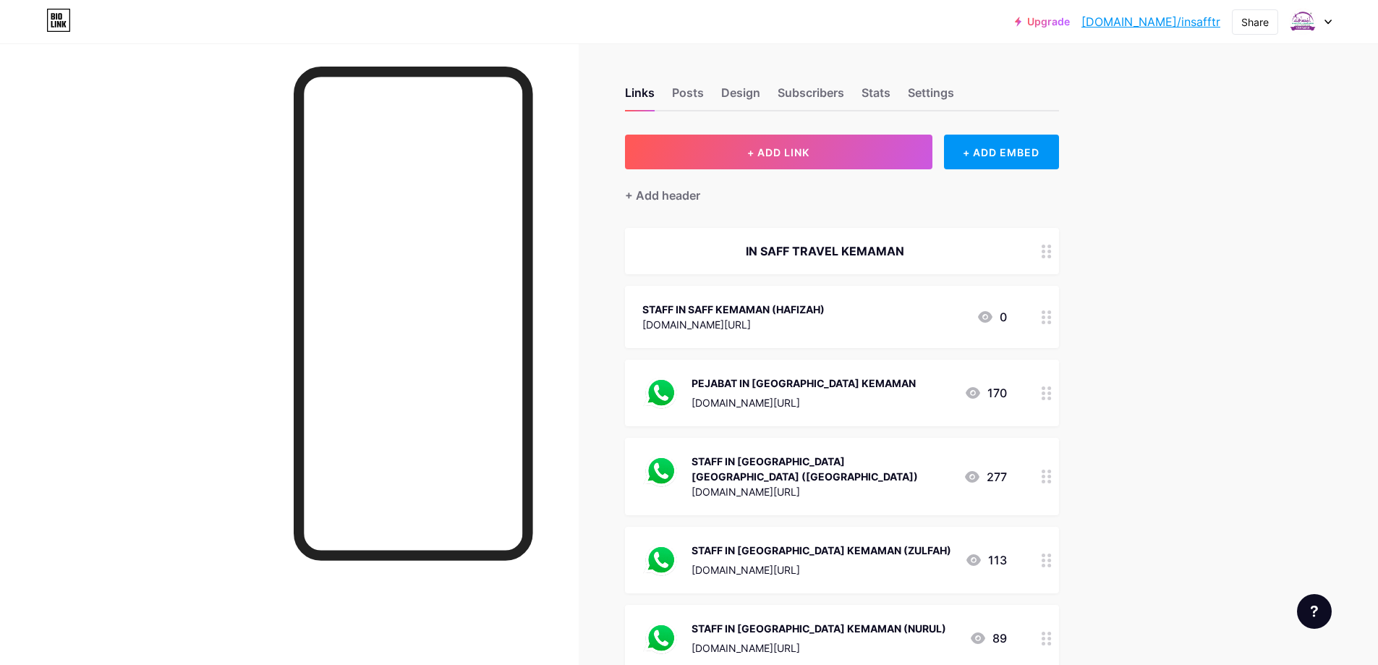
click at [977, 391] on icon at bounding box center [972, 392] width 17 height 17
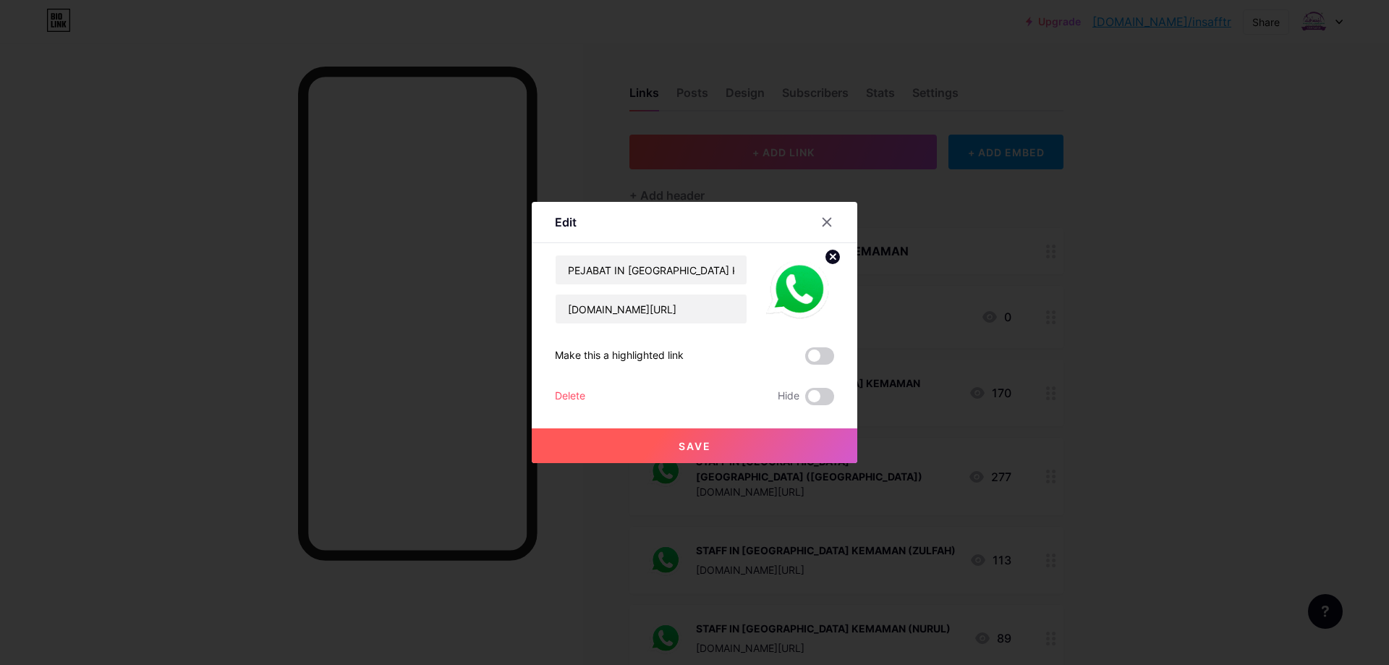
click at [796, 285] on img at bounding box center [799, 289] width 69 height 69
click at [826, 216] on icon at bounding box center [827, 222] width 12 height 12
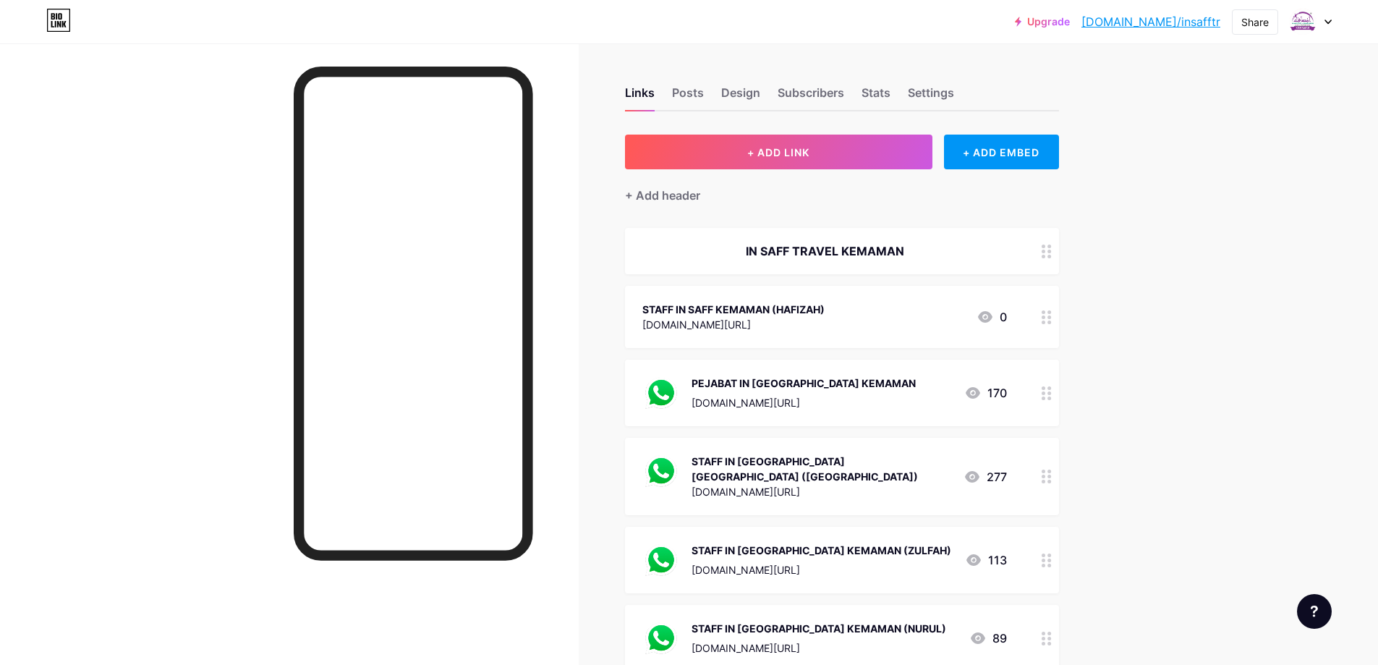
click at [988, 309] on icon at bounding box center [985, 316] width 17 height 17
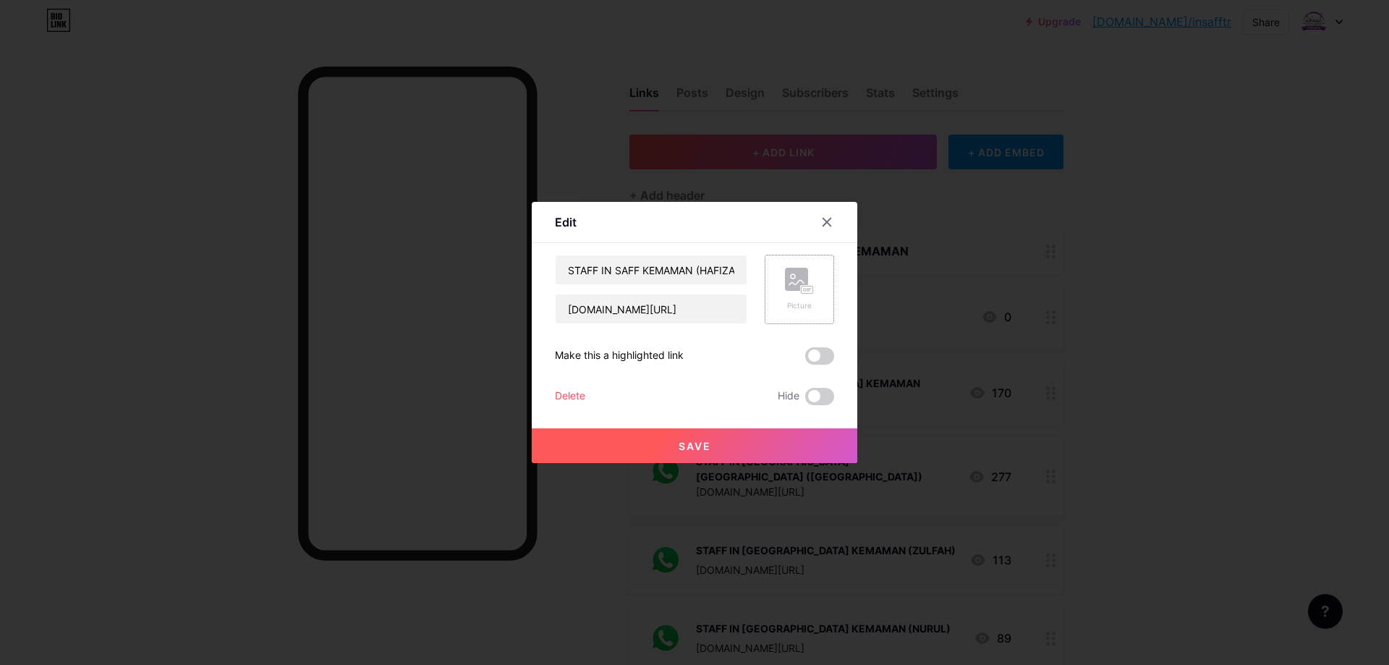
click at [797, 293] on icon at bounding box center [799, 281] width 29 height 27
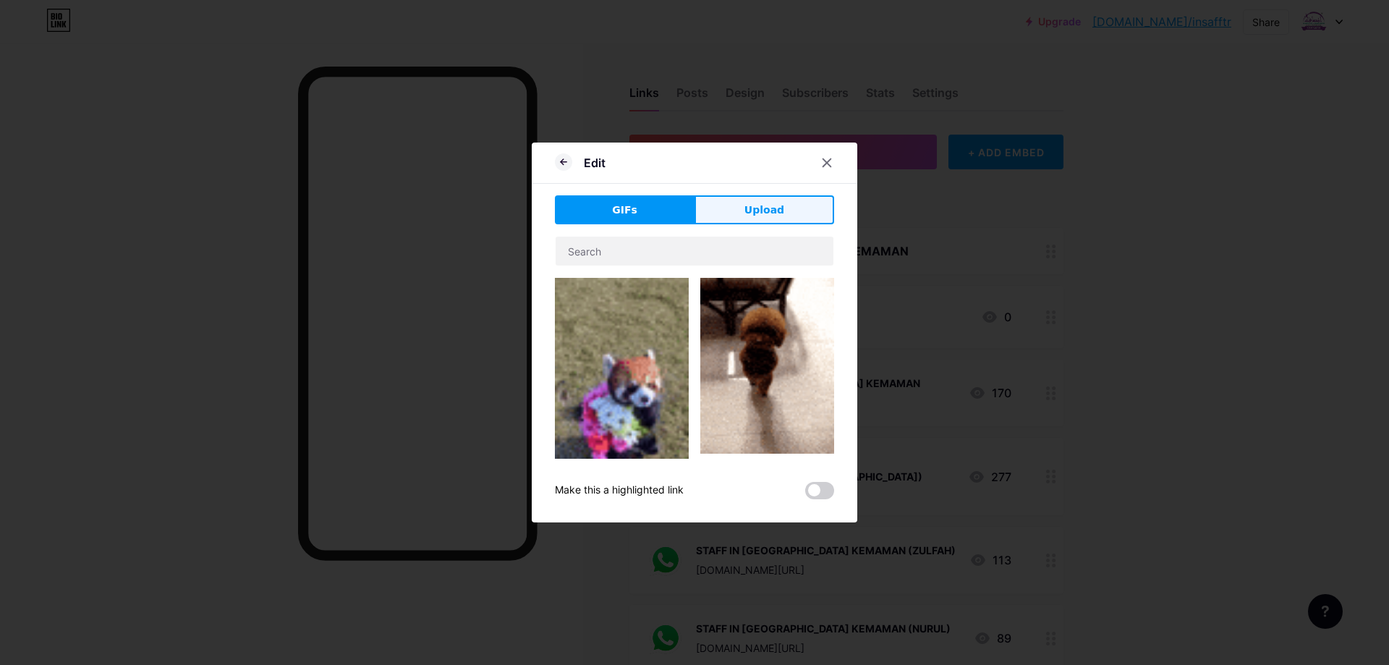
click at [745, 210] on button "Upload" at bounding box center [765, 209] width 140 height 29
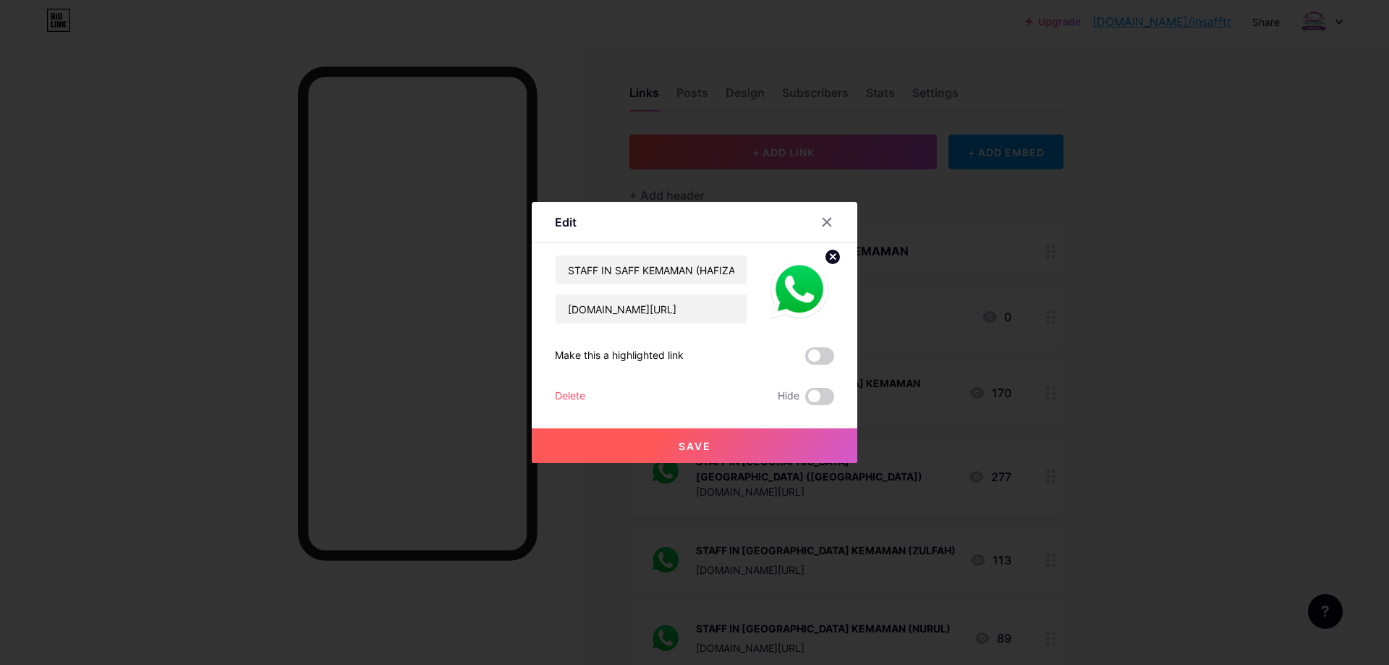
click at [733, 440] on button "Save" at bounding box center [695, 445] width 326 height 35
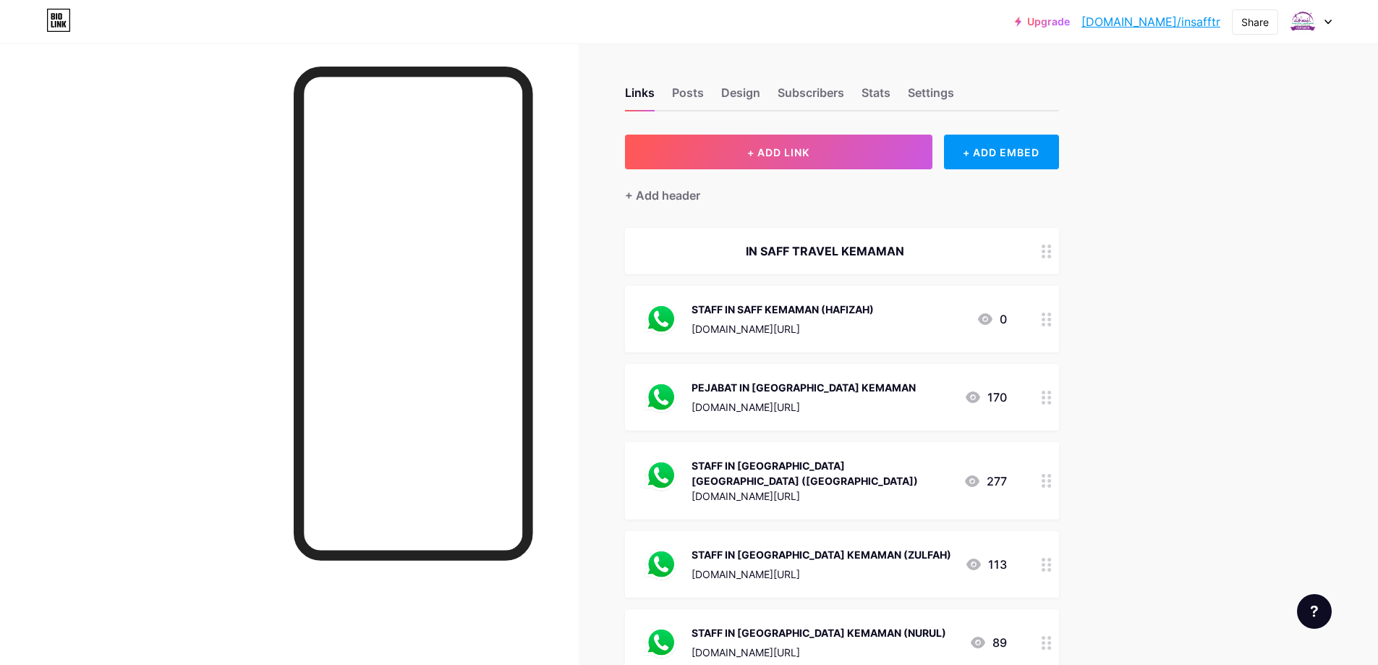
drag, startPoint x: 1009, startPoint y: 422, endPoint x: 990, endPoint y: 413, distance: 21.4
click at [990, 413] on div "PEJABAT IN SAFF KEMAMAN www.wasap.my/60123476642/TiktokUmrahjimat2025 170" at bounding box center [842, 397] width 434 height 67
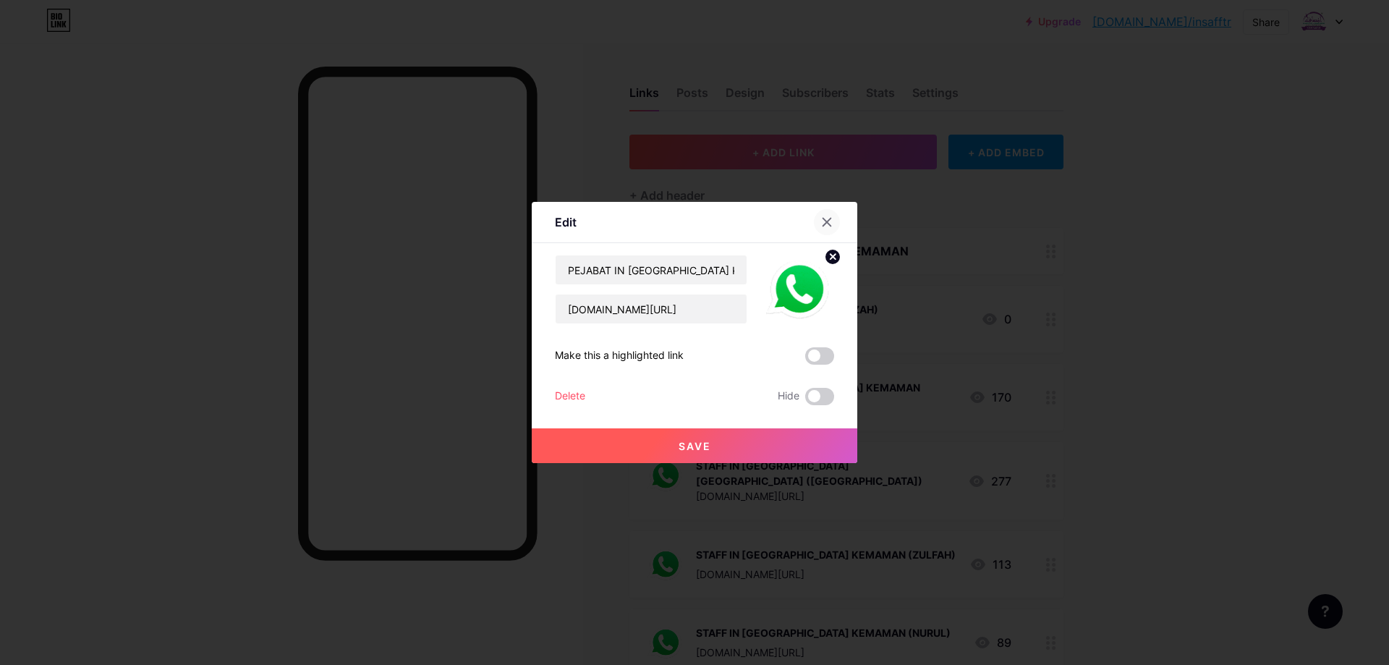
click at [823, 224] on icon at bounding box center [827, 222] width 12 height 12
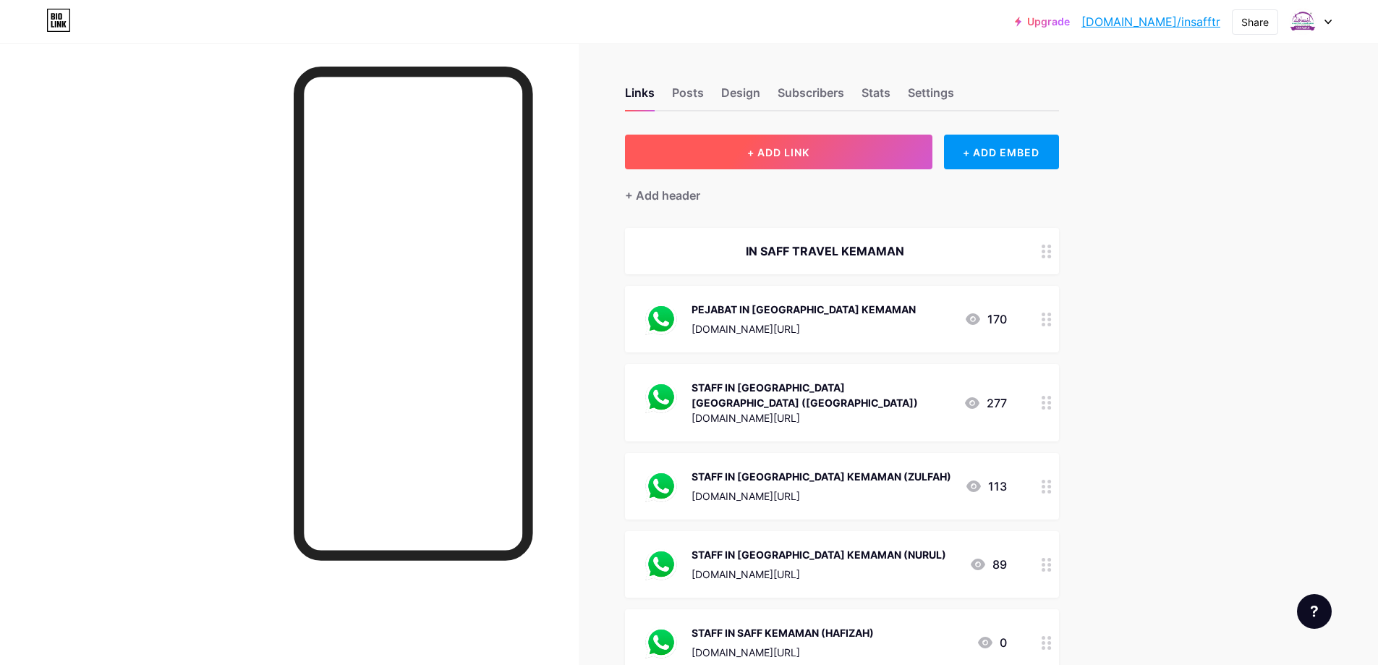
click at [802, 148] on span "+ ADD LINK" at bounding box center [778, 152] width 62 height 12
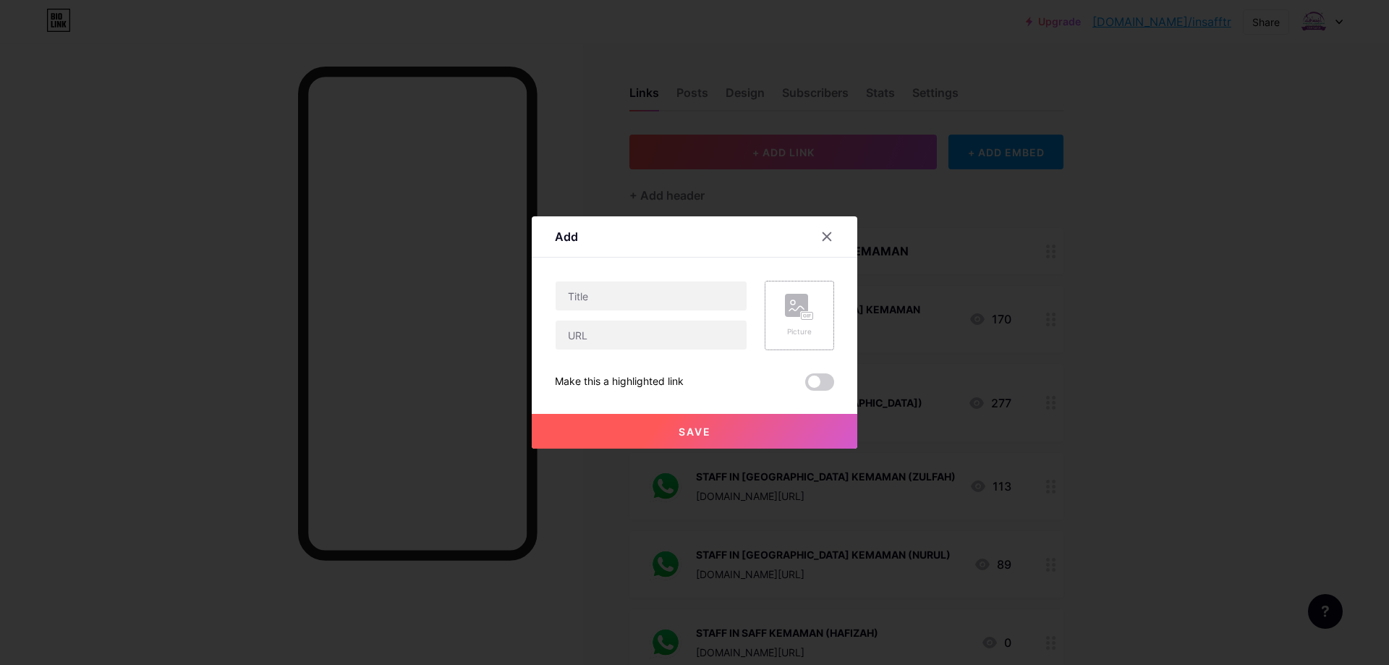
click at [801, 311] on rect at bounding box center [796, 305] width 23 height 23
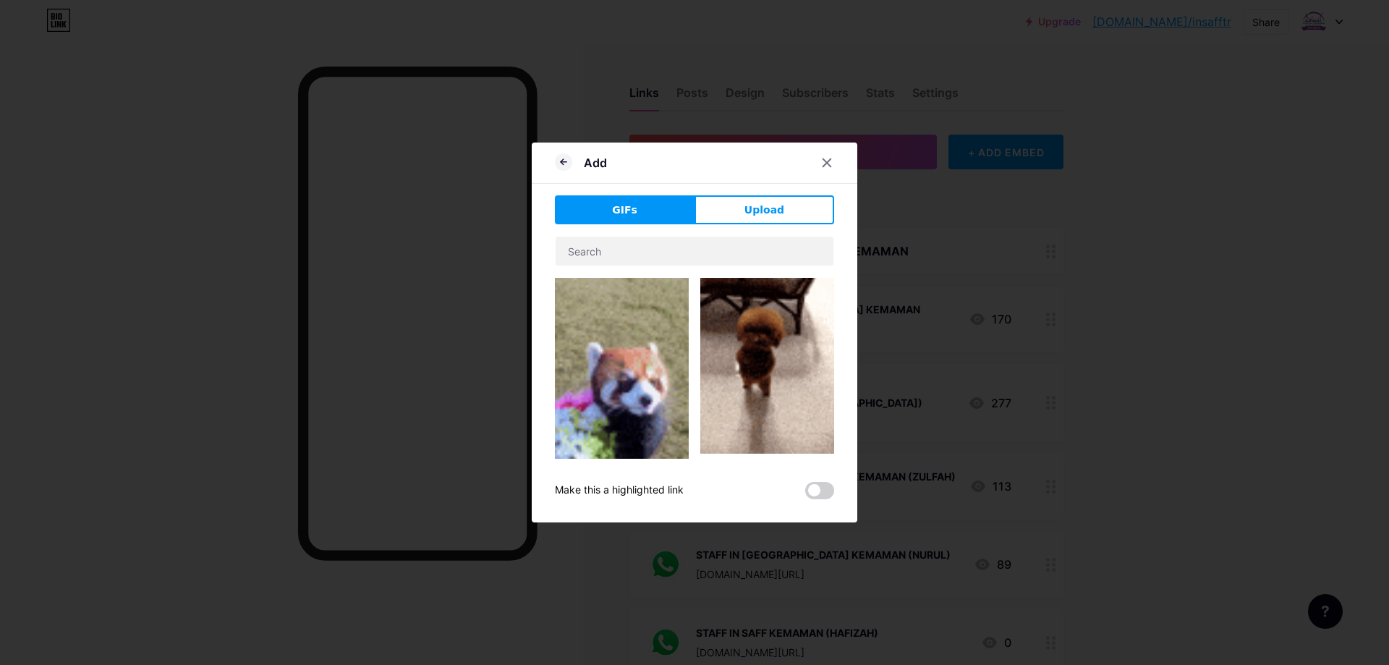
click at [791, 200] on button "Upload" at bounding box center [765, 209] width 140 height 29
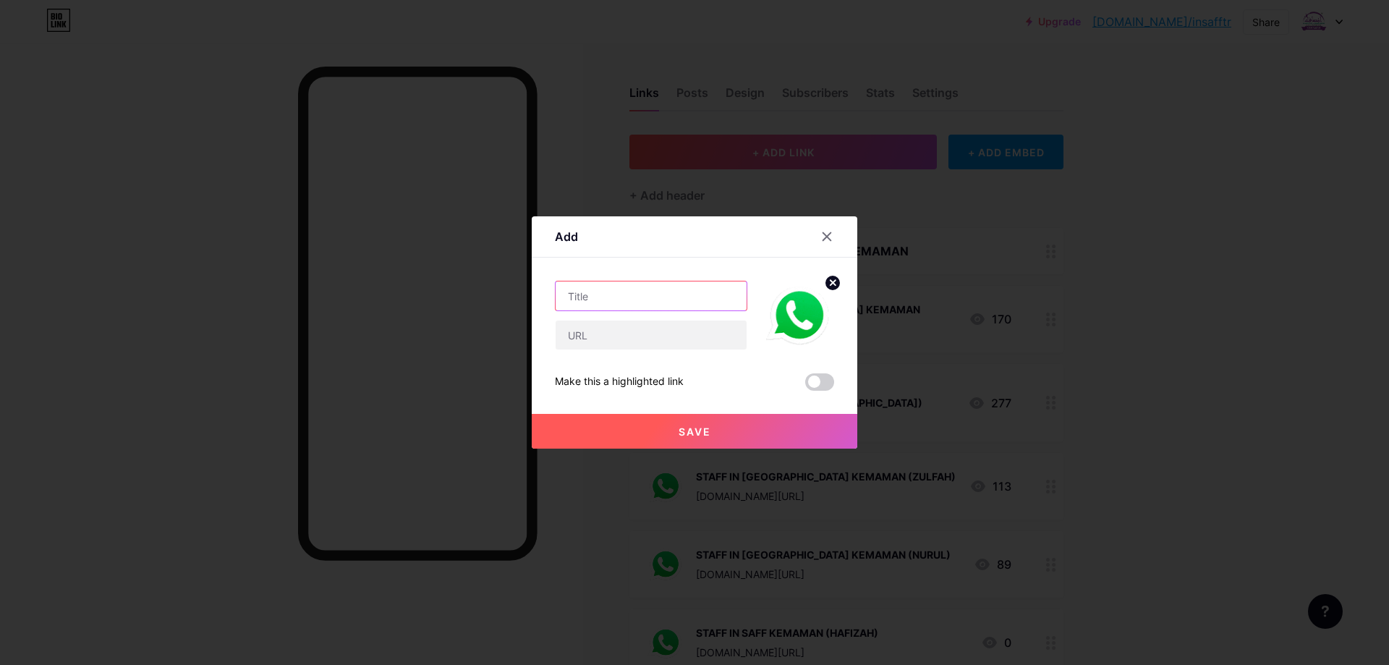
click at [674, 300] on input "text" at bounding box center [651, 295] width 191 height 29
type input "STAFF IN [GEOGRAPHIC_DATA] KEMAMAN (DANISH)"
click at [644, 341] on input "text" at bounding box center [651, 335] width 191 height 29
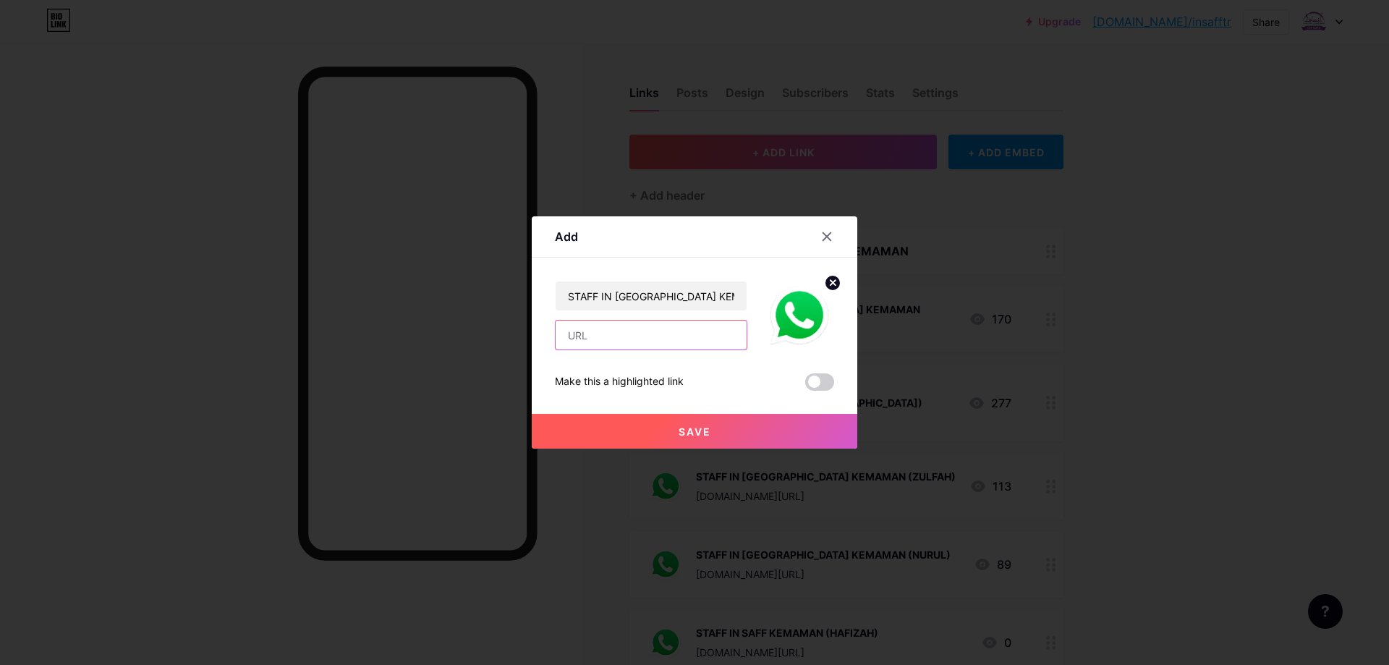
paste input "http://www.wasap.my/60194512625/TiktokUmrahJimat2025"
type input "http://www.wasap.my/60194512625/TiktokUmrahJimat2025"
click at [771, 430] on button "Save" at bounding box center [695, 431] width 326 height 35
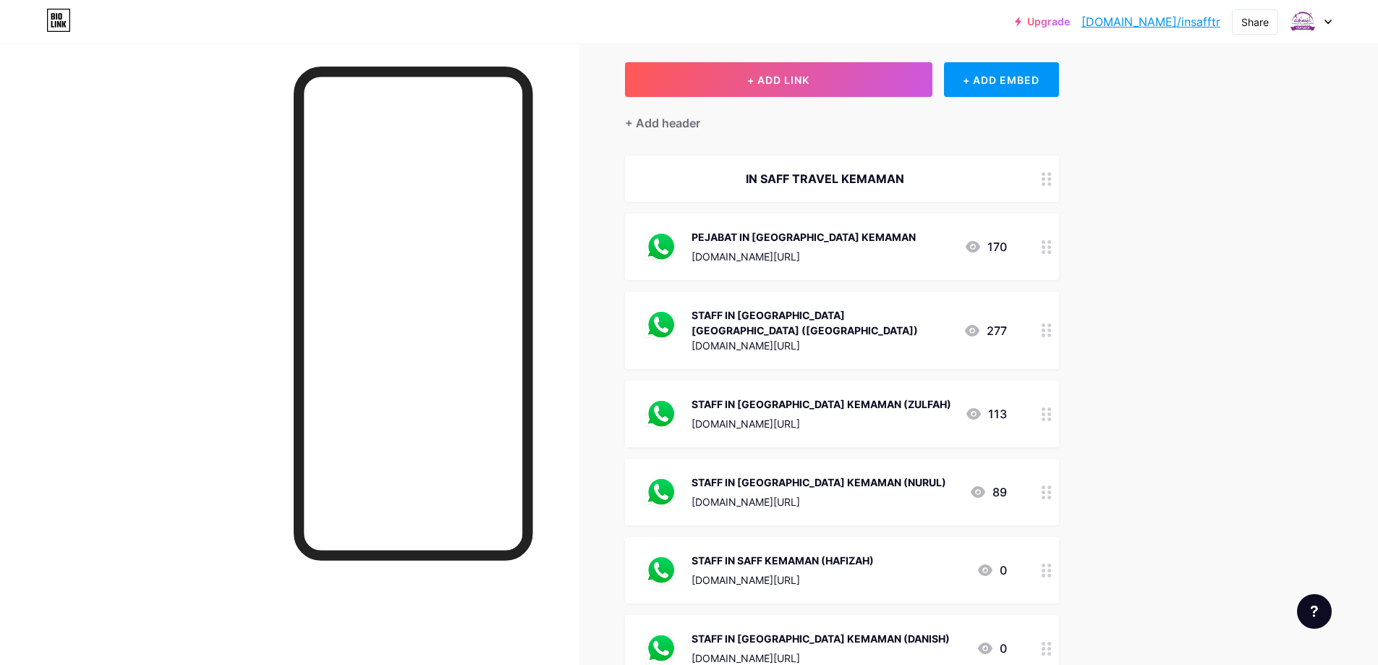
scroll to position [0, 0]
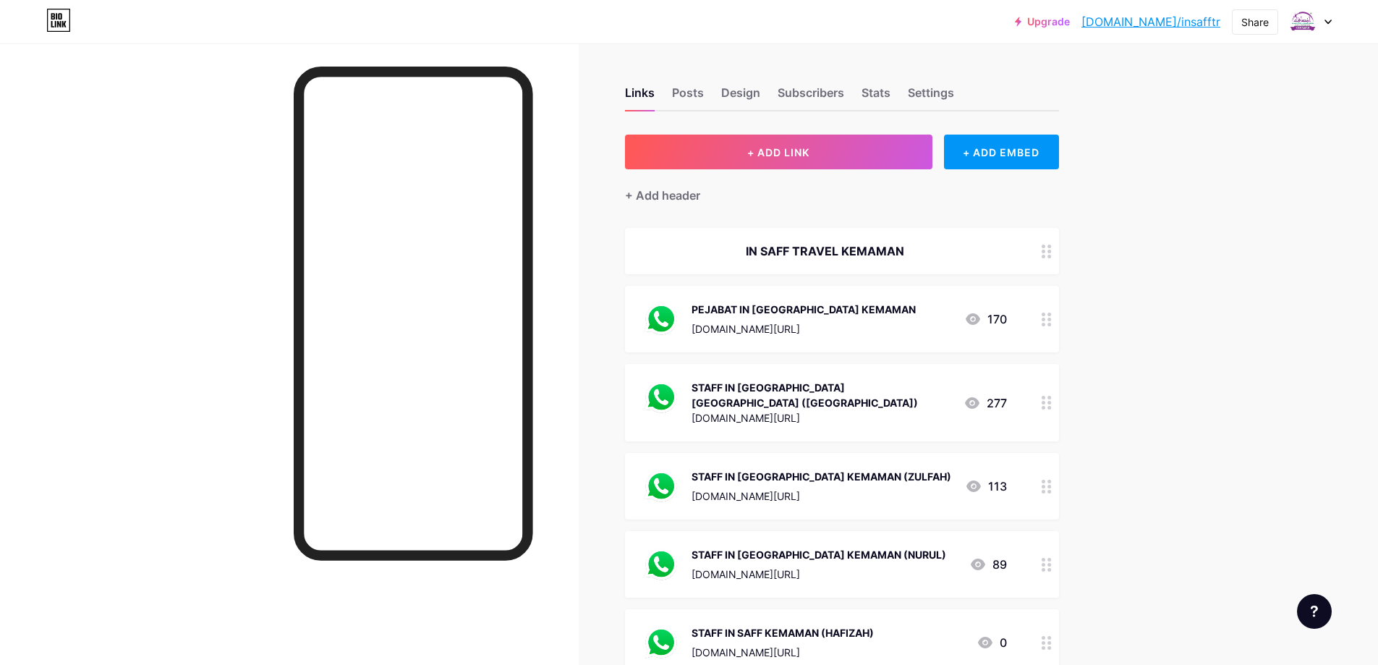
click at [1326, 25] on div at bounding box center [1311, 22] width 42 height 26
click at [1231, 122] on div "+ Add a new page" at bounding box center [1243, 125] width 162 height 14
click at [747, 90] on div "Design" at bounding box center [740, 97] width 39 height 26
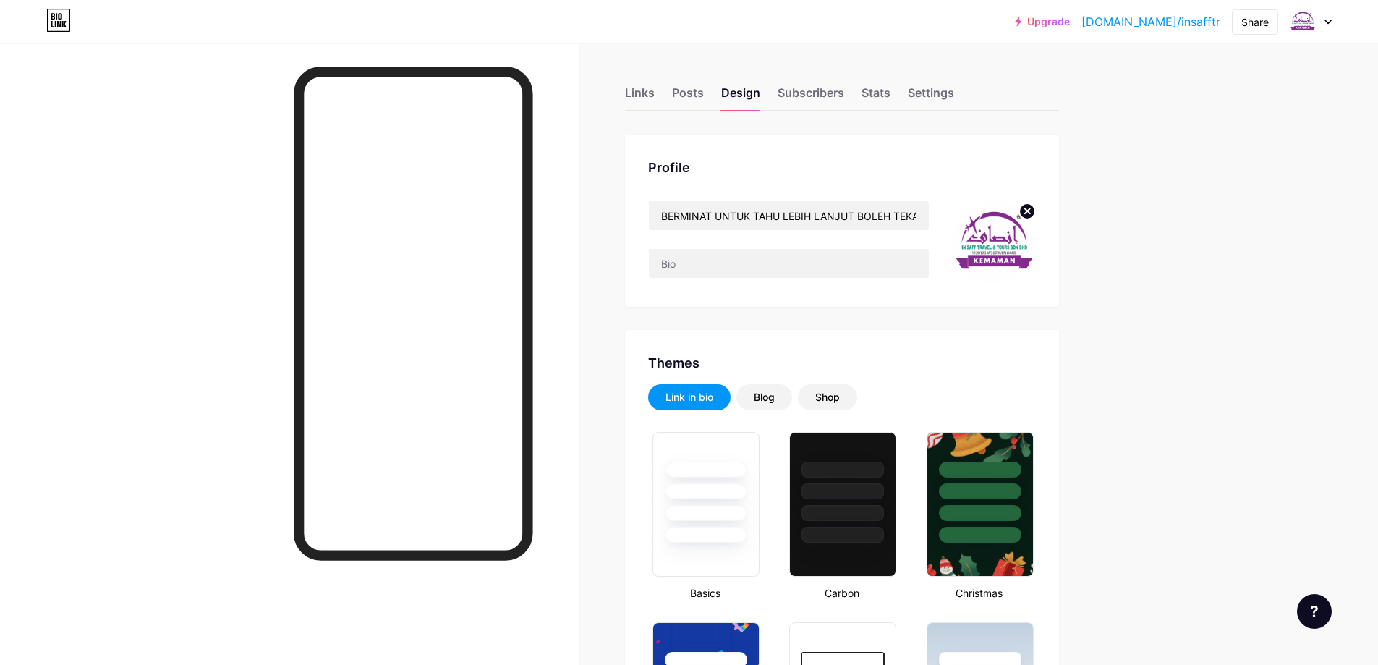
type input "#000000"
type input "#ffffff"
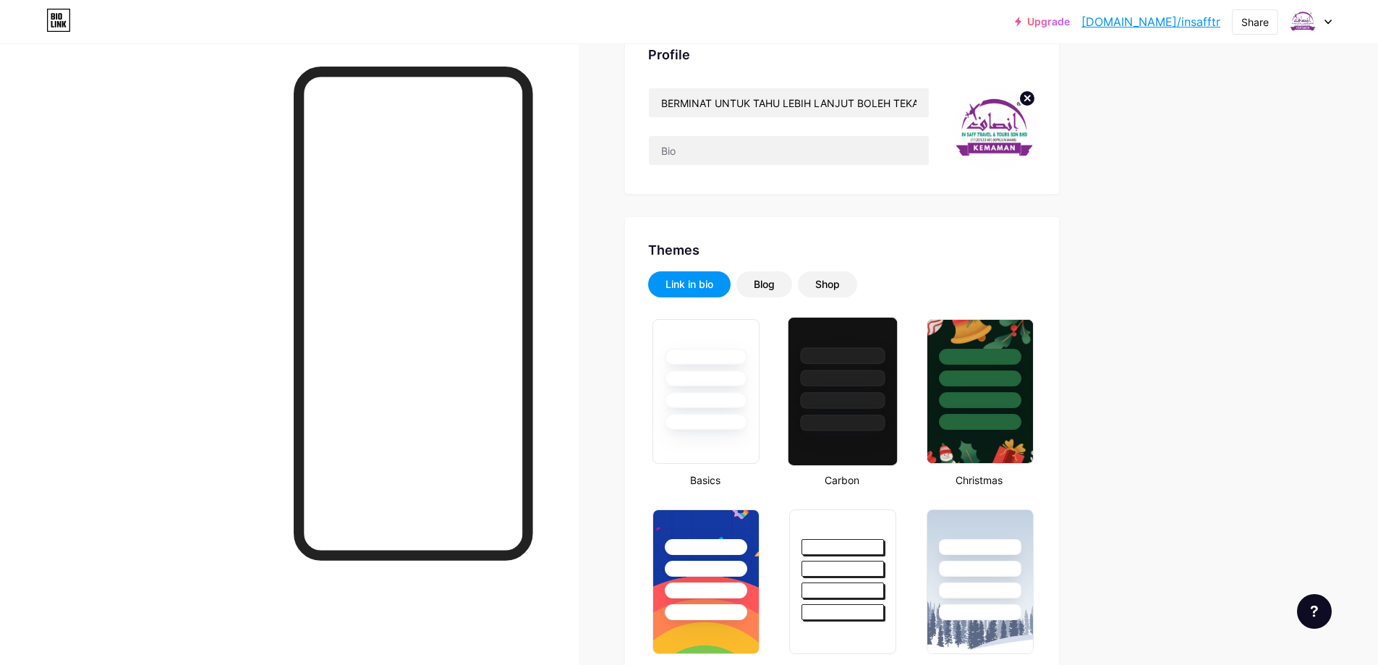
scroll to position [289, 0]
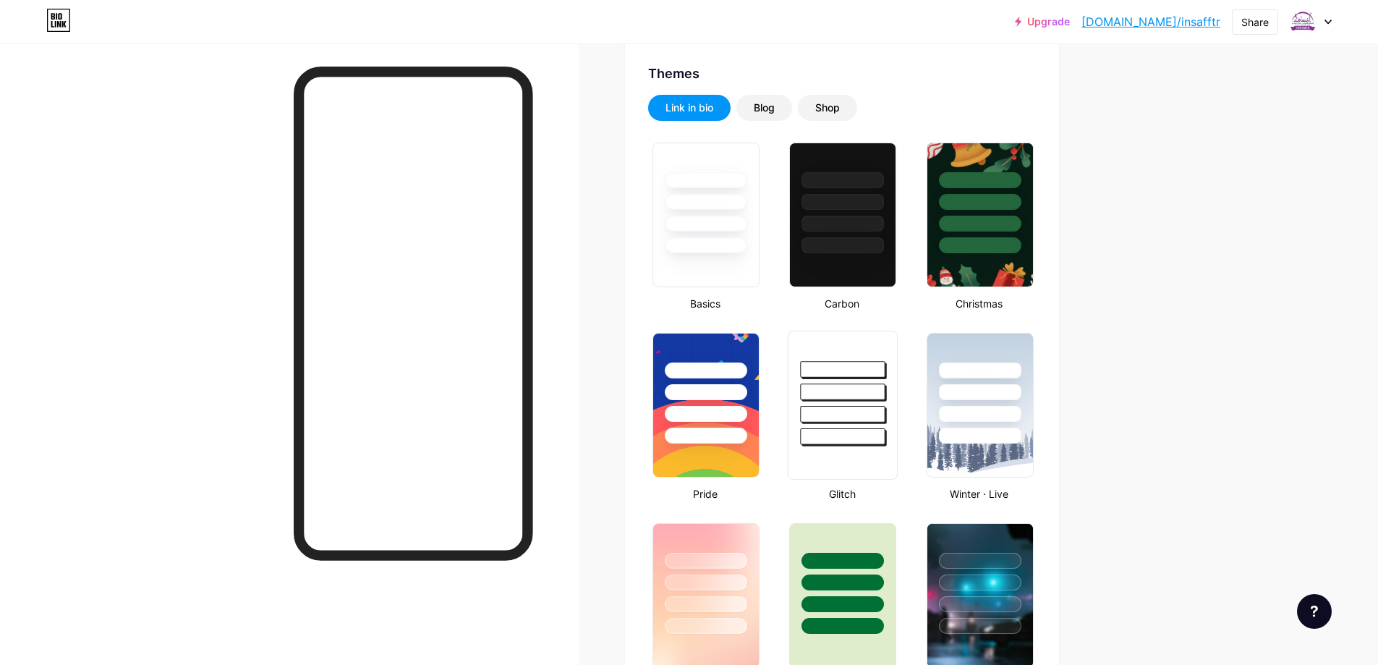
click at [864, 423] on div at bounding box center [843, 388] width 109 height 114
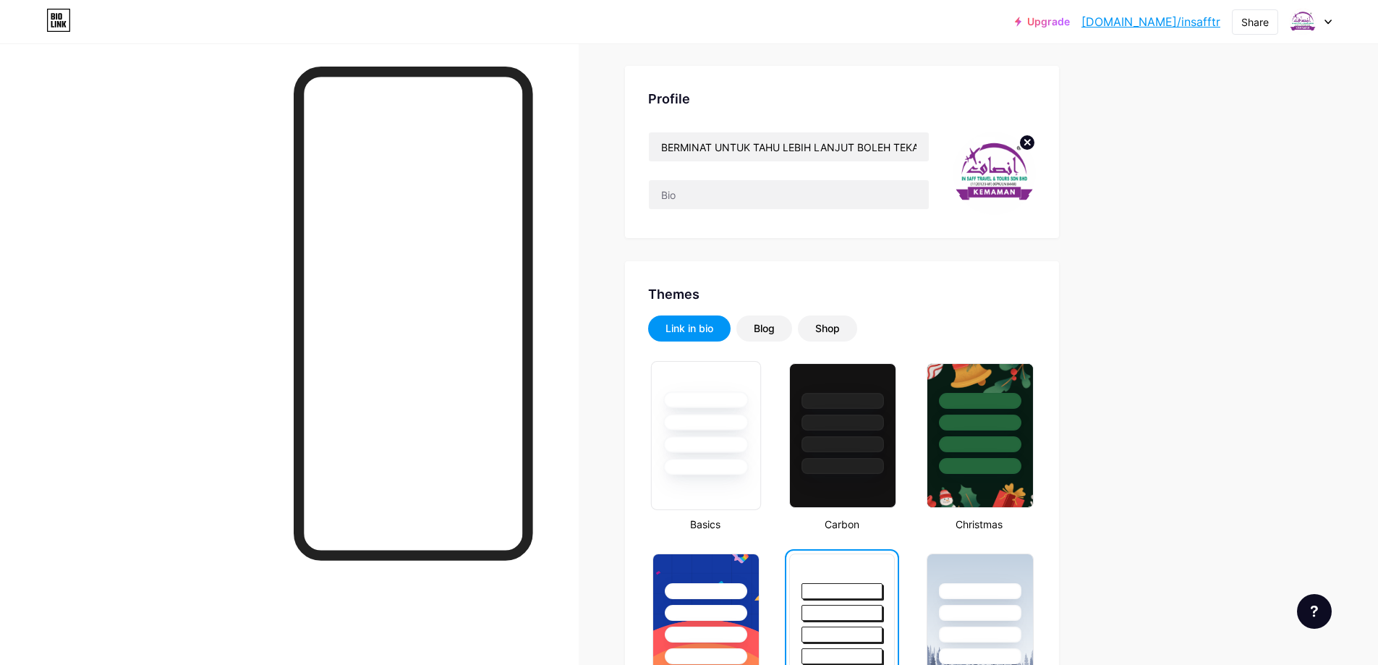
scroll to position [72, 0]
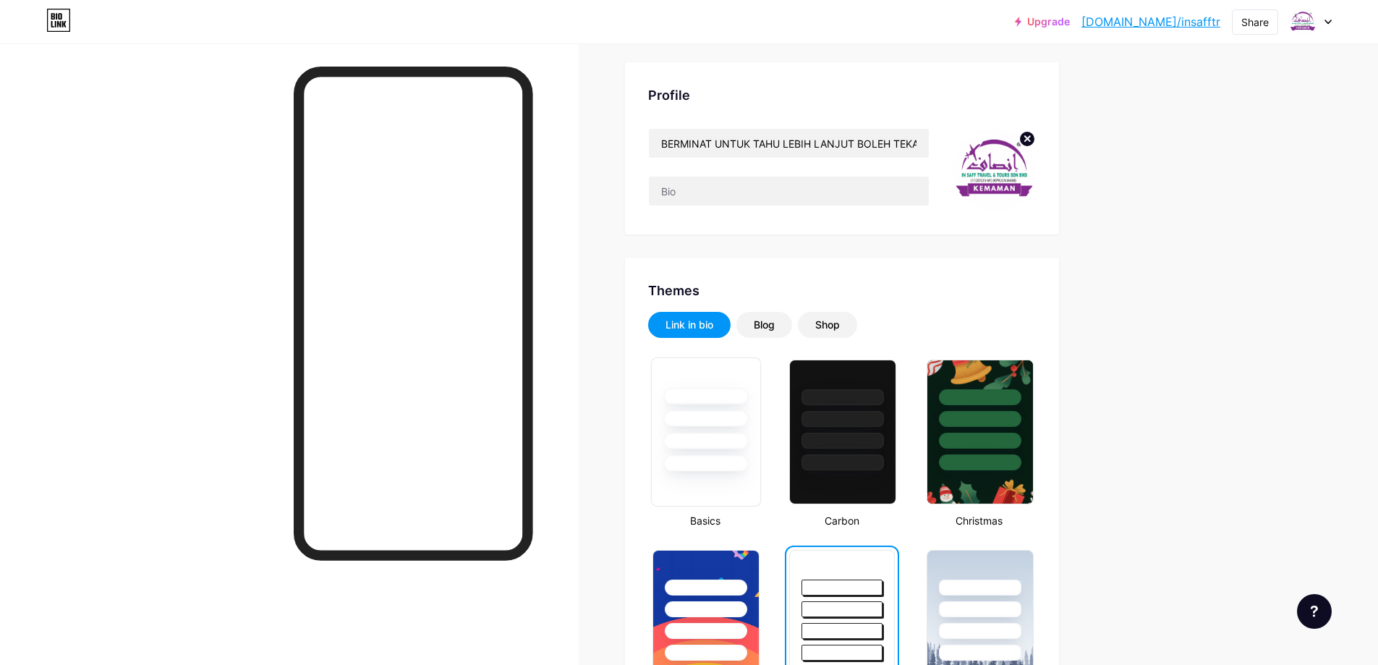
click at [697, 451] on div at bounding box center [706, 415] width 109 height 114
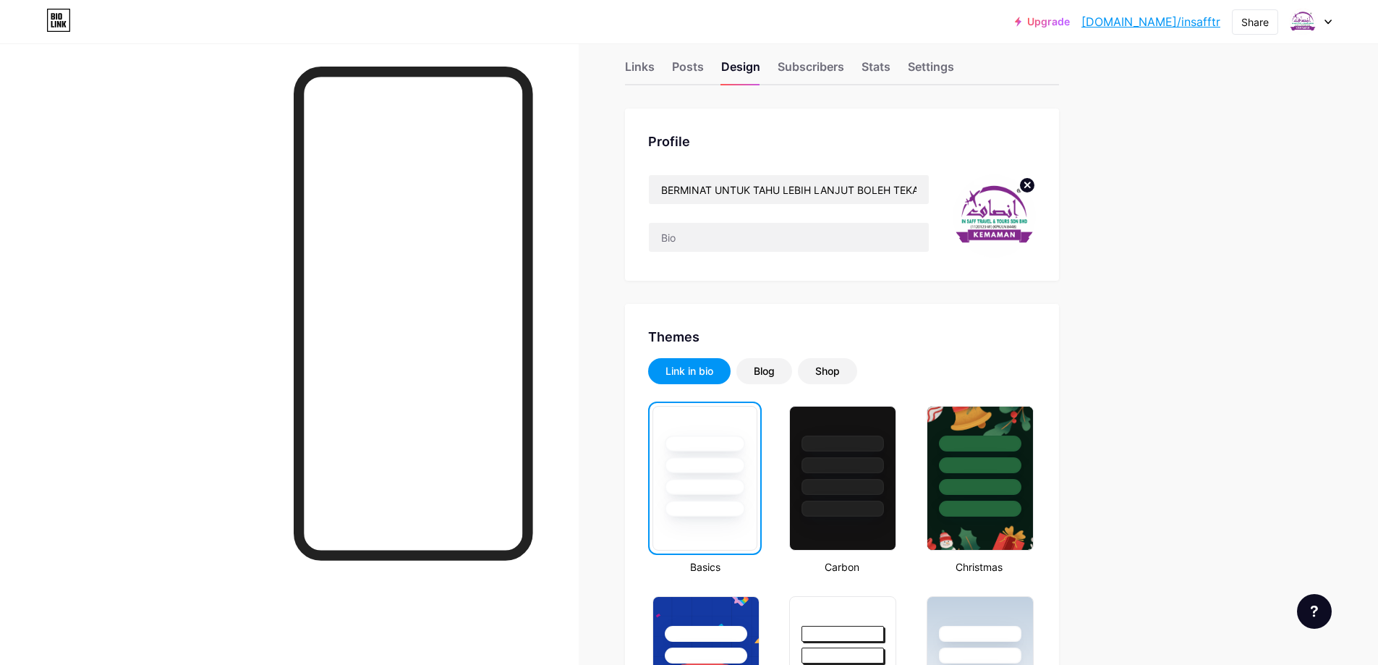
scroll to position [0, 0]
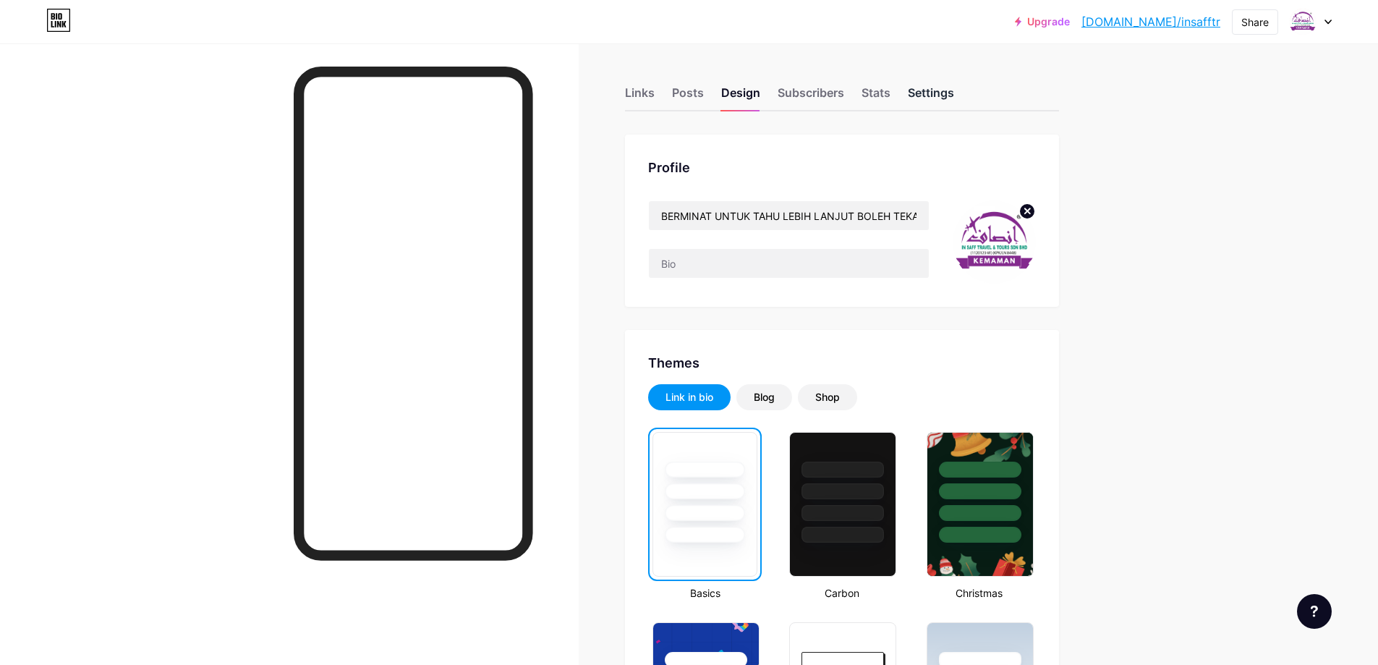
click at [933, 93] on div "Settings" at bounding box center [931, 97] width 46 height 26
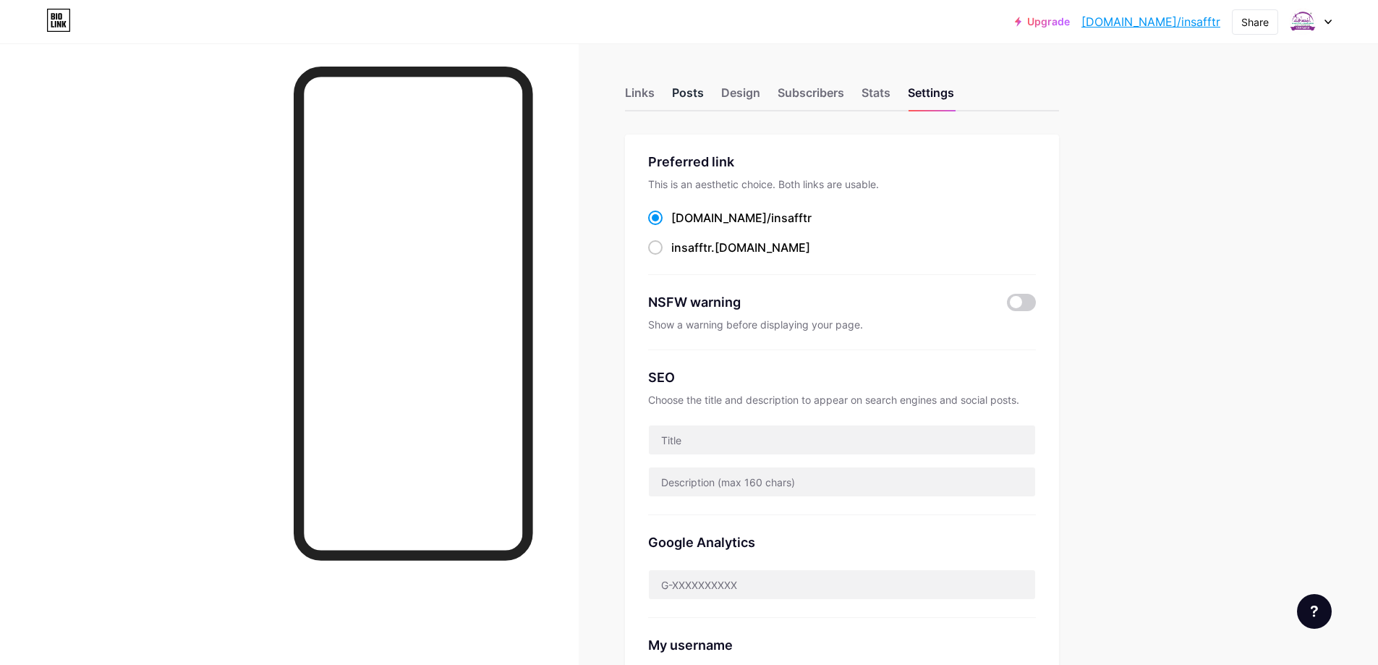
click at [695, 98] on div "Posts" at bounding box center [688, 97] width 32 height 26
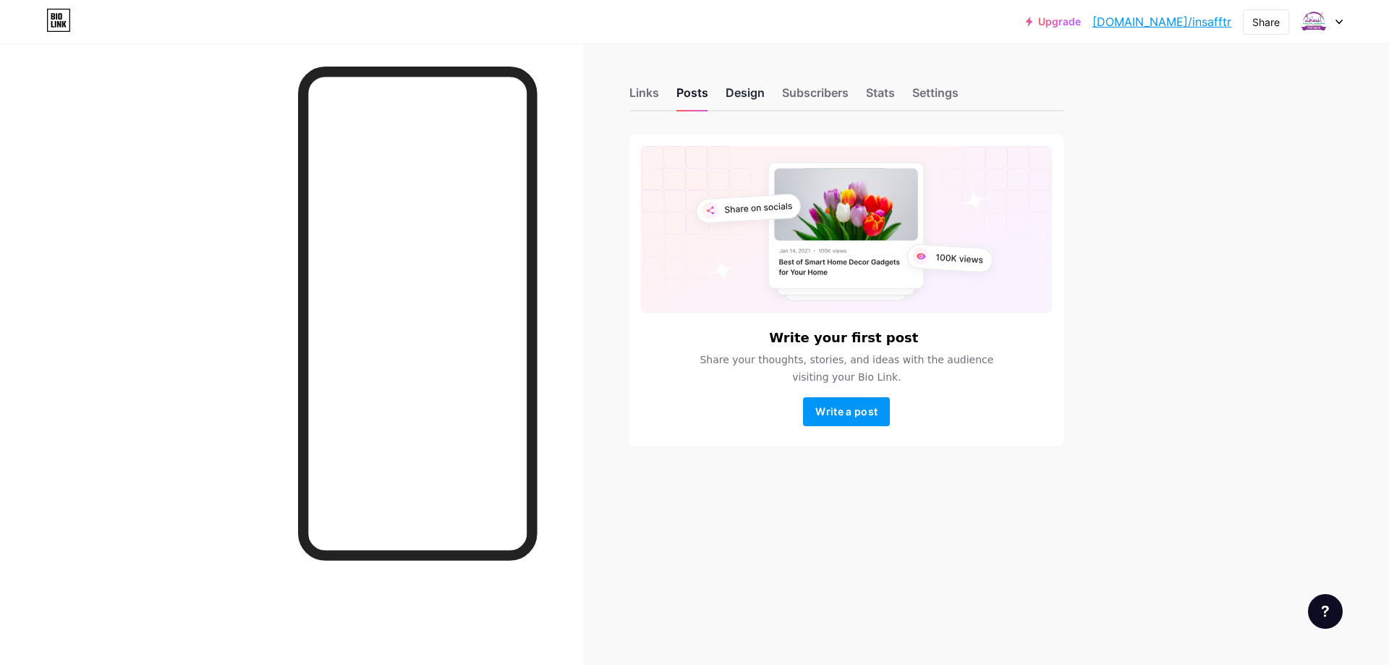
click at [738, 93] on div "Design" at bounding box center [745, 97] width 39 height 26
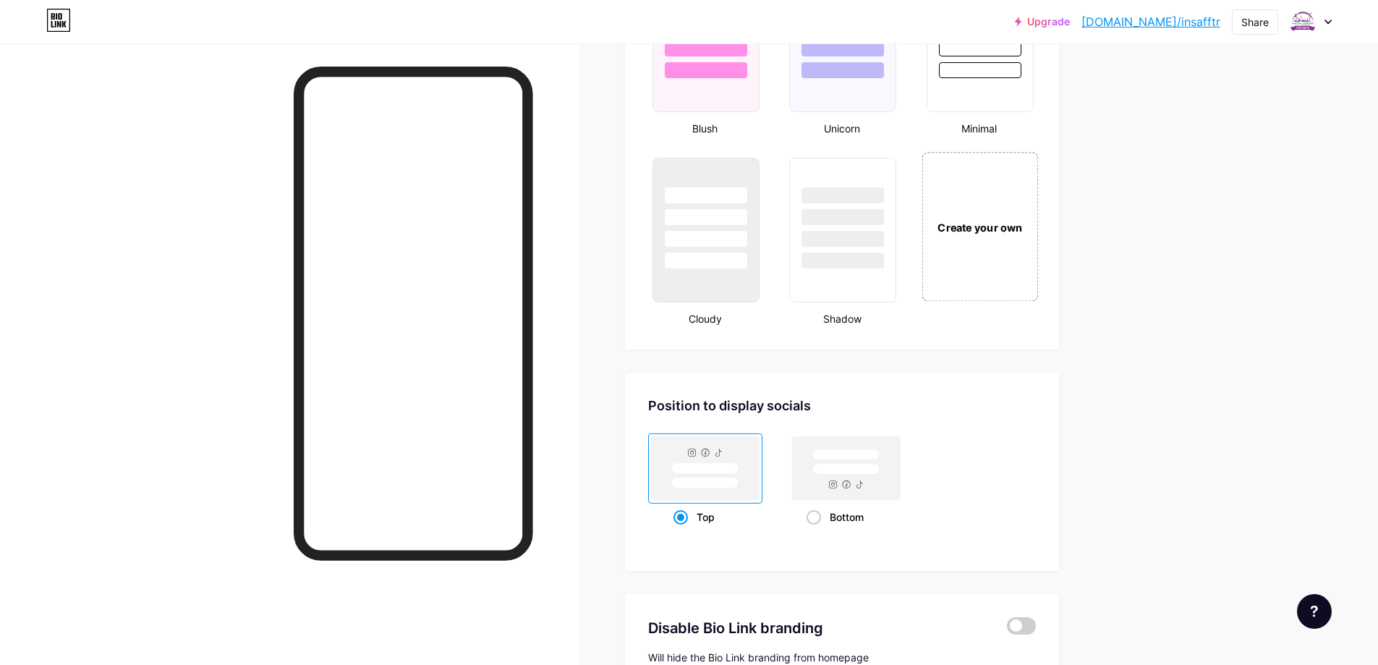
scroll to position [1508, 0]
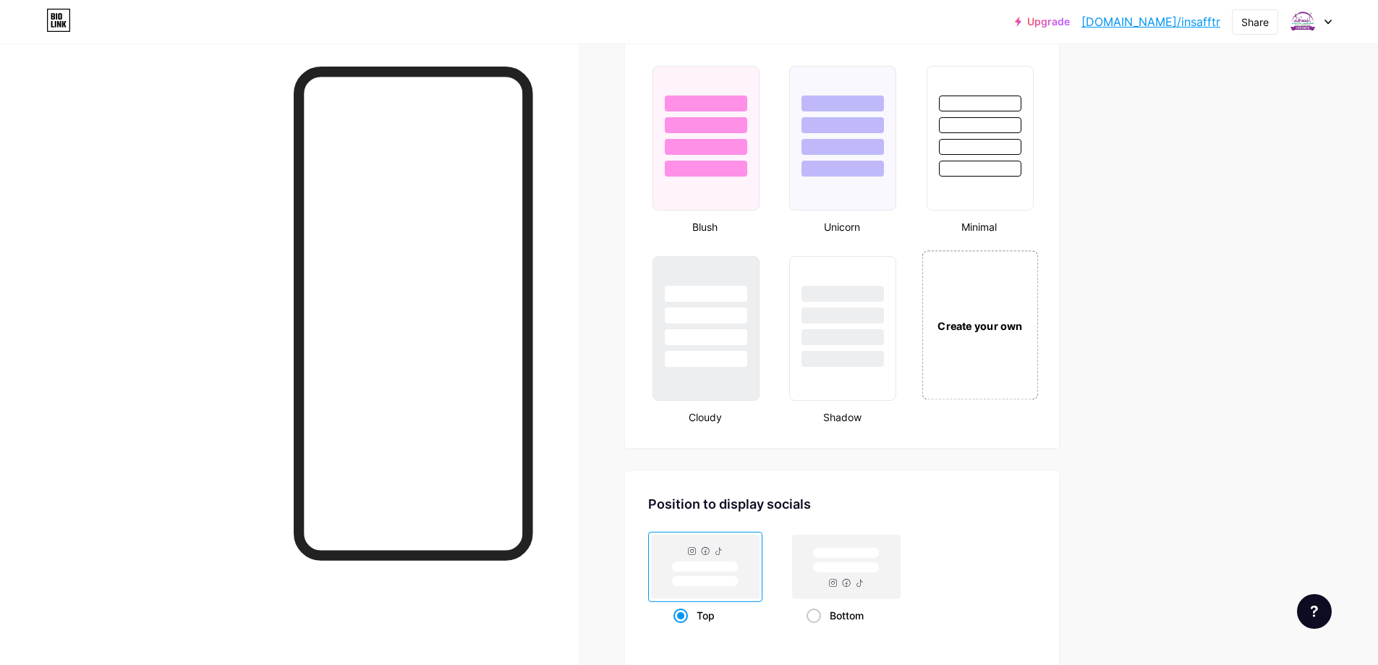
click at [959, 345] on div "Create your own" at bounding box center [980, 324] width 116 height 149
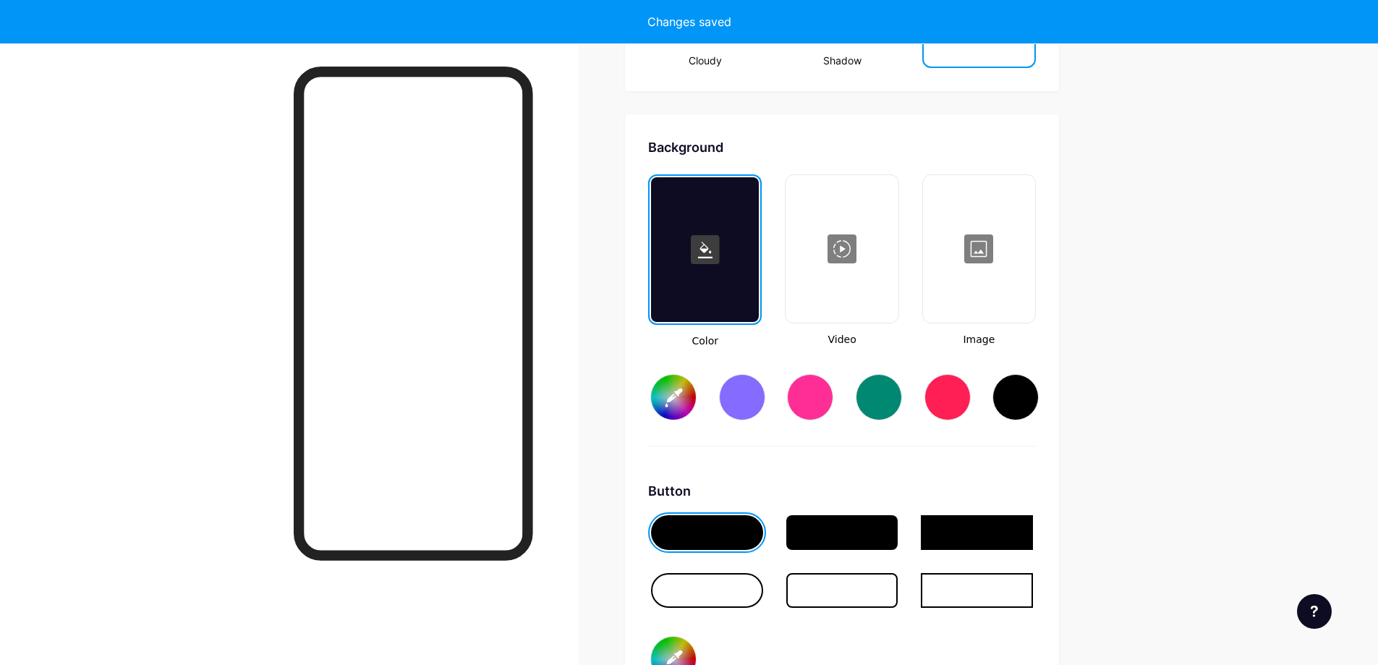
scroll to position [1921, 0]
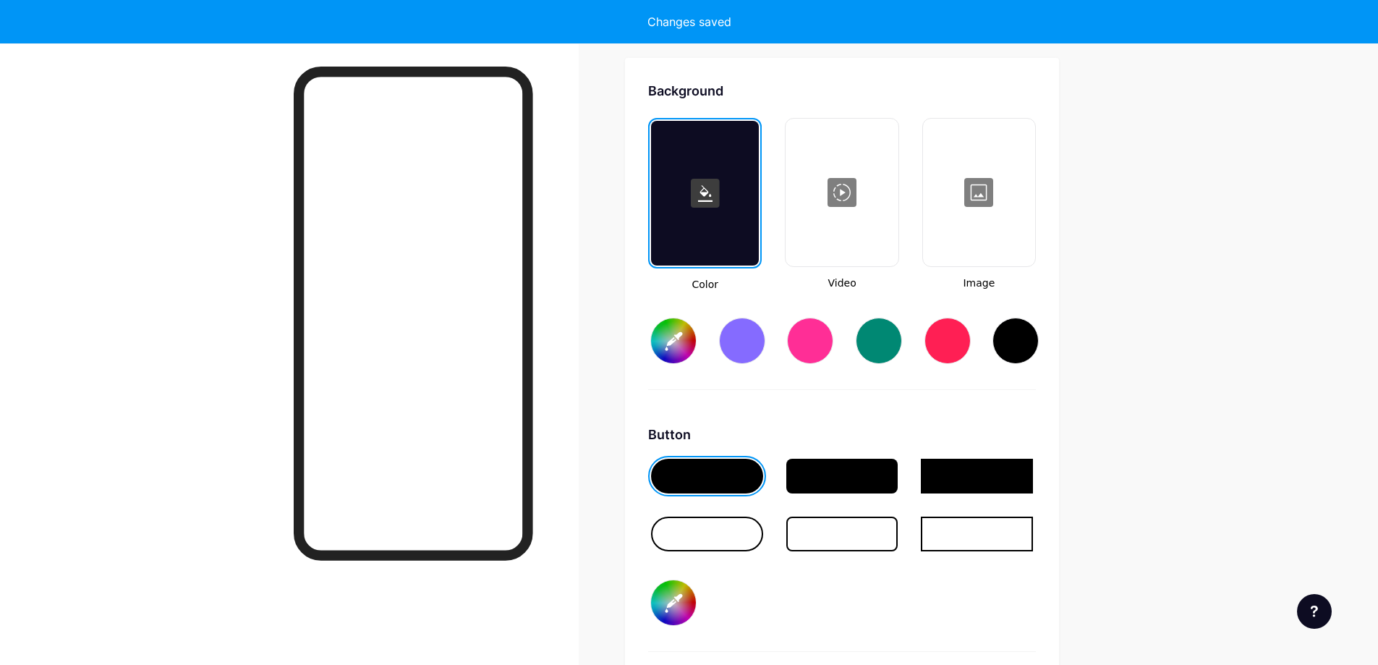
type input "#ffffff"
type input "#000000"
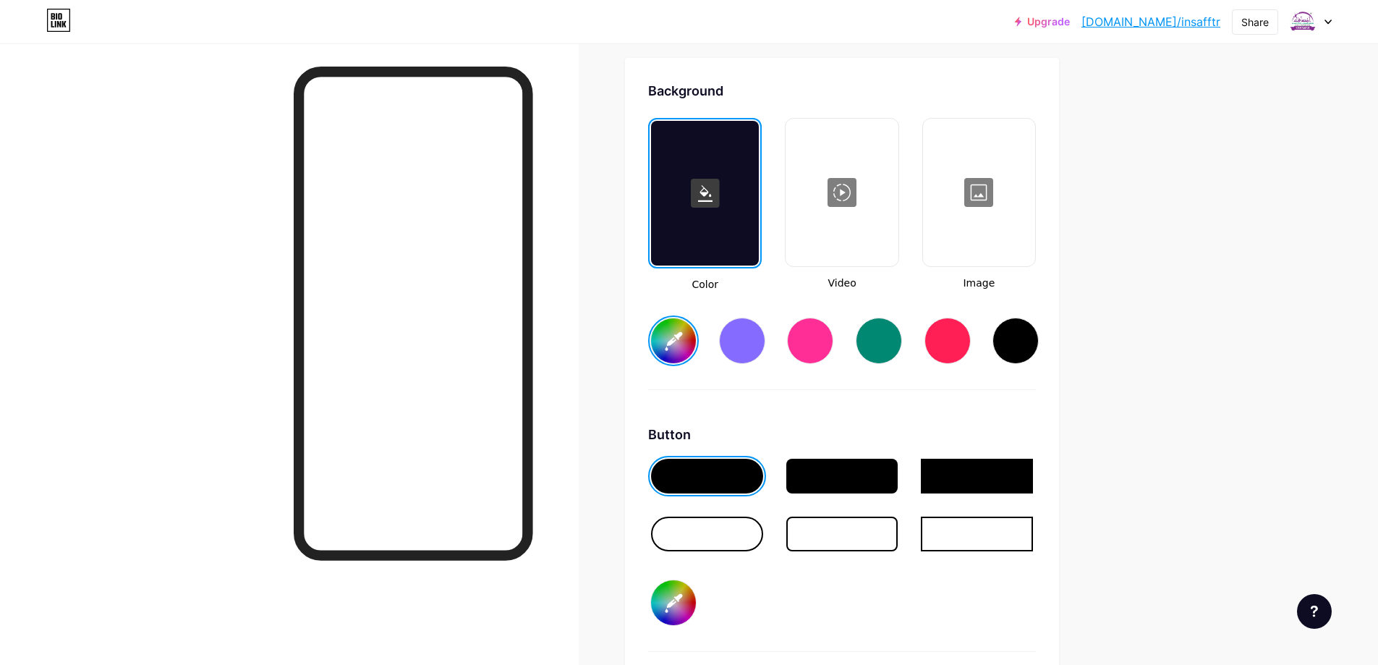
click at [998, 220] on div at bounding box center [979, 192] width 109 height 145
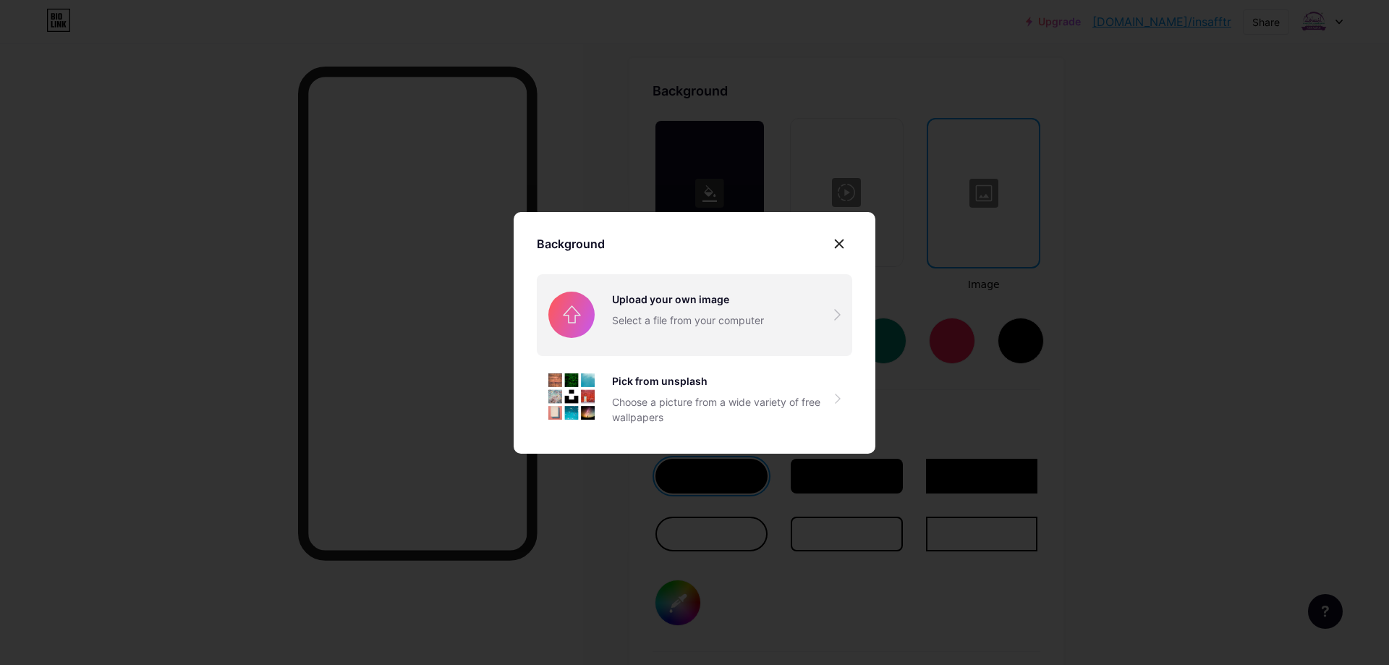
click at [634, 313] on input "file" at bounding box center [694, 314] width 315 height 81
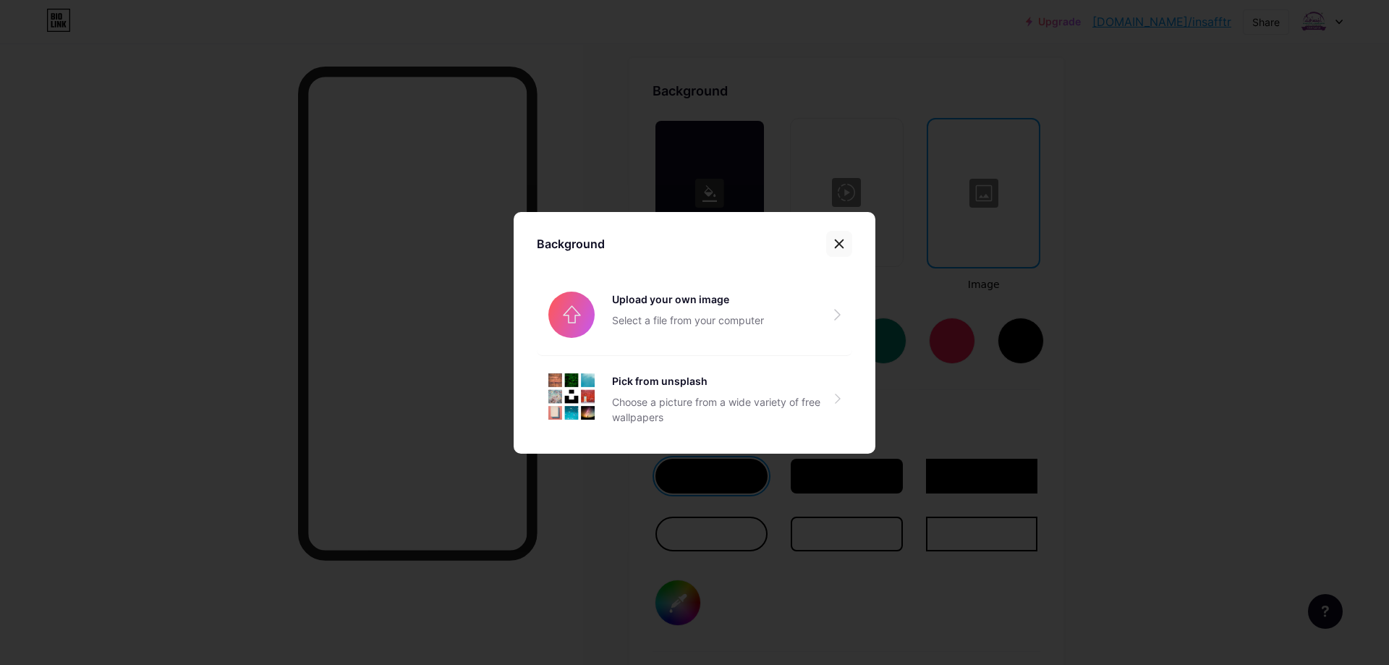
click at [844, 247] on icon at bounding box center [839, 244] width 12 height 12
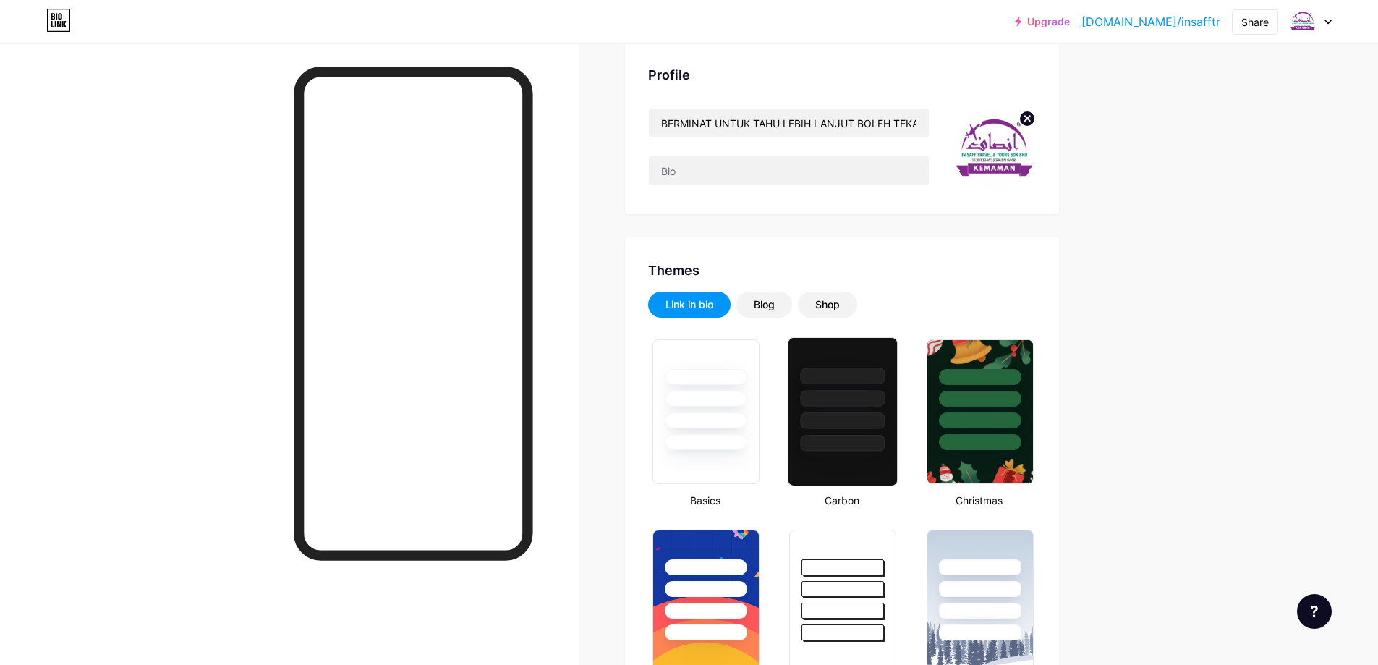
scroll to position [40, 0]
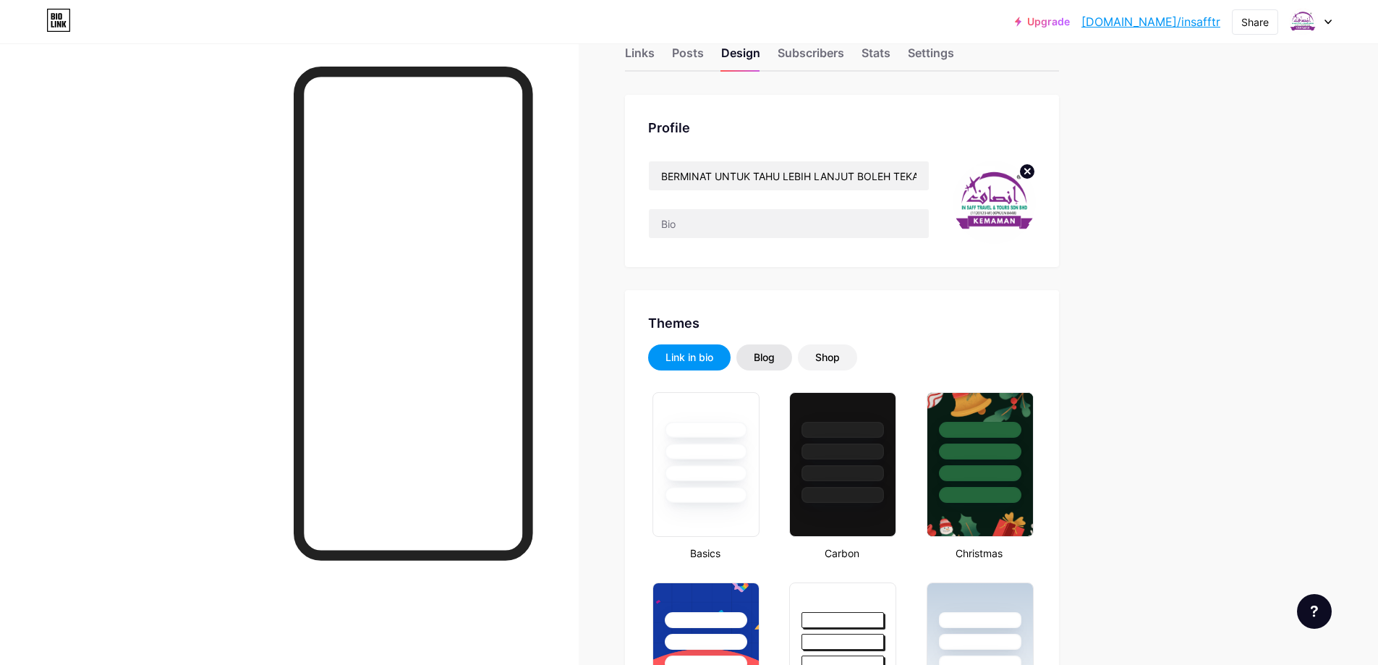
click at [775, 356] on div "Blog" at bounding box center [764, 357] width 21 height 14
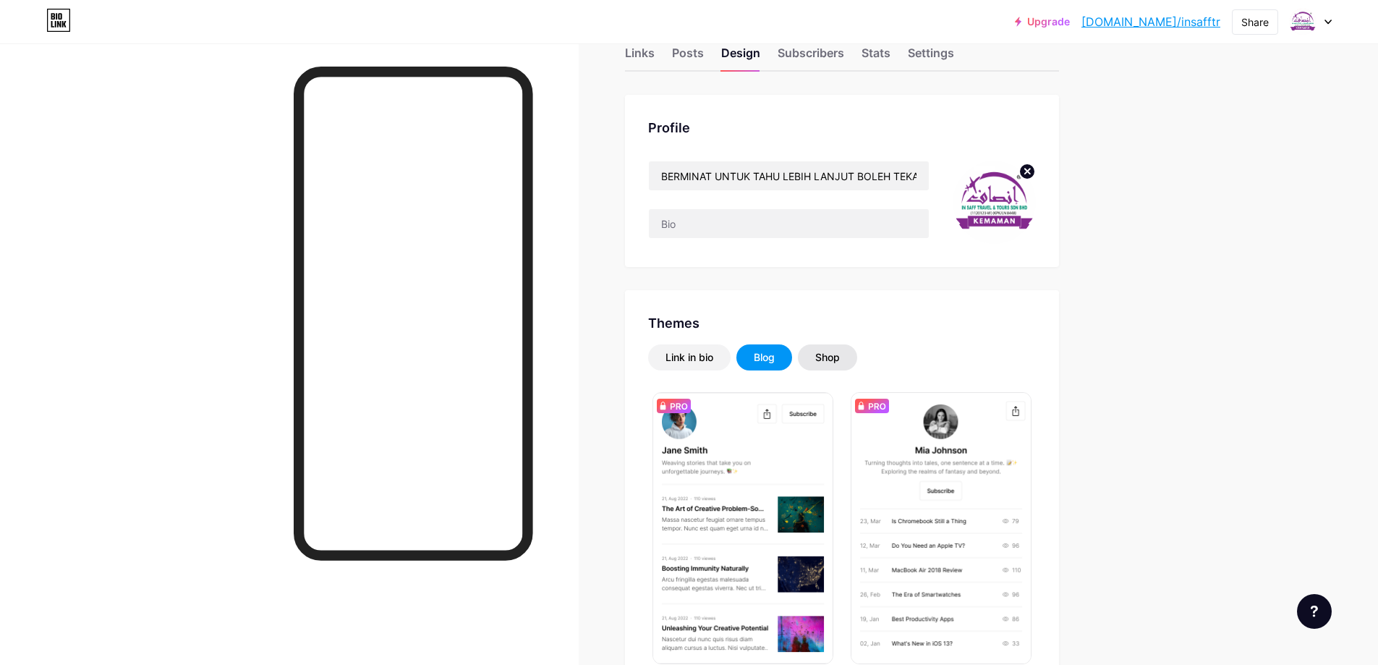
click at [821, 357] on div "Shop" at bounding box center [827, 357] width 25 height 14
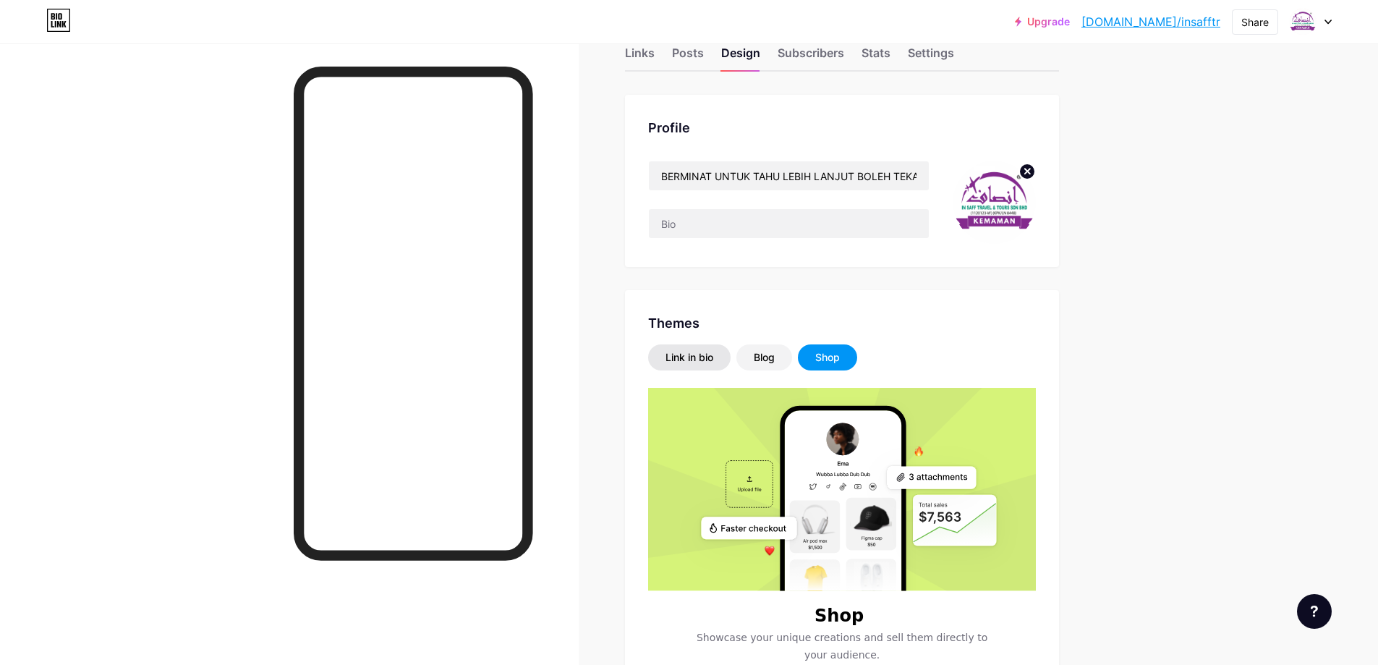
click at [697, 357] on div "Link in bio" at bounding box center [690, 357] width 48 height 14
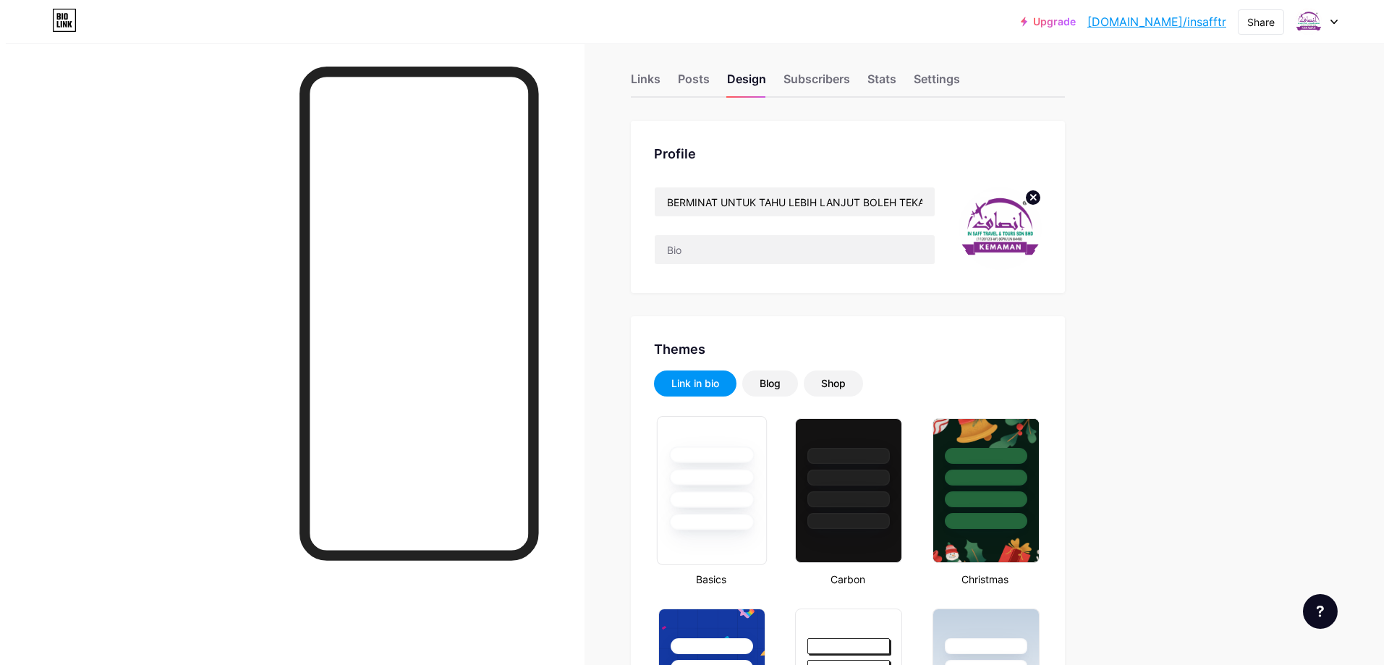
scroll to position [0, 0]
